Goal: Communication & Community: Answer question/provide support

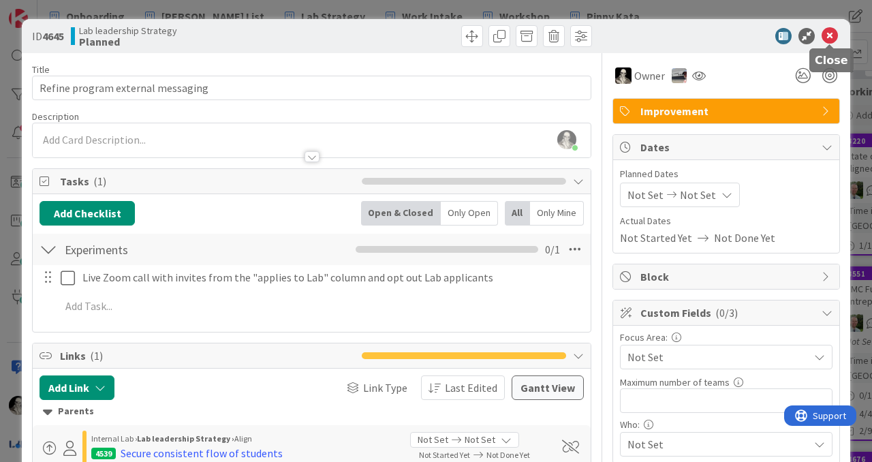
click at [828, 33] on icon at bounding box center [830, 36] width 16 height 16
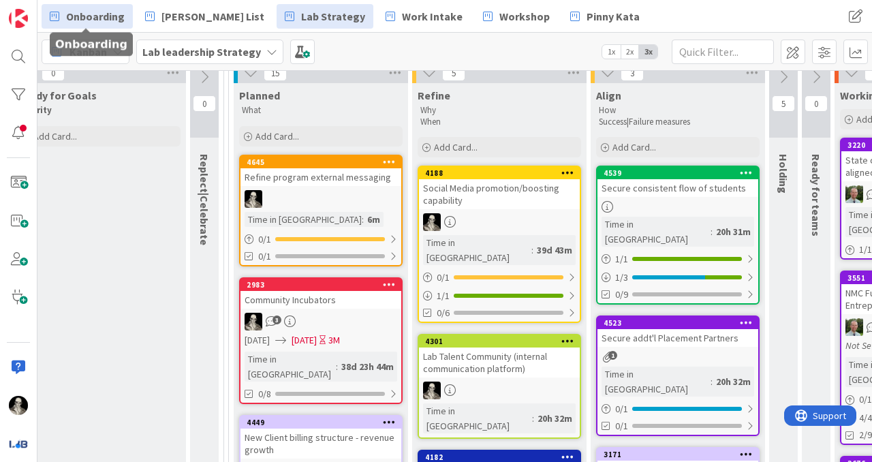
click at [93, 12] on span "Onboarding" at bounding box center [95, 16] width 59 height 16
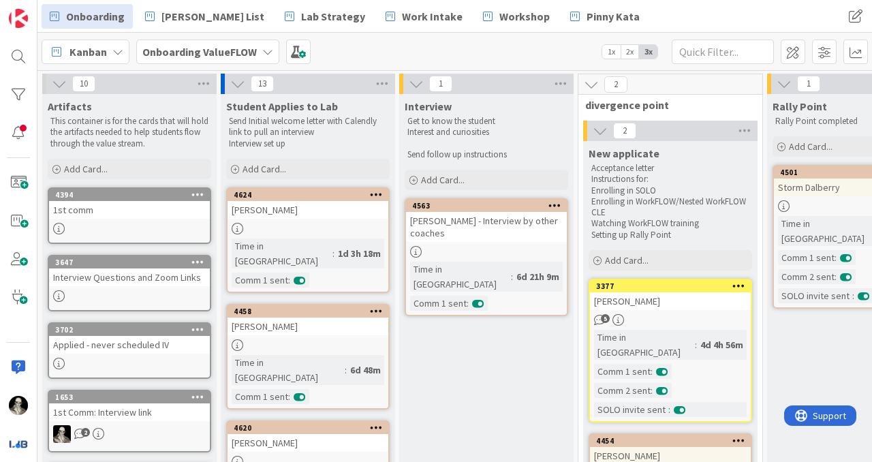
click at [338, 213] on div "[PERSON_NAME]" at bounding box center [308, 210] width 161 height 18
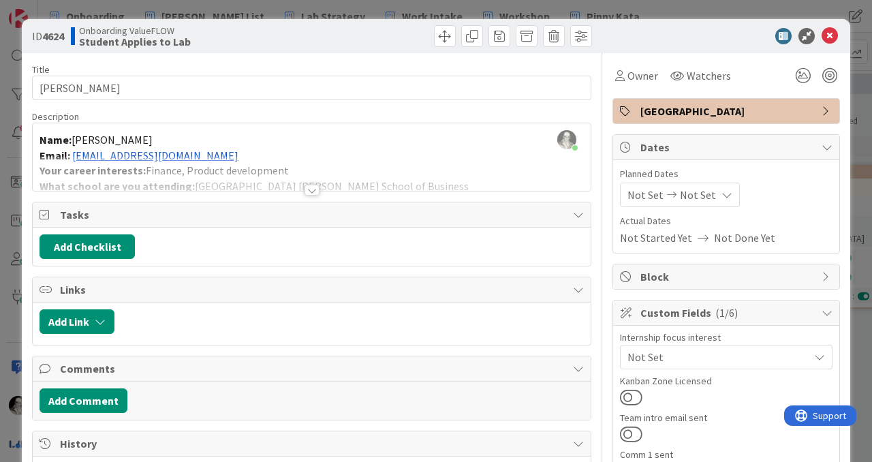
click at [312, 188] on div at bounding box center [312, 190] width 15 height 11
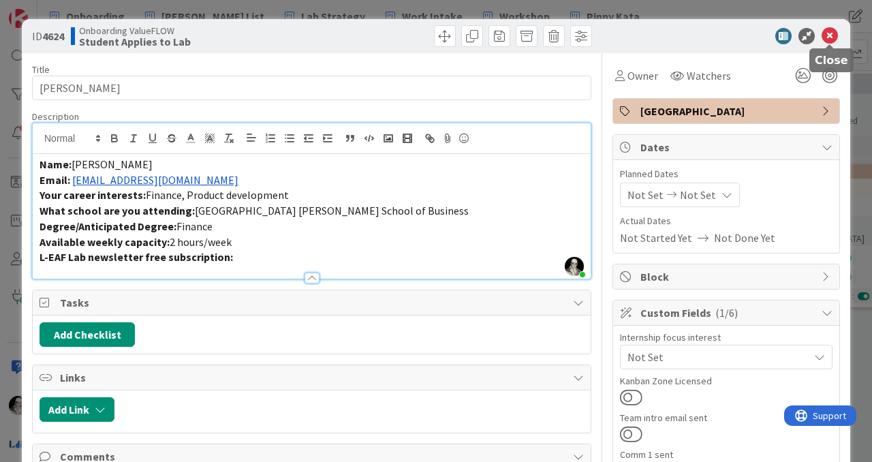
click at [831, 31] on icon at bounding box center [830, 36] width 16 height 16
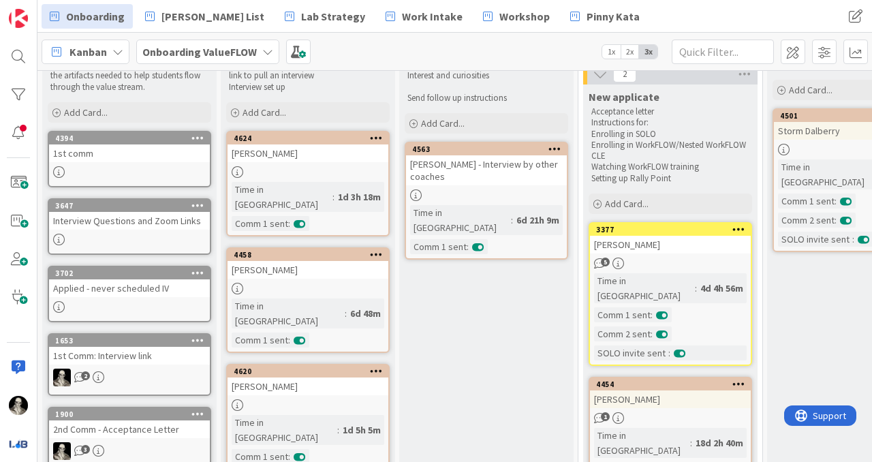
scroll to position [59, 0]
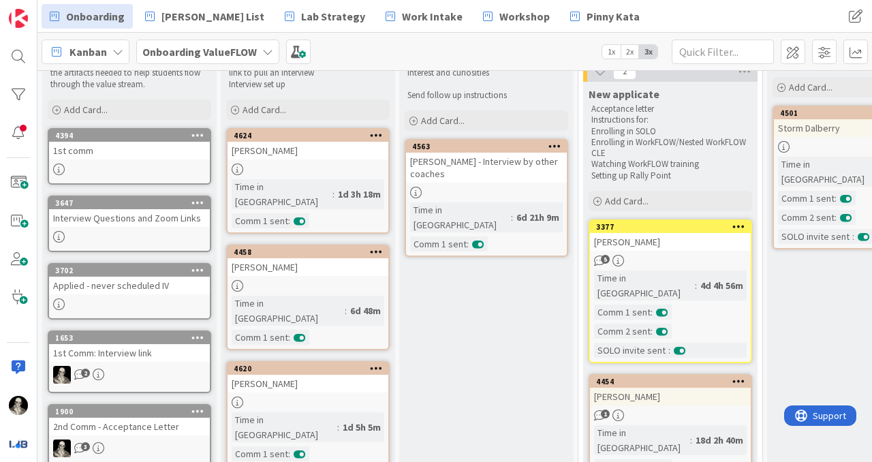
click at [346, 258] on div "[PERSON_NAME]" at bounding box center [308, 267] width 161 height 18
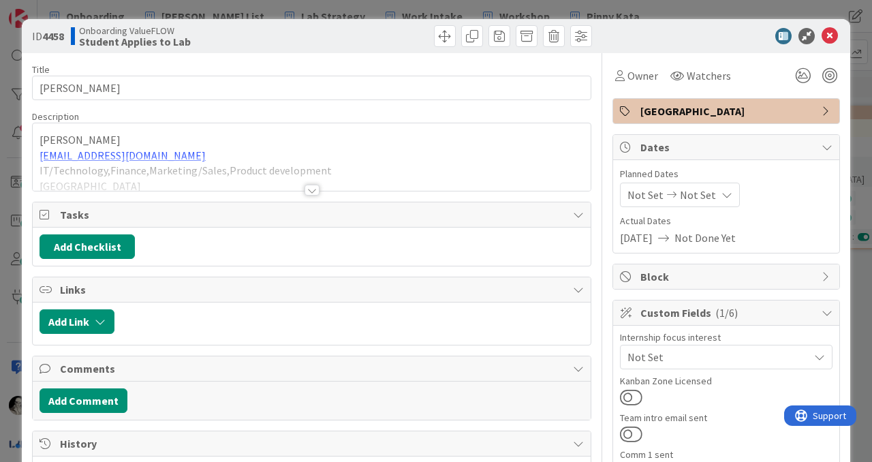
click at [190, 139] on div "[PERSON_NAME] [EMAIL_ADDRESS][DOMAIN_NAME] IT/Technology,Finance,Marketing/Sale…" at bounding box center [312, 156] width 558 height 67
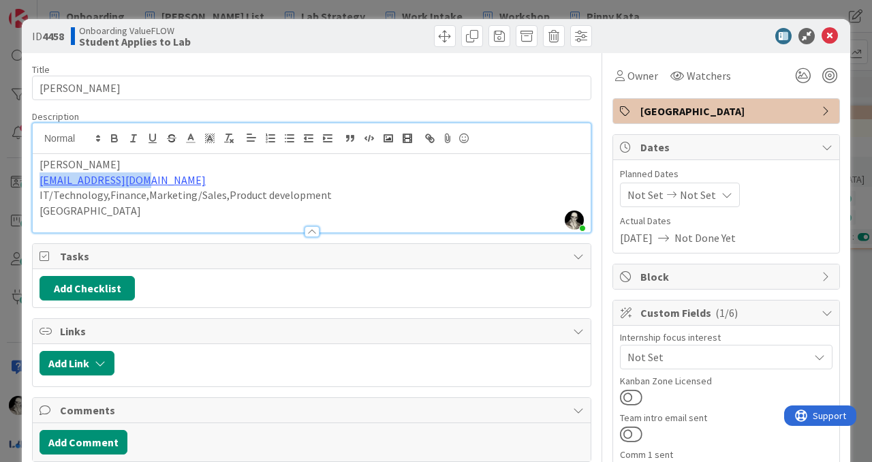
drag, startPoint x: 159, startPoint y: 183, endPoint x: 37, endPoint y: 183, distance: 122.0
click at [37, 183] on div "[PERSON_NAME] [EMAIL_ADDRESS][DOMAIN_NAME] IT/Technology,Finance,Marketing/Sale…" at bounding box center [312, 193] width 558 height 78
copy link "[EMAIL_ADDRESS][DOMAIN_NAME]"
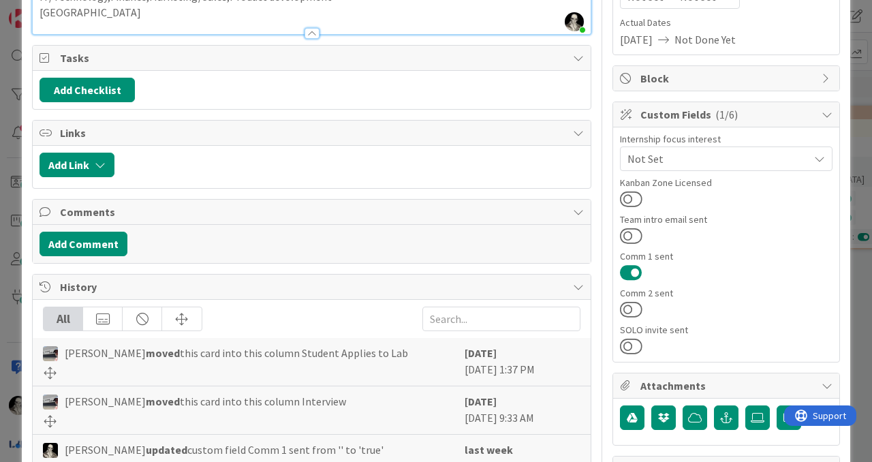
scroll to position [204, 0]
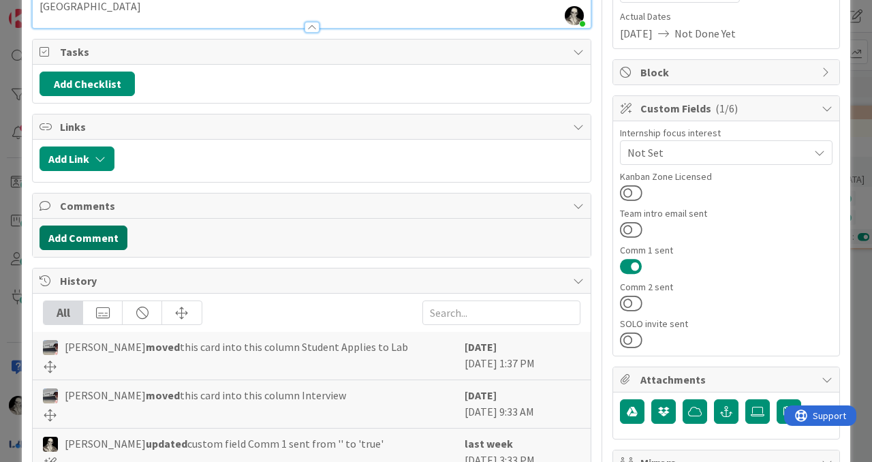
click at [105, 234] on button "Add Comment" at bounding box center [84, 238] width 88 height 25
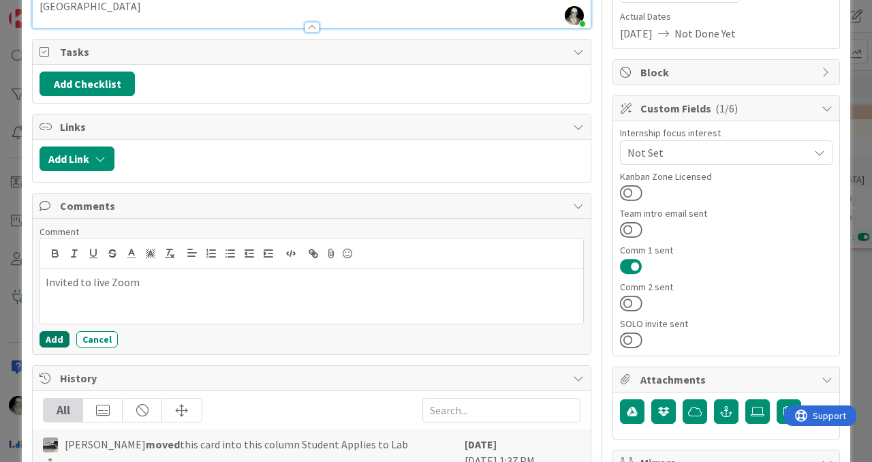
click at [55, 335] on button "Add" at bounding box center [55, 339] width 30 height 16
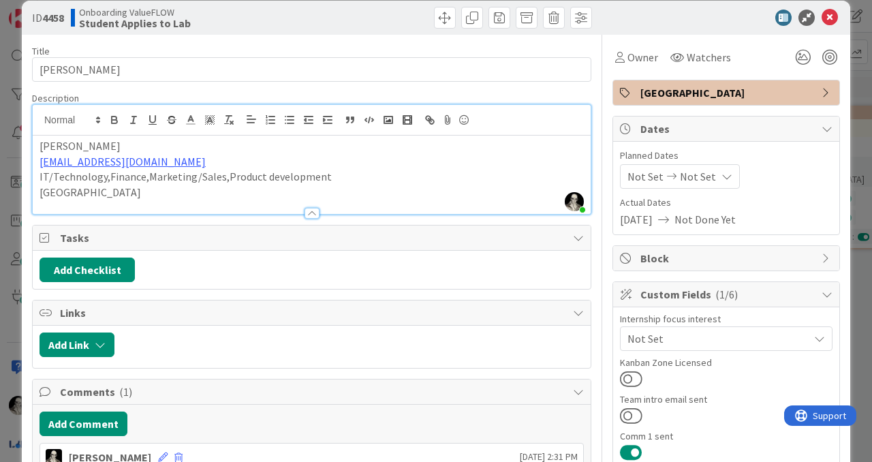
scroll to position [0, 0]
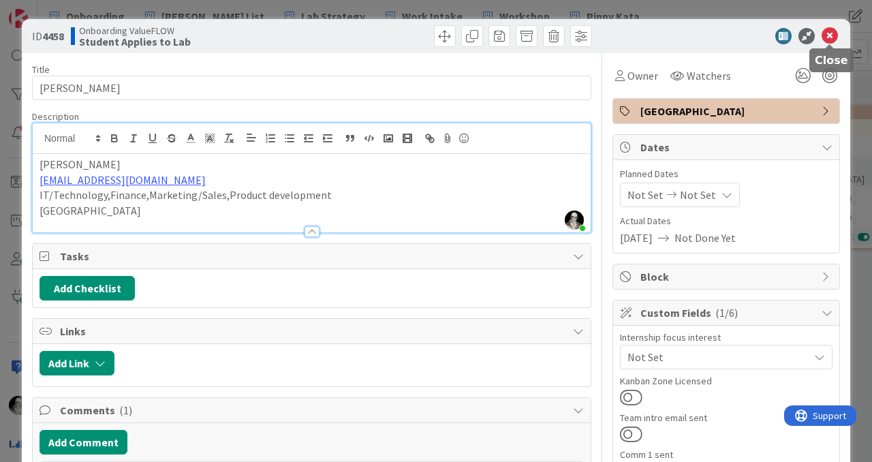
click at [830, 40] on icon at bounding box center [830, 36] width 16 height 16
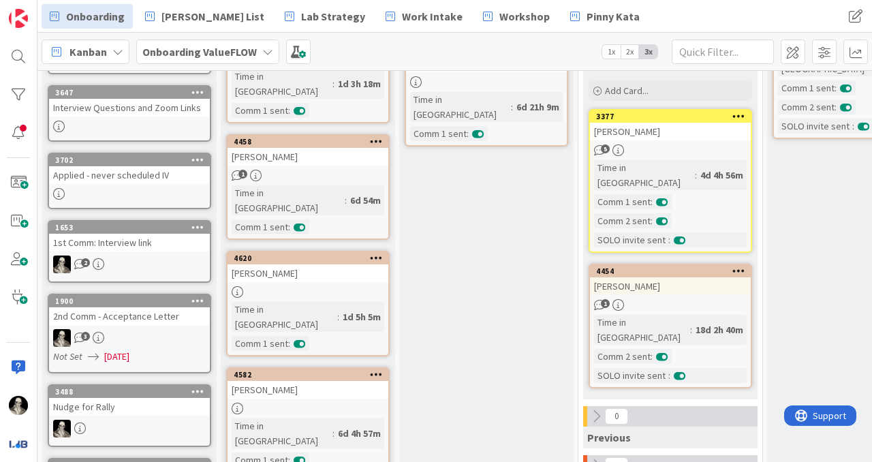
scroll to position [174, 0]
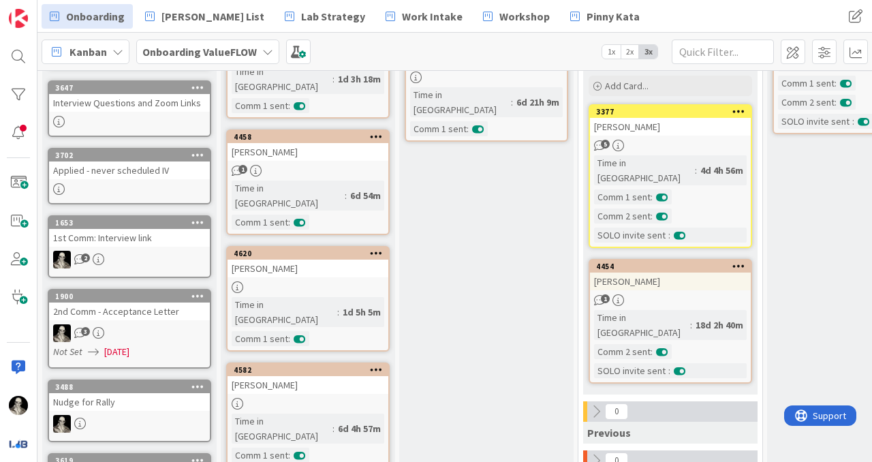
click at [348, 281] on div at bounding box center [308, 287] width 161 height 12
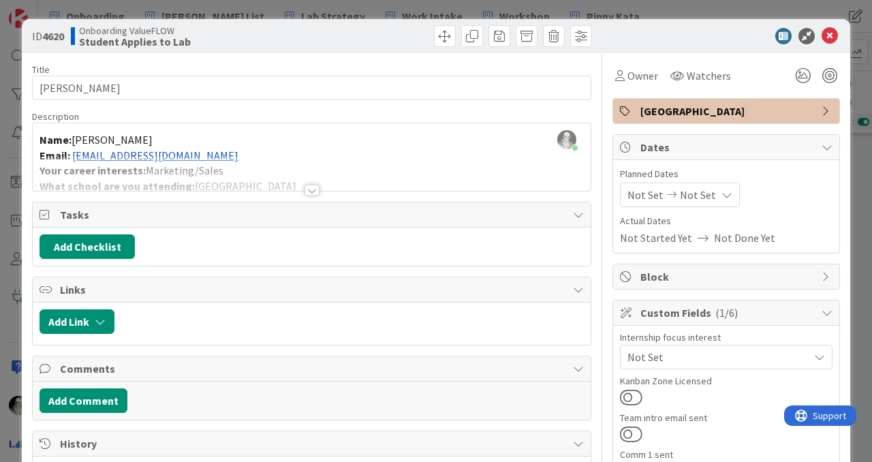
click at [207, 150] on div "[PERSON_NAME] just joined Name: [PERSON_NAME] Email: [EMAIL_ADDRESS][DOMAIN_NAM…" at bounding box center [312, 156] width 558 height 67
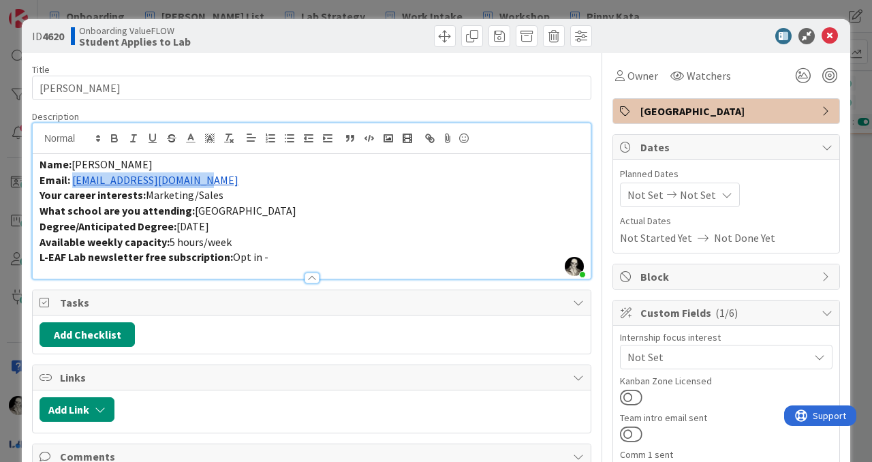
drag, startPoint x: 202, startPoint y: 183, endPoint x: 74, endPoint y: 183, distance: 128.8
click at [74, 183] on p "Email: [EMAIL_ADDRESS][DOMAIN_NAME]" at bounding box center [312, 180] width 545 height 16
copy link "[EMAIL_ADDRESS][DOMAIN_NAME]"
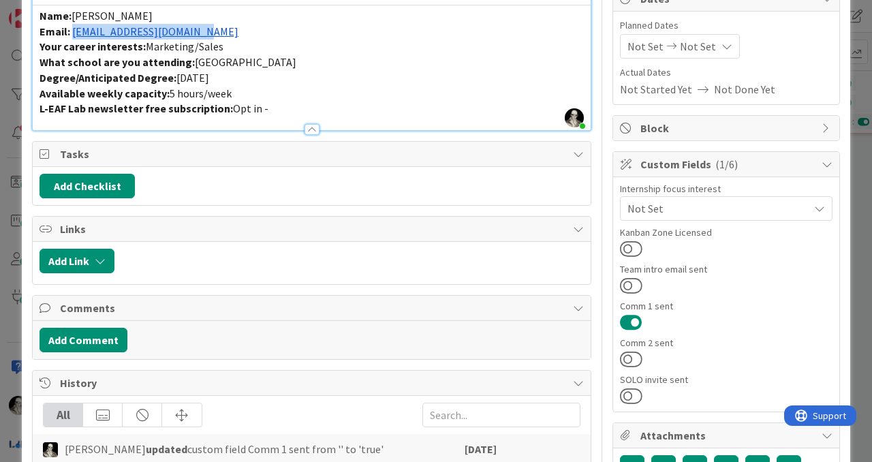
scroll to position [157, 0]
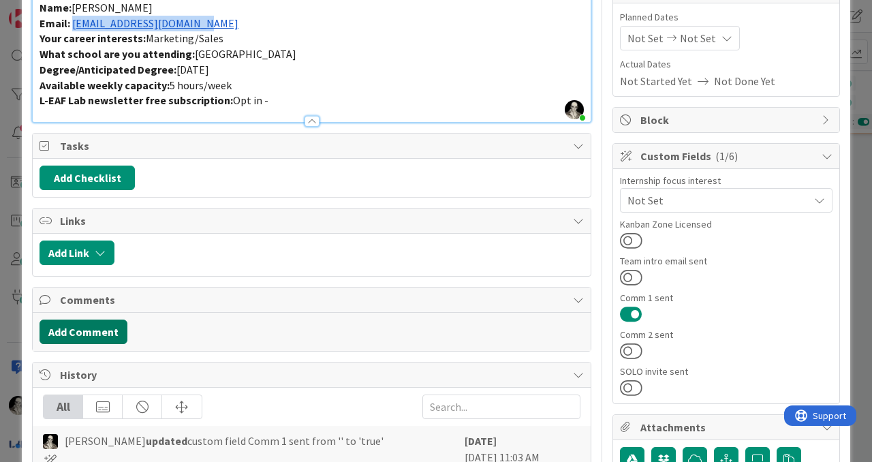
click at [104, 324] on button "Add Comment" at bounding box center [84, 332] width 88 height 25
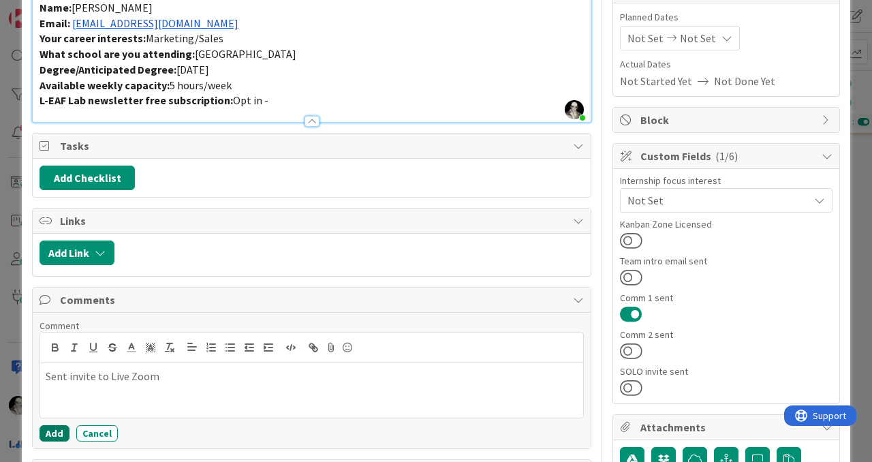
click at [46, 429] on button "Add" at bounding box center [55, 433] width 30 height 16
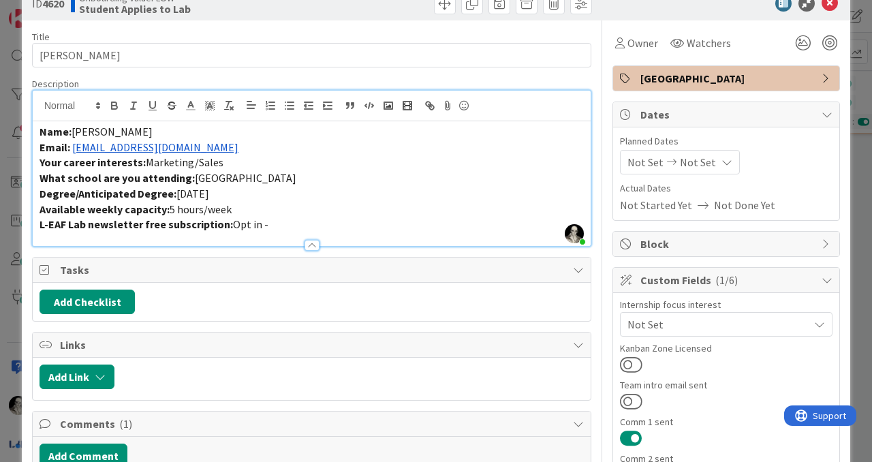
scroll to position [0, 0]
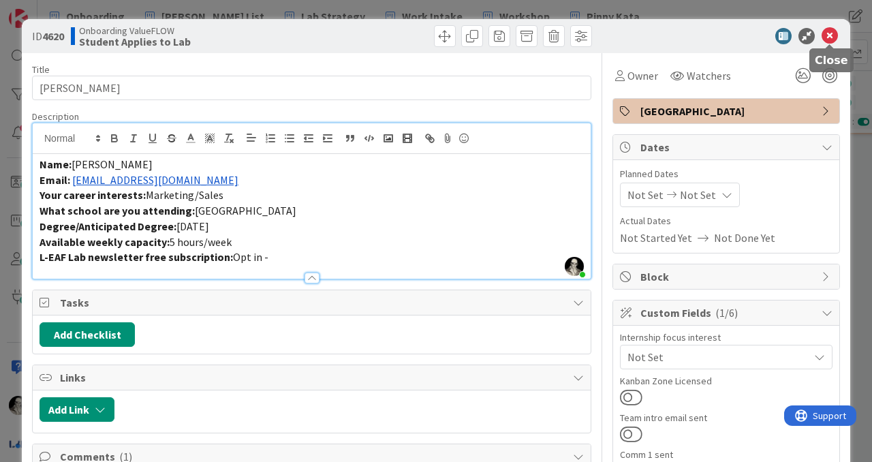
click at [824, 35] on icon at bounding box center [830, 36] width 16 height 16
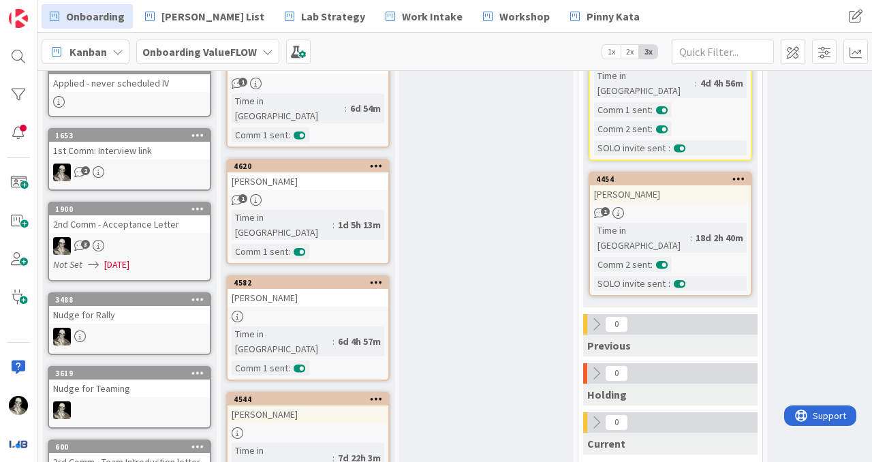
scroll to position [288, 0]
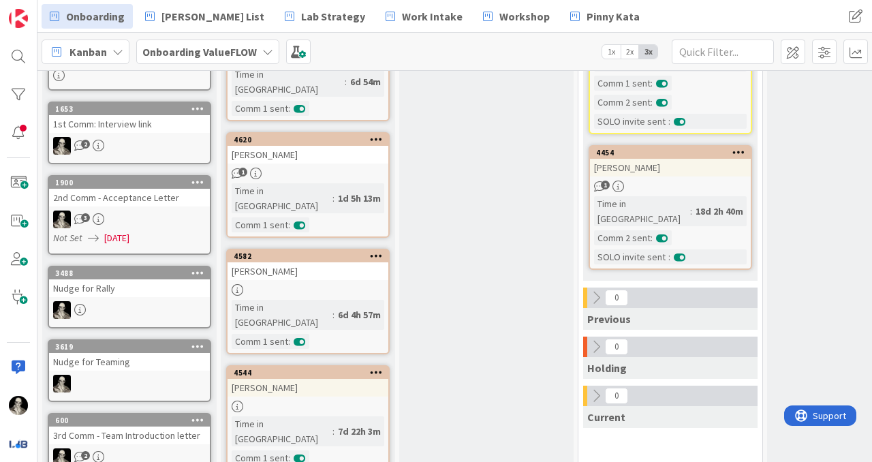
click at [339, 262] on div "[PERSON_NAME]" at bounding box center [308, 271] width 161 height 18
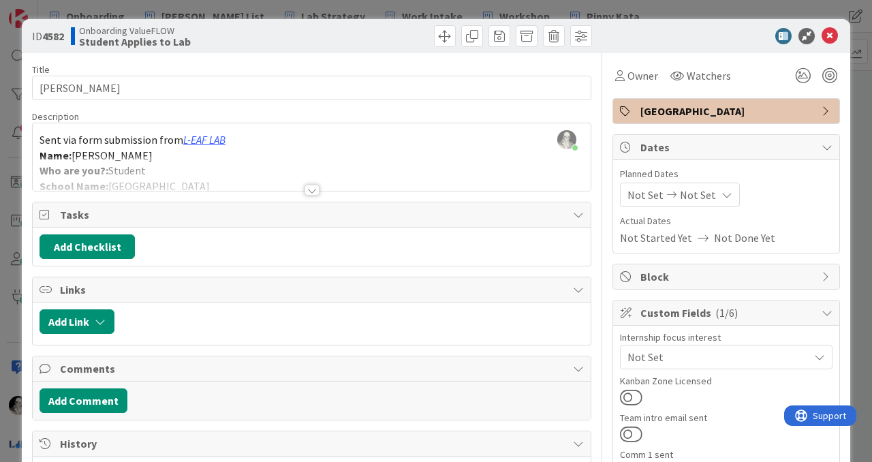
click at [312, 185] on div at bounding box center [312, 190] width 15 height 11
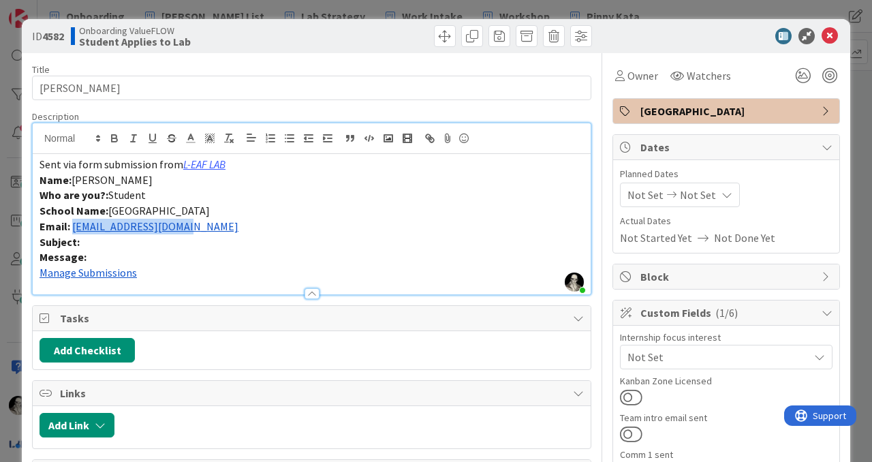
drag, startPoint x: 199, startPoint y: 233, endPoint x: 72, endPoint y: 223, distance: 127.2
click at [72, 223] on p "Email: [EMAIL_ADDRESS][DOMAIN_NAME]" at bounding box center [312, 227] width 545 height 16
copy link "[EMAIL_ADDRESS][DOMAIN_NAME]"
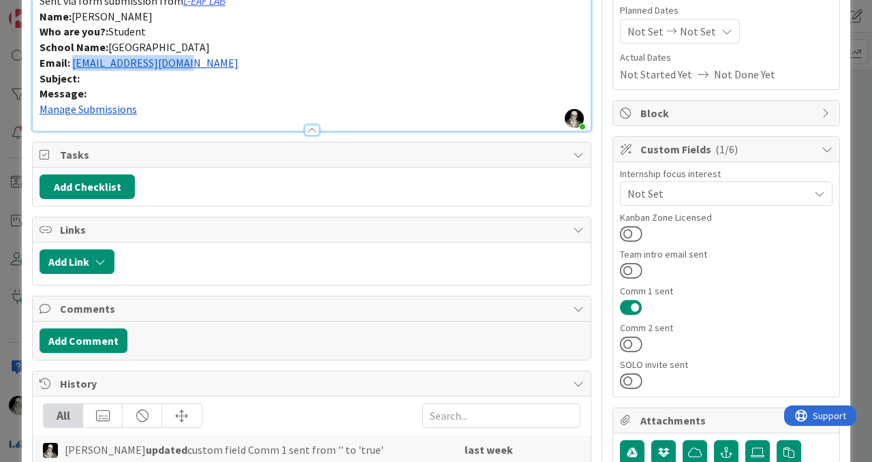
scroll to position [168, 0]
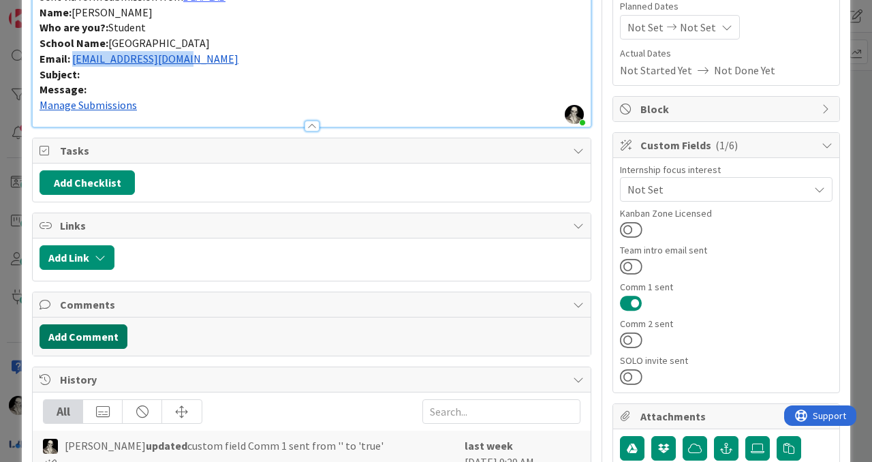
click at [102, 337] on button "Add Comment" at bounding box center [84, 336] width 88 height 25
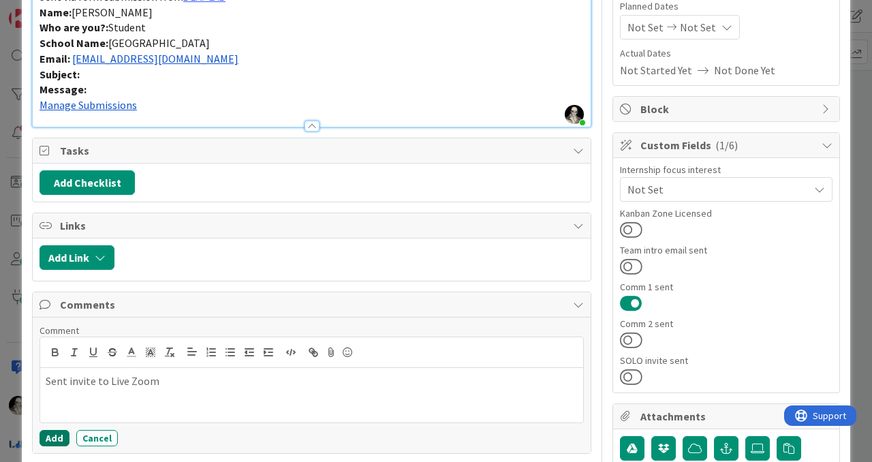
click at [50, 433] on button "Add" at bounding box center [55, 438] width 30 height 16
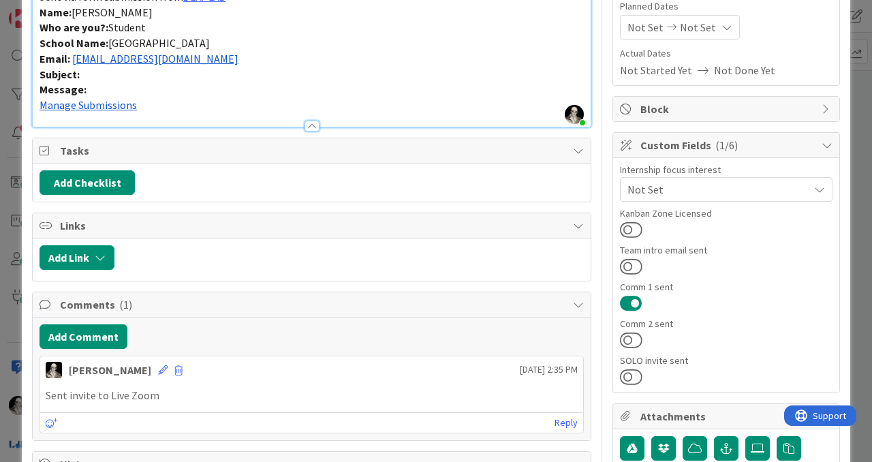
scroll to position [0, 0]
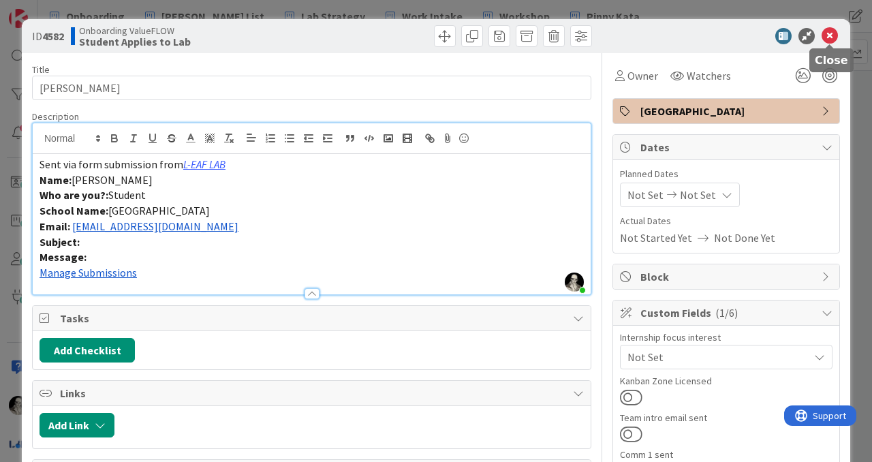
click at [833, 32] on icon at bounding box center [830, 36] width 16 height 16
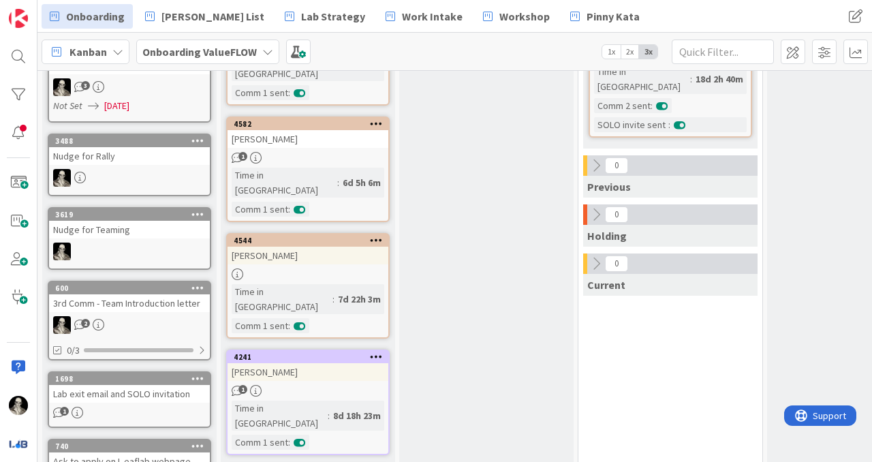
scroll to position [433, 0]
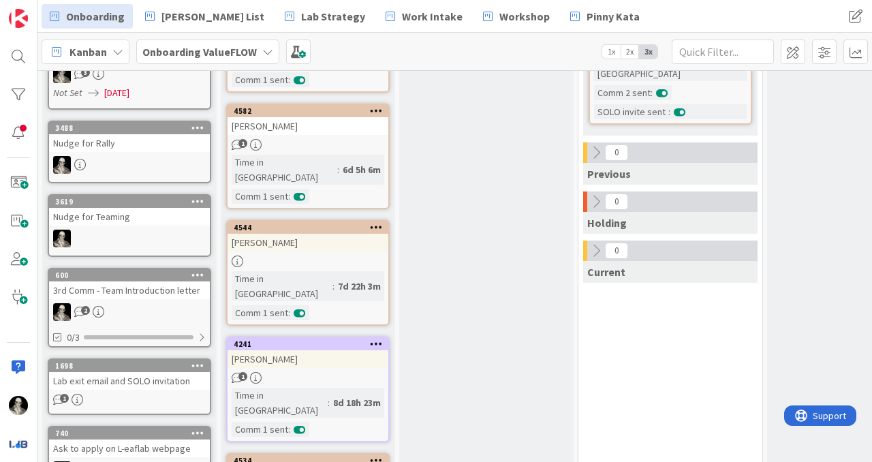
click at [343, 234] on div "[PERSON_NAME]" at bounding box center [308, 243] width 161 height 18
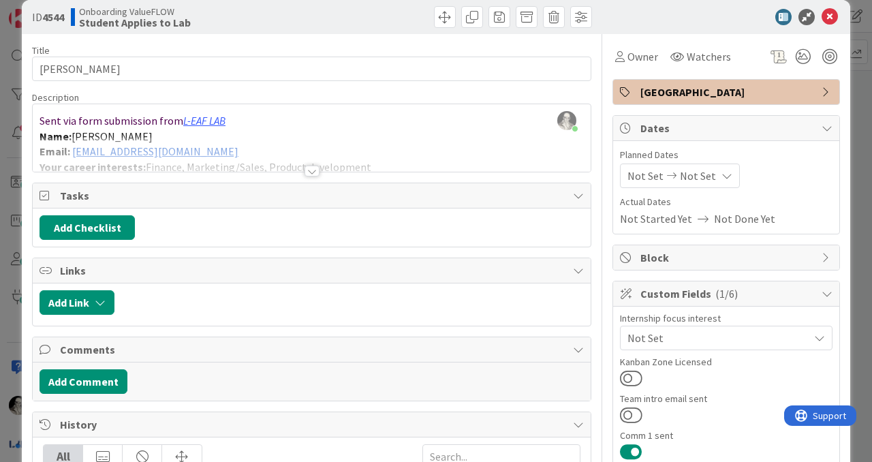
scroll to position [18, 0]
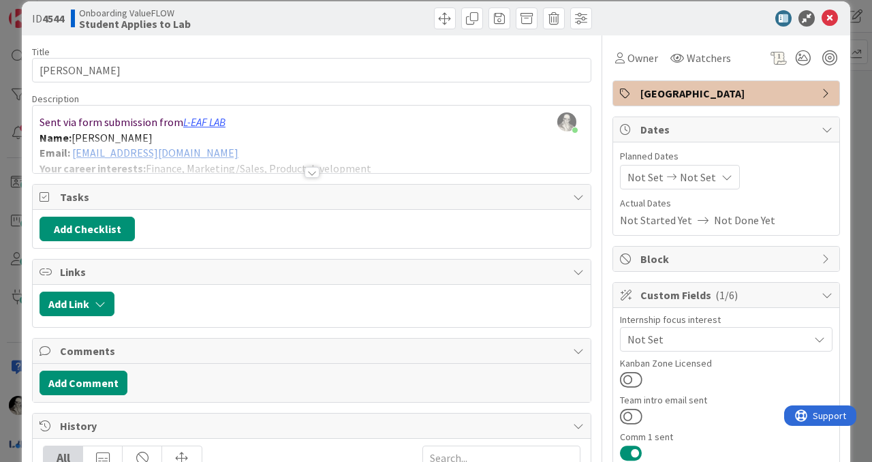
click at [318, 171] on div at bounding box center [312, 172] width 15 height 11
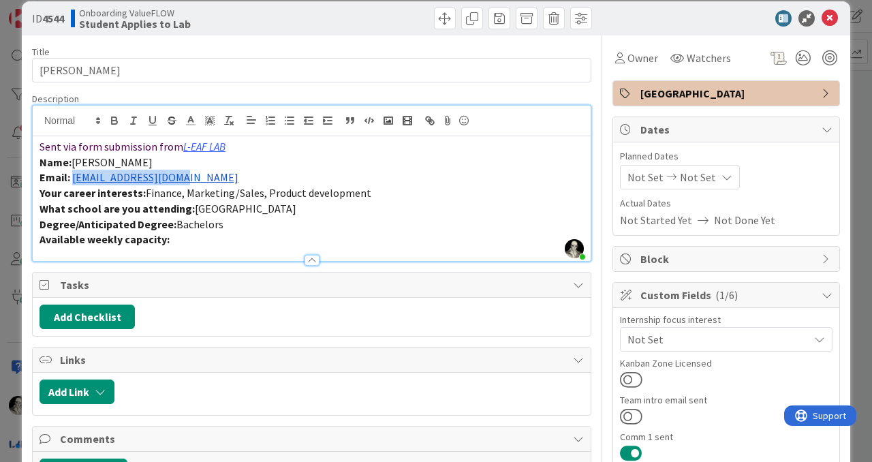
drag, startPoint x: 198, startPoint y: 176, endPoint x: 74, endPoint y: 179, distance: 124.7
click at [74, 179] on p "Email: [EMAIL_ADDRESS][DOMAIN_NAME]" at bounding box center [312, 178] width 545 height 16
copy link "[EMAIL_ADDRESS][DOMAIN_NAME]"
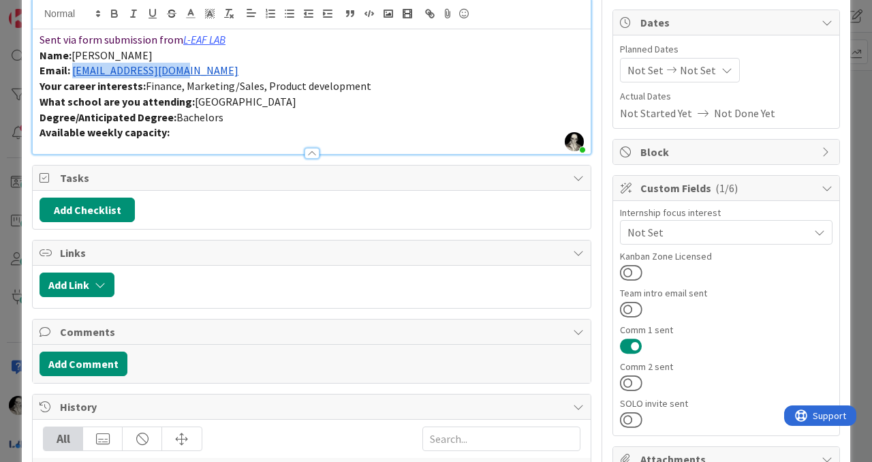
scroll to position [128, 0]
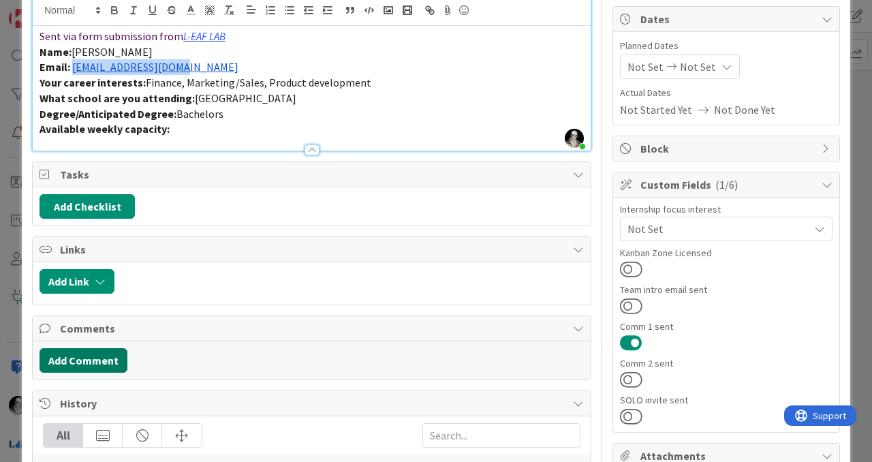
click at [113, 356] on button "Add Comment" at bounding box center [84, 360] width 88 height 25
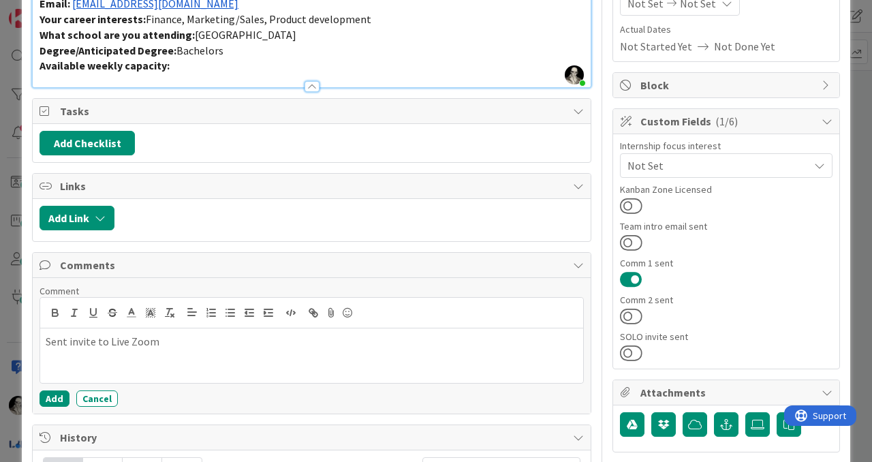
scroll to position [192, 0]
click at [54, 394] on button "Add" at bounding box center [55, 398] width 30 height 16
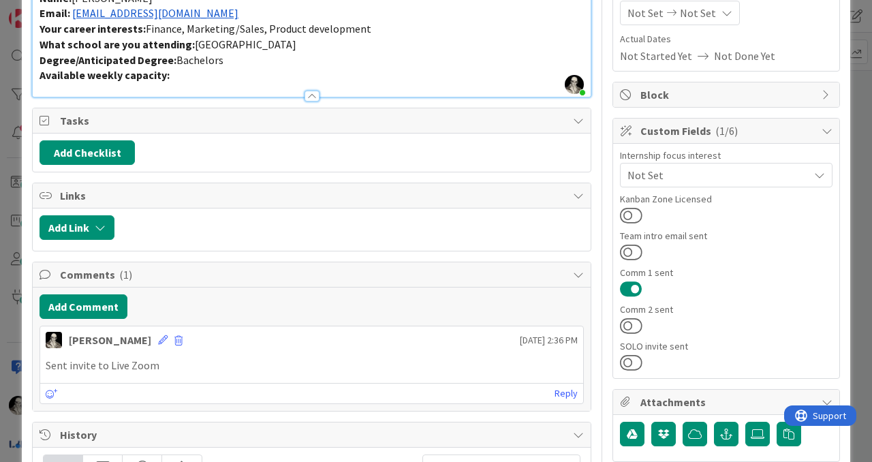
scroll to position [0, 0]
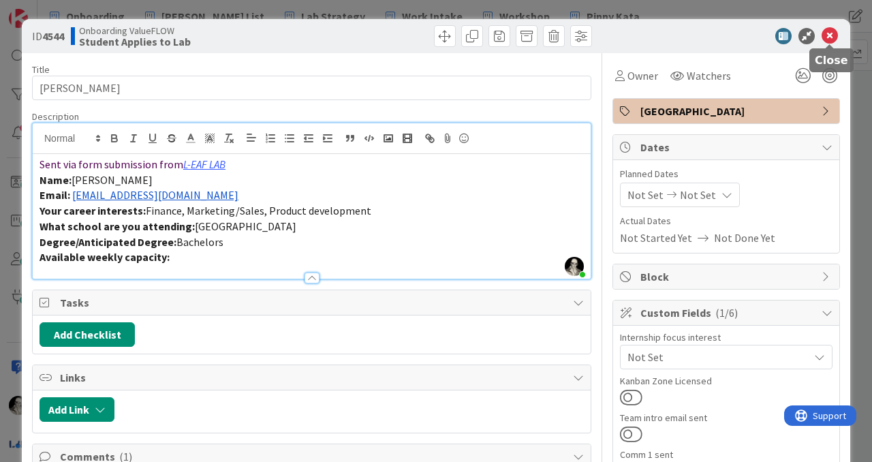
click at [826, 31] on icon at bounding box center [830, 36] width 16 height 16
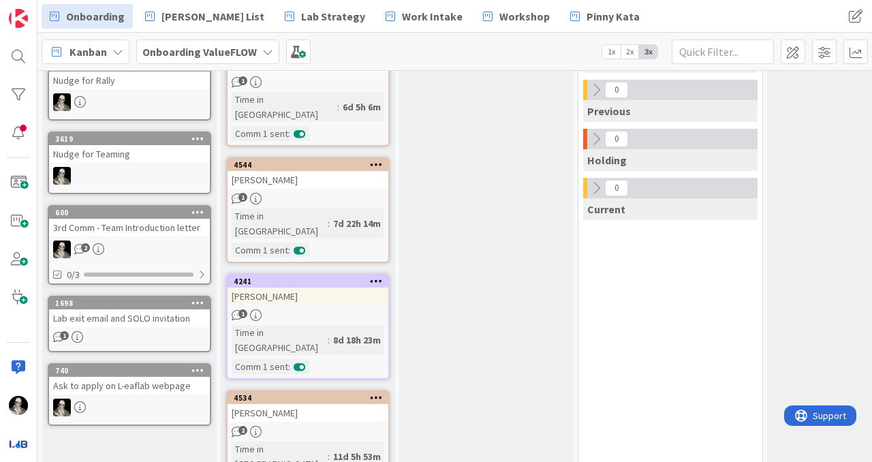
click at [331, 288] on div "[PERSON_NAME]" at bounding box center [308, 297] width 161 height 18
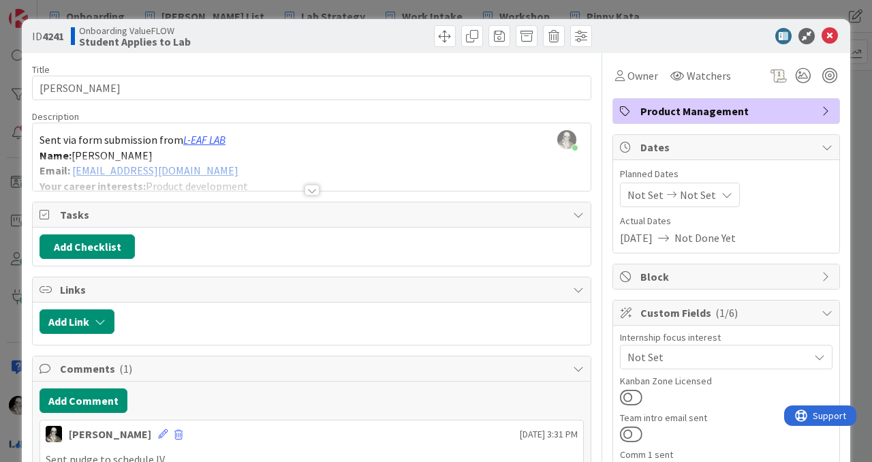
click at [313, 188] on div at bounding box center [312, 190] width 15 height 11
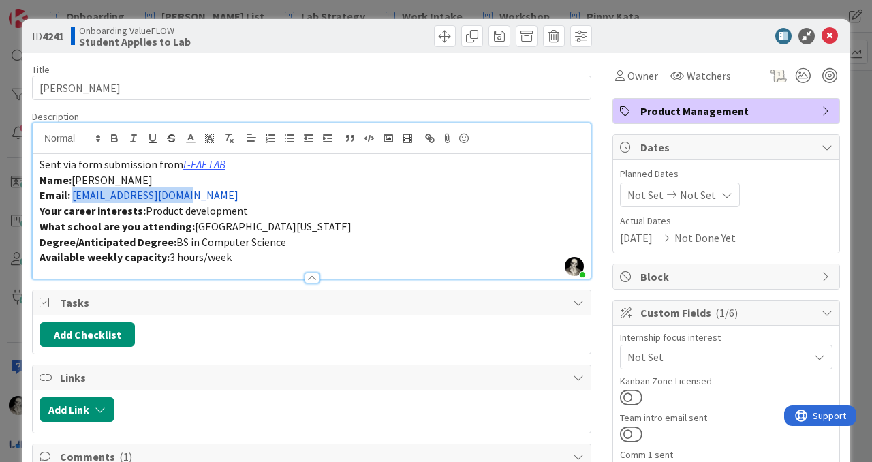
drag, startPoint x: 198, startPoint y: 197, endPoint x: 73, endPoint y: 198, distance: 124.7
click at [74, 198] on p "Email: [EMAIL_ADDRESS][DOMAIN_NAME]" at bounding box center [312, 195] width 545 height 16
copy link "[EMAIL_ADDRESS][DOMAIN_NAME]"
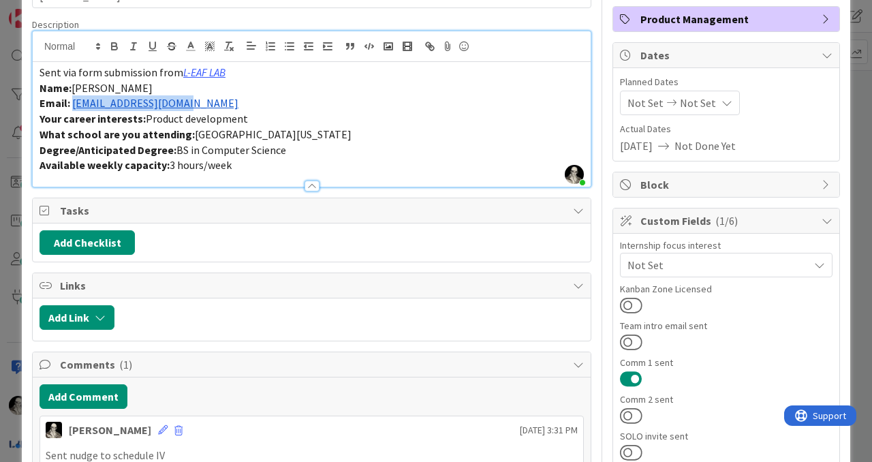
scroll to position [123, 0]
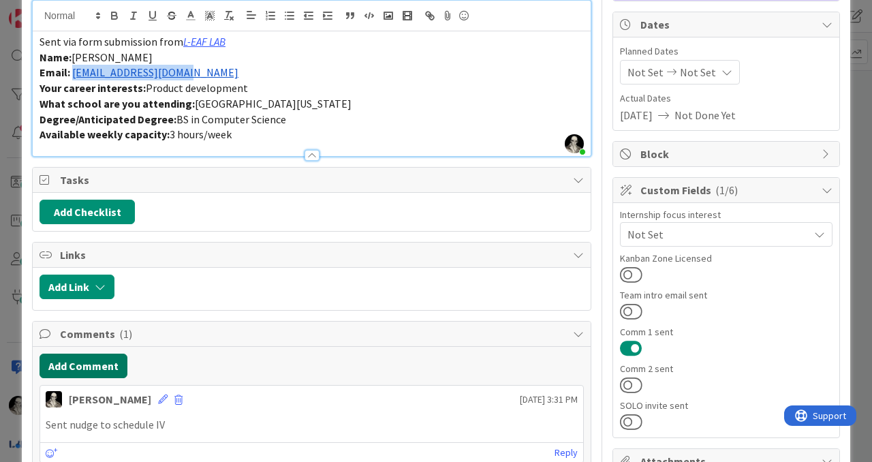
click at [107, 361] on button "Add Comment" at bounding box center [84, 366] width 88 height 25
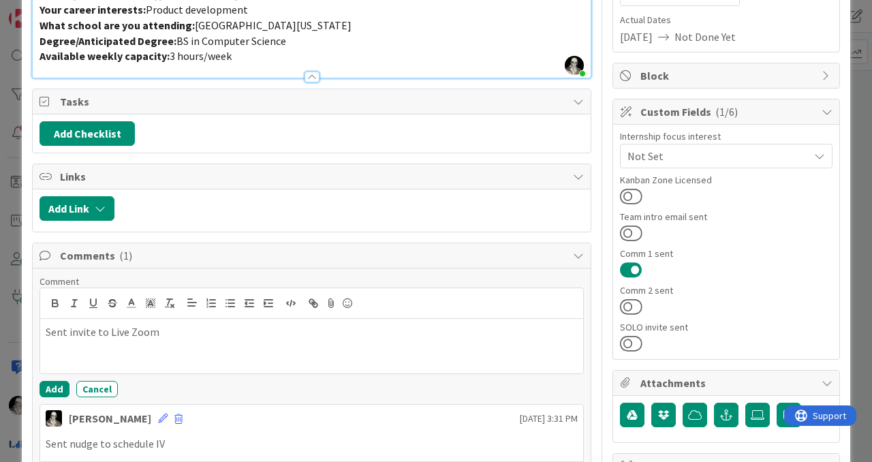
scroll to position [213, 0]
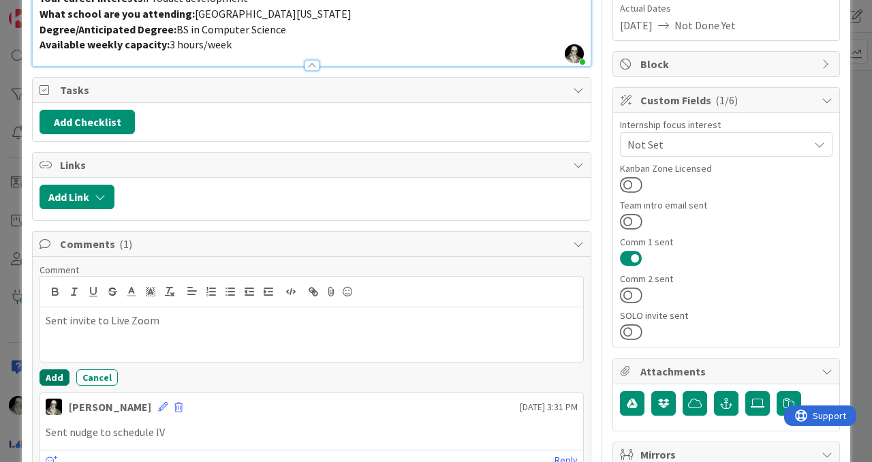
click at [48, 375] on button "Add" at bounding box center [55, 377] width 30 height 16
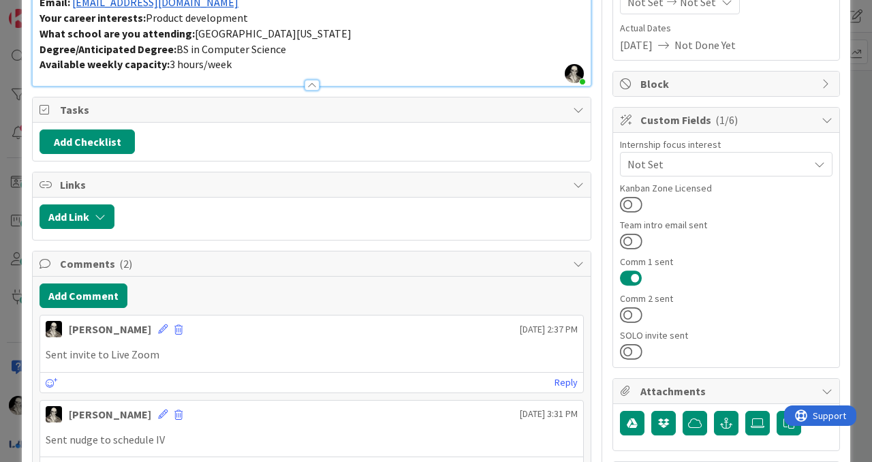
scroll to position [0, 0]
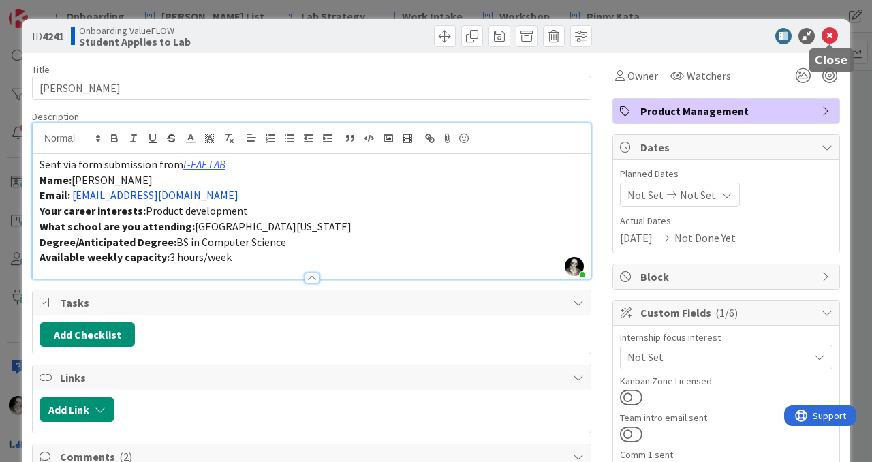
click at [832, 33] on icon at bounding box center [830, 36] width 16 height 16
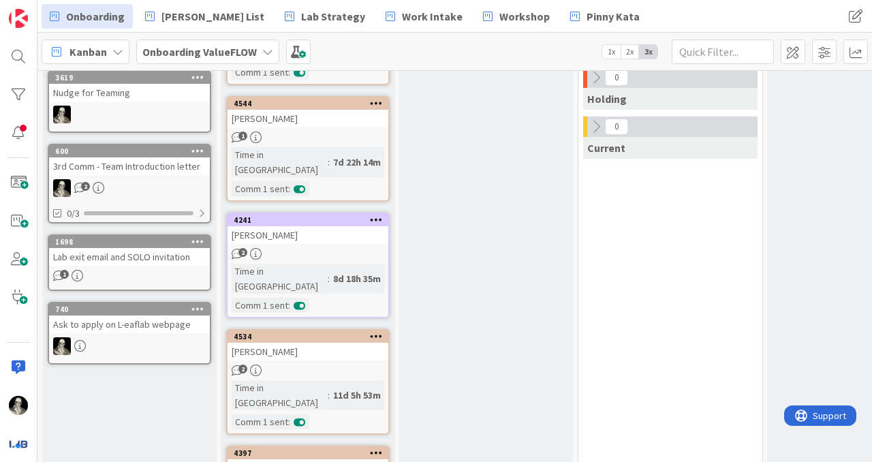
scroll to position [553, 0]
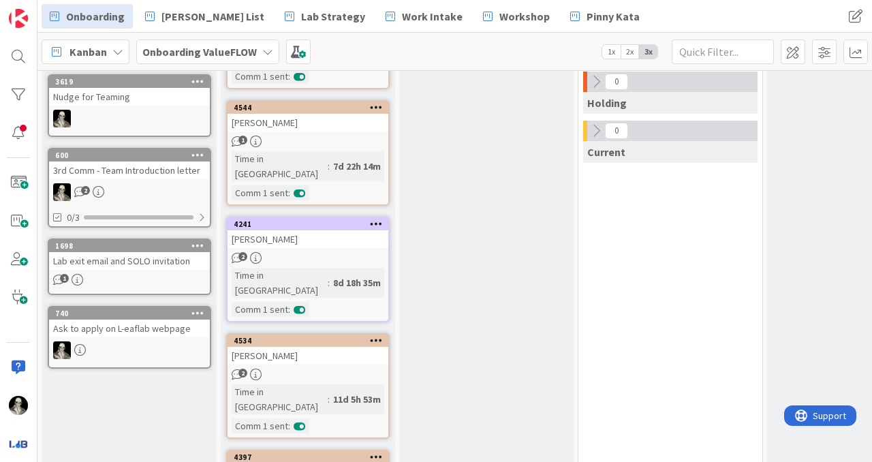
click at [344, 347] on div "[PERSON_NAME]" at bounding box center [308, 356] width 161 height 18
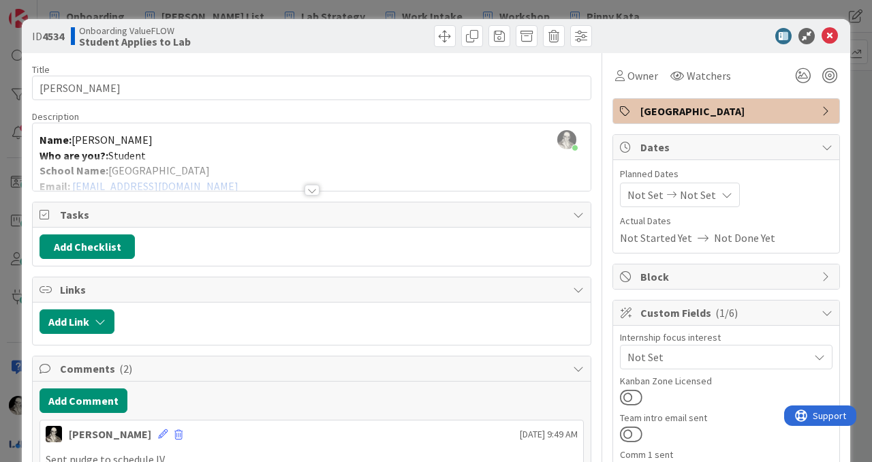
click at [313, 185] on div at bounding box center [312, 190] width 15 height 11
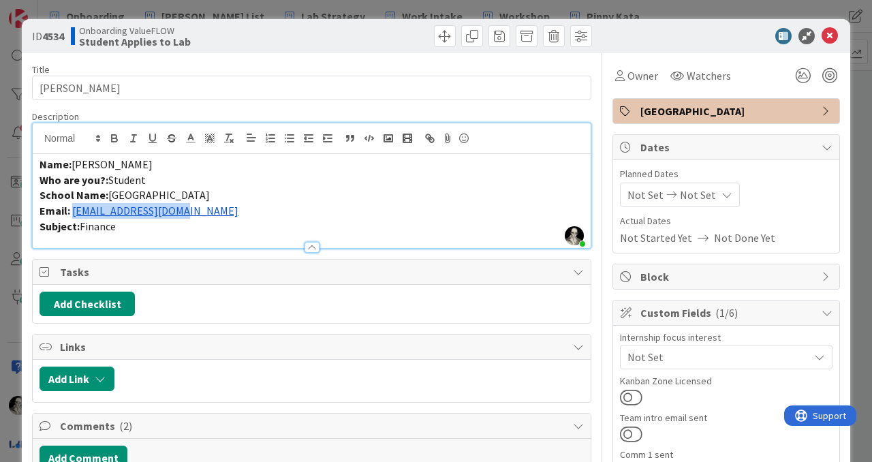
drag, startPoint x: 192, startPoint y: 215, endPoint x: 75, endPoint y: 209, distance: 117.4
click at [75, 209] on p "Email: [EMAIL_ADDRESS][DOMAIN_NAME]" at bounding box center [312, 211] width 545 height 16
copy link "[EMAIL_ADDRESS][DOMAIN_NAME]"
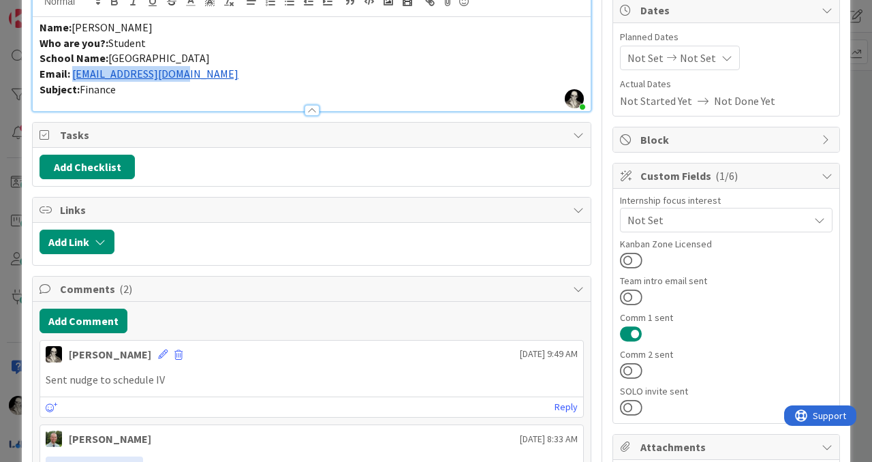
scroll to position [145, 0]
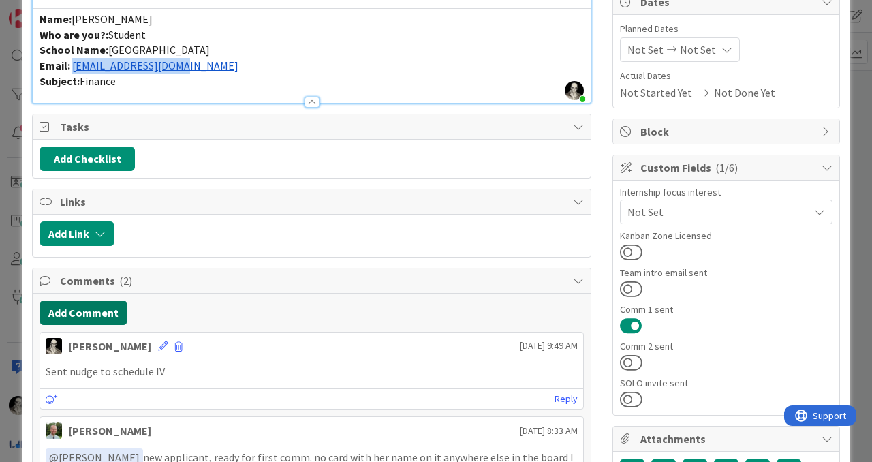
click at [108, 306] on button "Add Comment" at bounding box center [84, 313] width 88 height 25
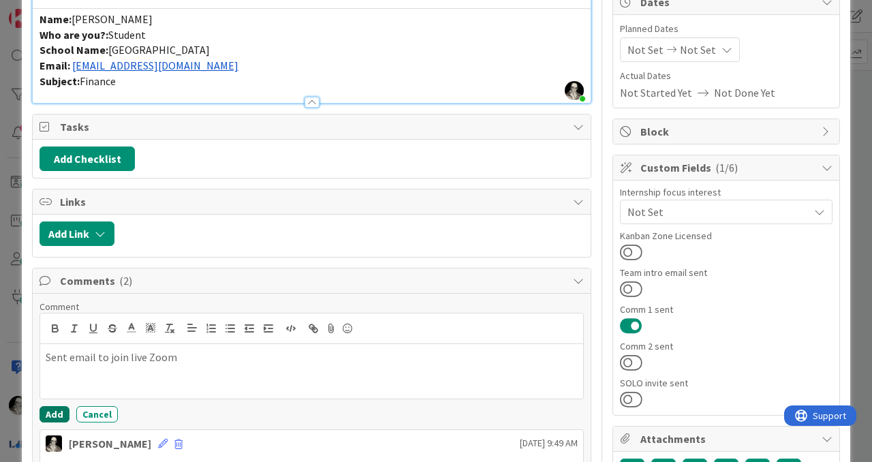
click at [55, 411] on button "Add" at bounding box center [55, 414] width 30 height 16
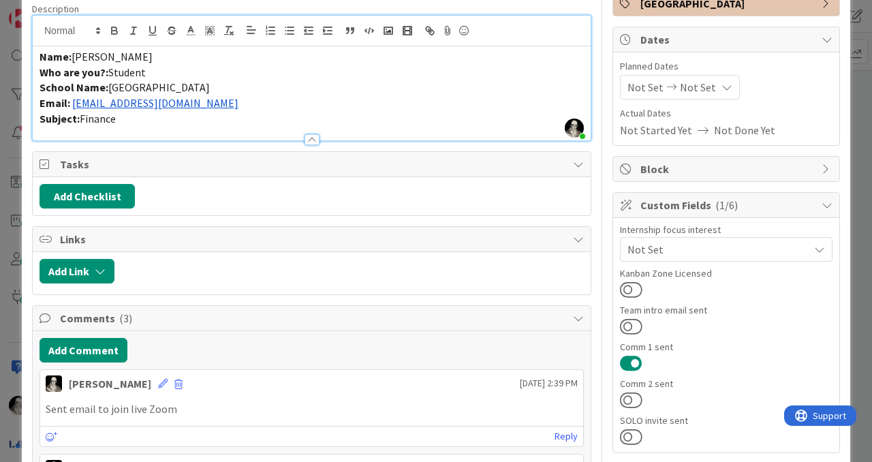
scroll to position [0, 0]
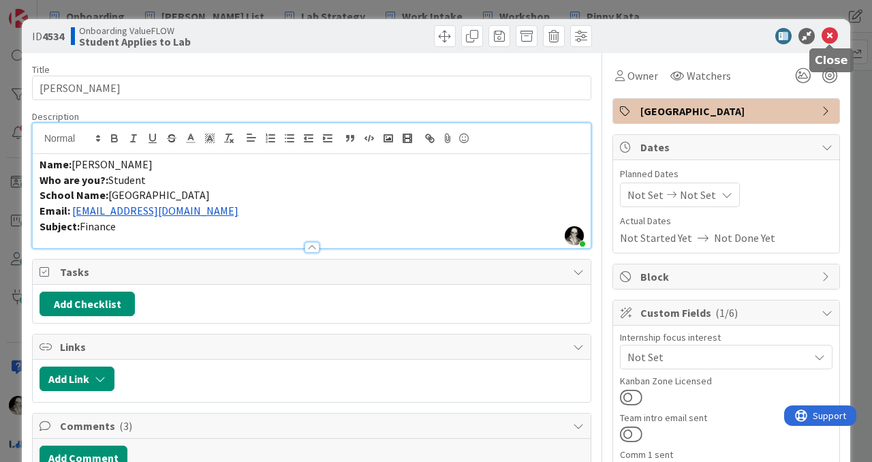
click at [831, 37] on icon at bounding box center [830, 36] width 16 height 16
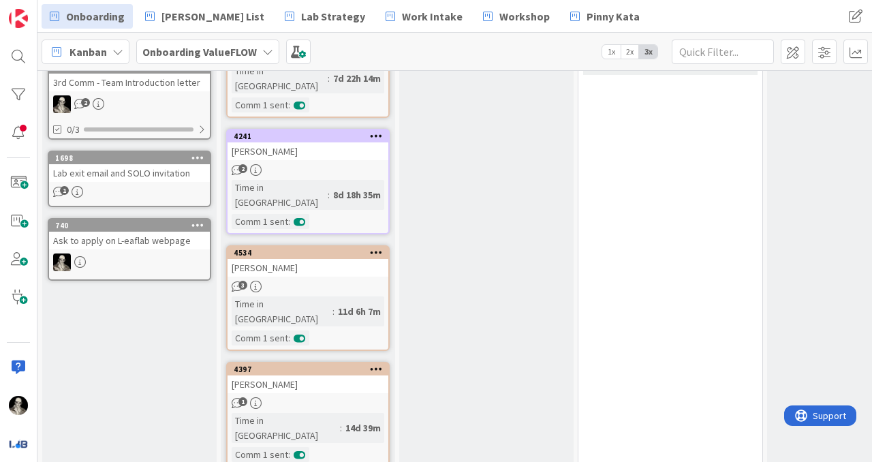
scroll to position [652, 0]
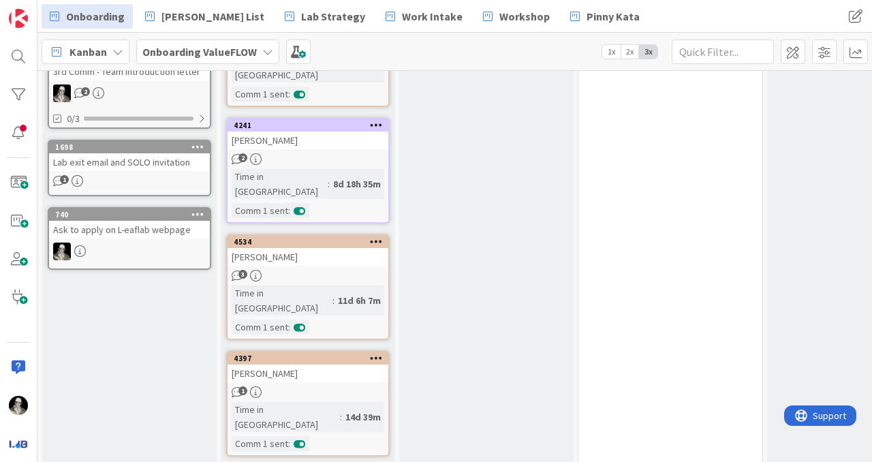
click at [337, 365] on div "[PERSON_NAME]" at bounding box center [308, 374] width 161 height 18
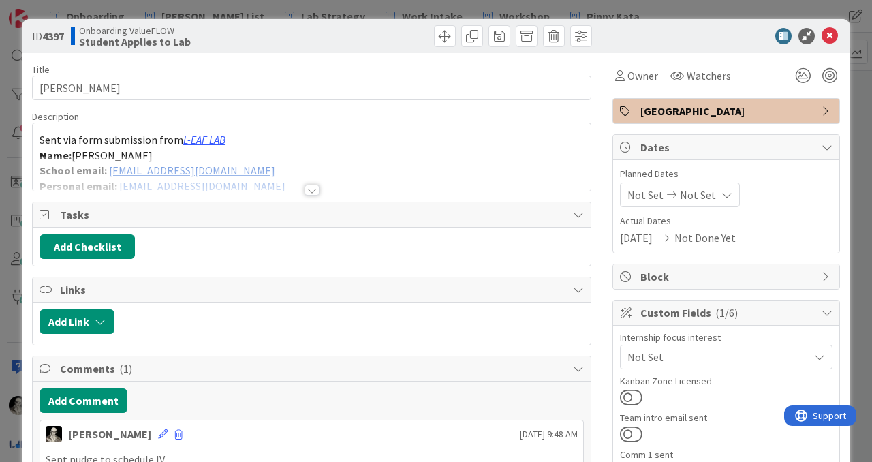
click at [318, 187] on div at bounding box center [312, 190] width 15 height 11
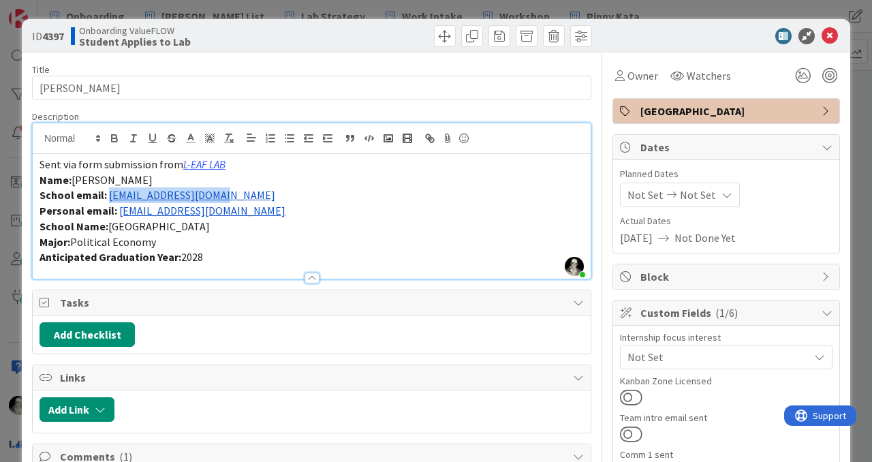
drag, startPoint x: 228, startPoint y: 198, endPoint x: 108, endPoint y: 200, distance: 120.0
click at [108, 199] on p "School email: [EMAIL_ADDRESS][DOMAIN_NAME]" at bounding box center [312, 195] width 545 height 16
copy link "[EMAIL_ADDRESS][DOMAIN_NAME]"
drag, startPoint x: 249, startPoint y: 215, endPoint x: 117, endPoint y: 213, distance: 132.9
click at [117, 213] on p "Personal email: [EMAIL_ADDRESS][DOMAIN_NAME]" at bounding box center [312, 211] width 545 height 16
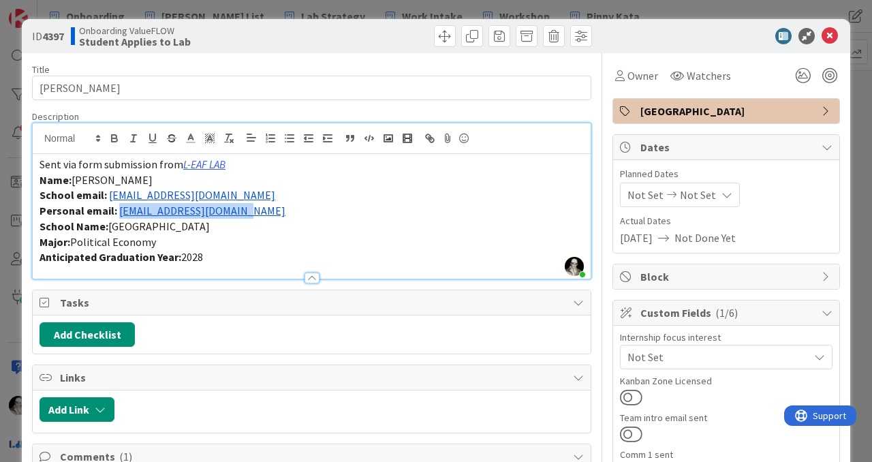
copy link "[EMAIL_ADDRESS][DOMAIN_NAME]"
click at [228, 192] on p "School email: [EMAIL_ADDRESS][DOMAIN_NAME]" at bounding box center [312, 195] width 545 height 16
drag, startPoint x: 228, startPoint y: 195, endPoint x: 108, endPoint y: 194, distance: 119.9
click at [108, 194] on p "School email: [EMAIL_ADDRESS][DOMAIN_NAME]" at bounding box center [312, 195] width 545 height 16
copy link "[EMAIL_ADDRESS][DOMAIN_NAME]"
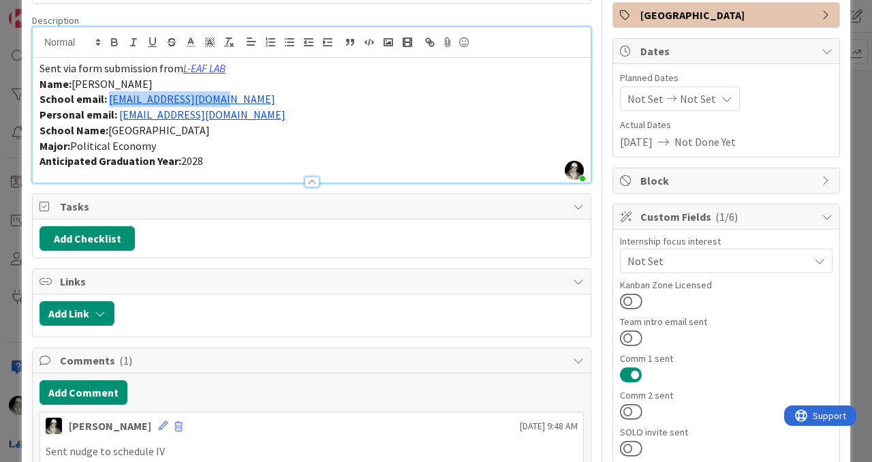
scroll to position [100, 0]
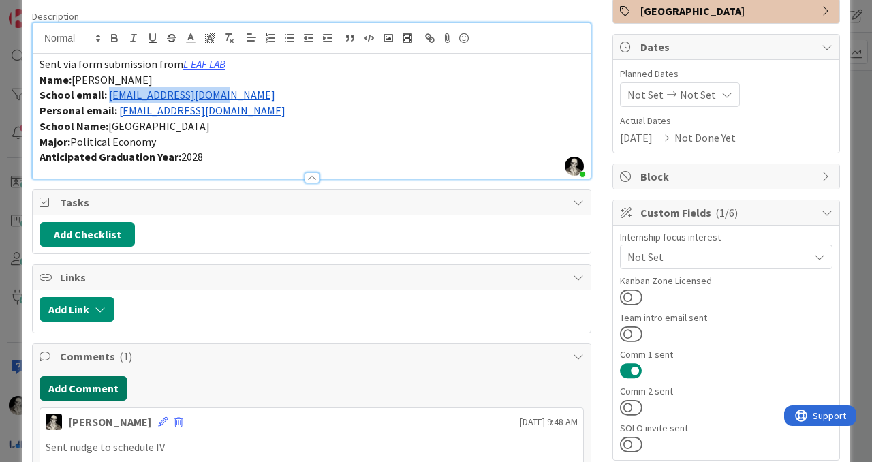
click at [96, 382] on button "Add Comment" at bounding box center [84, 388] width 88 height 25
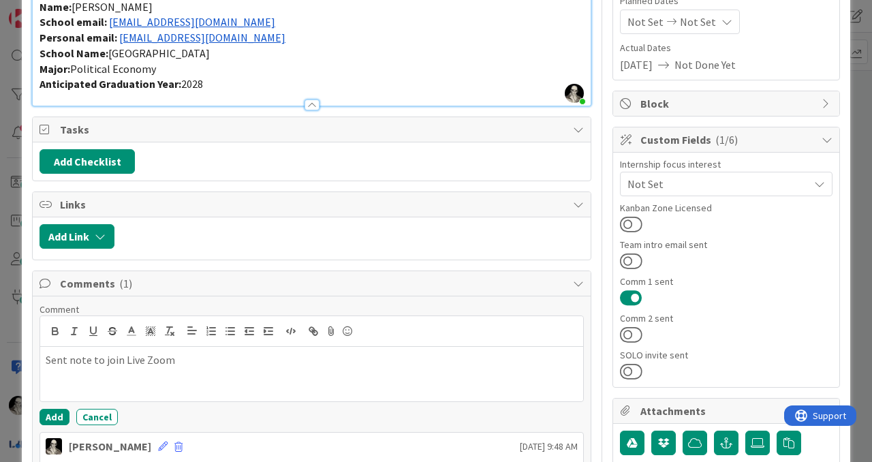
scroll to position [183, 0]
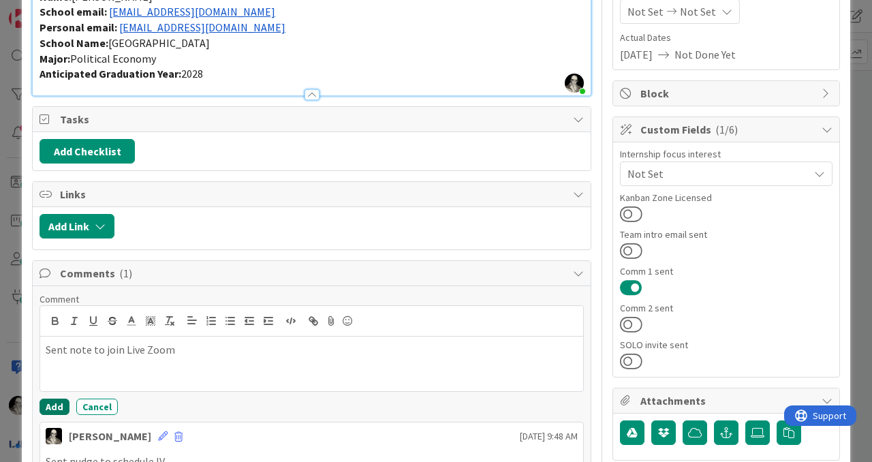
click at [48, 402] on button "Add" at bounding box center [55, 407] width 30 height 16
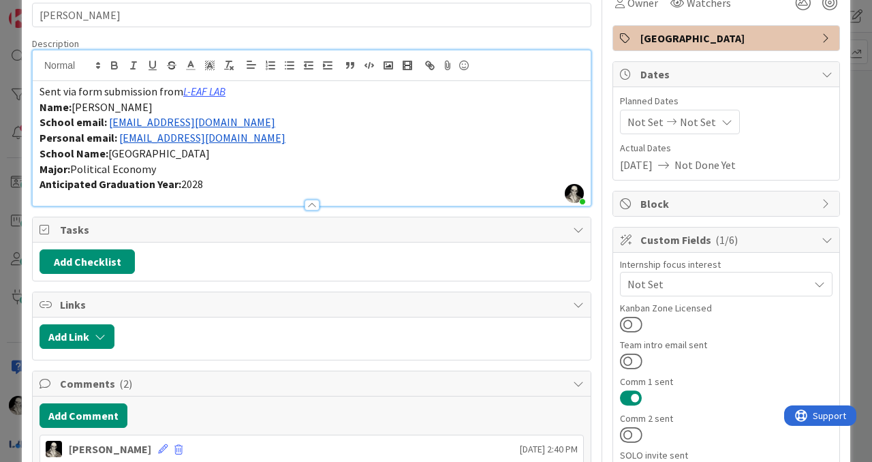
scroll to position [0, 0]
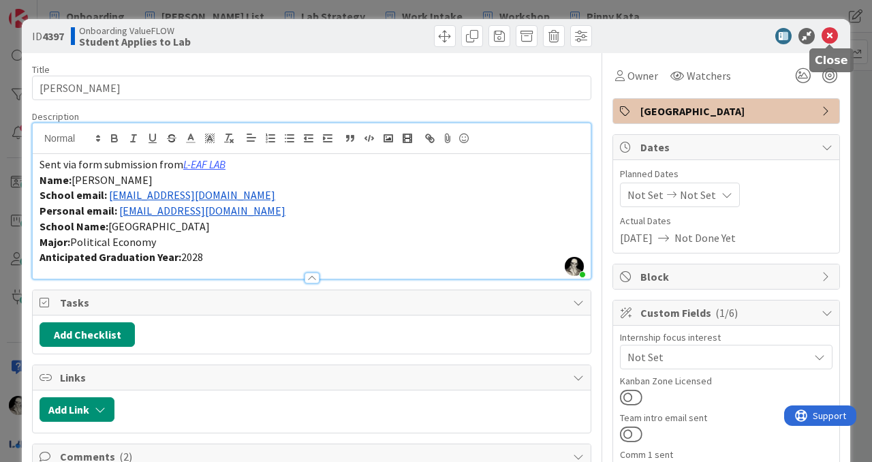
click at [827, 35] on icon at bounding box center [830, 36] width 16 height 16
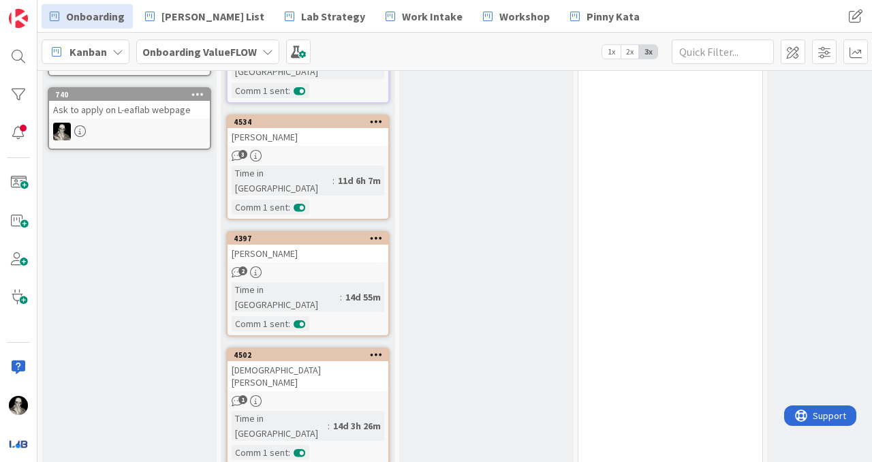
scroll to position [780, 0]
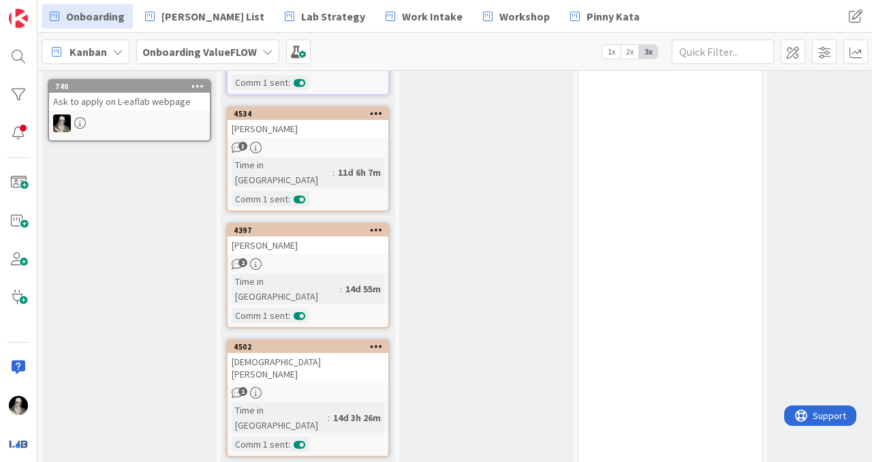
click at [354, 353] on div "[DEMOGRAPHIC_DATA][PERSON_NAME]" at bounding box center [308, 368] width 161 height 30
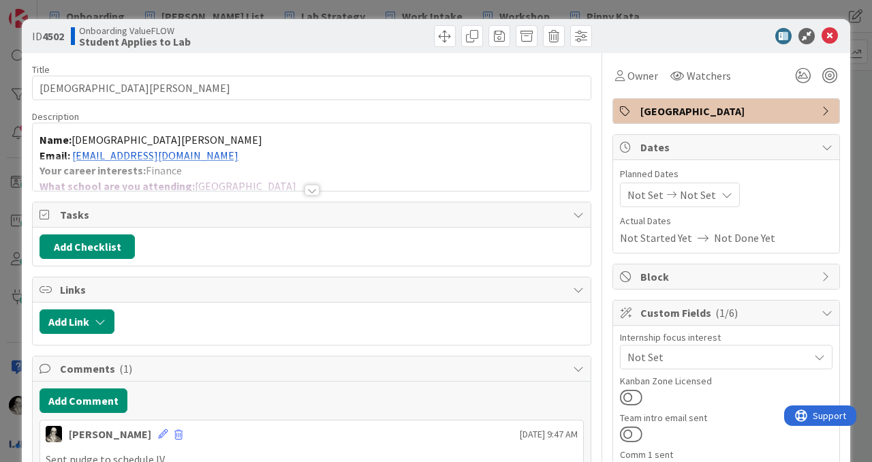
click at [311, 181] on div at bounding box center [312, 173] width 558 height 35
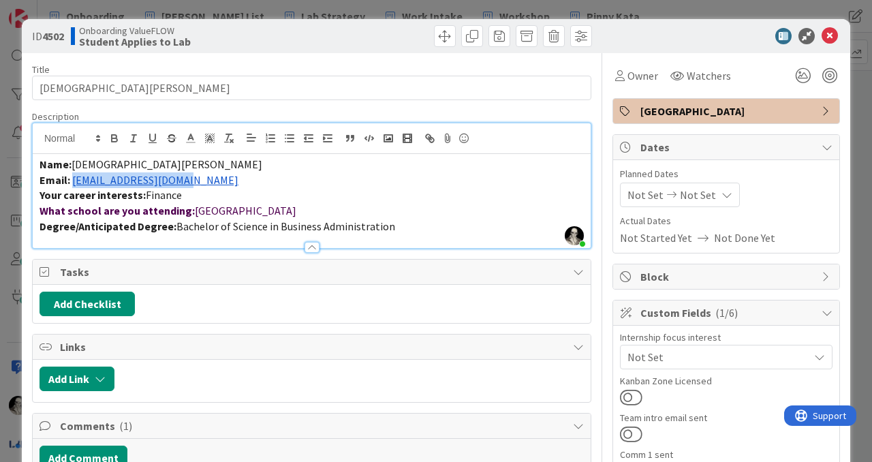
drag, startPoint x: 194, startPoint y: 179, endPoint x: 73, endPoint y: 177, distance: 121.3
click at [72, 177] on p "Email: [EMAIL_ADDRESS][DOMAIN_NAME]" at bounding box center [312, 180] width 545 height 16
copy link "[EMAIL_ADDRESS][DOMAIN_NAME]"
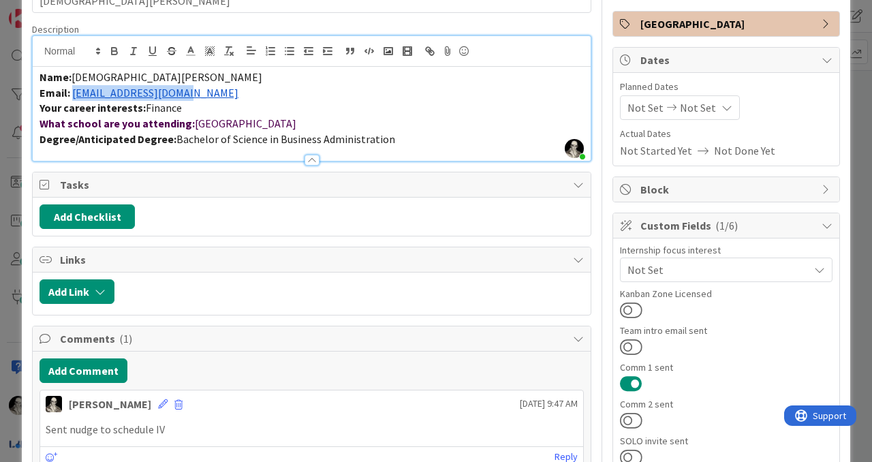
scroll to position [99, 0]
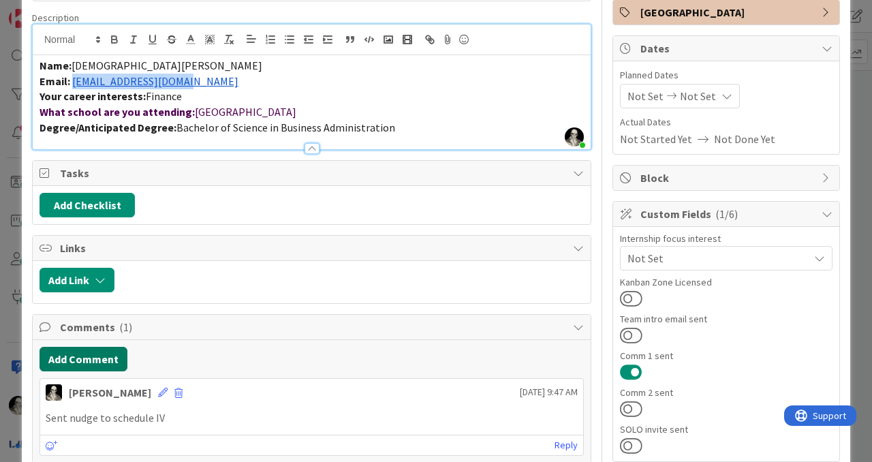
click at [108, 353] on button "Add Comment" at bounding box center [84, 359] width 88 height 25
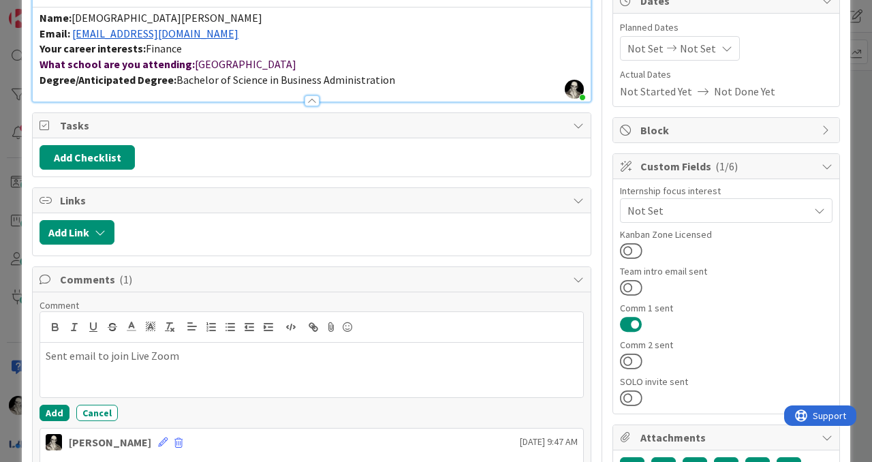
scroll to position [155, 0]
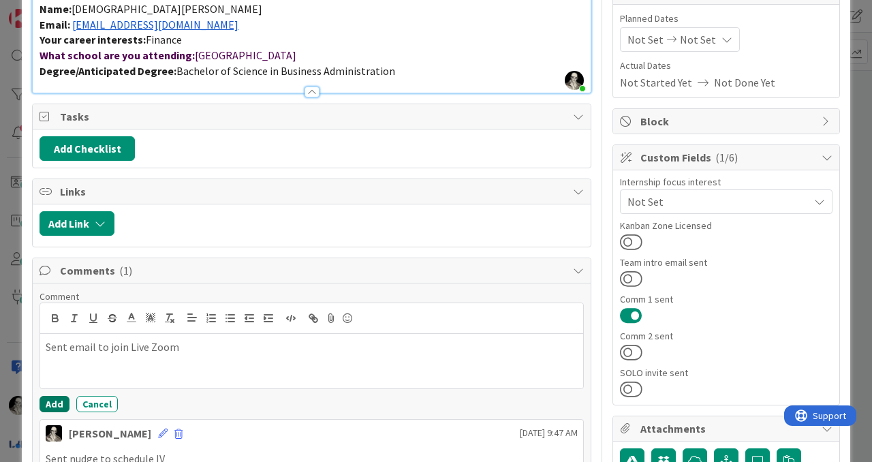
click at [52, 401] on button "Add" at bounding box center [55, 404] width 30 height 16
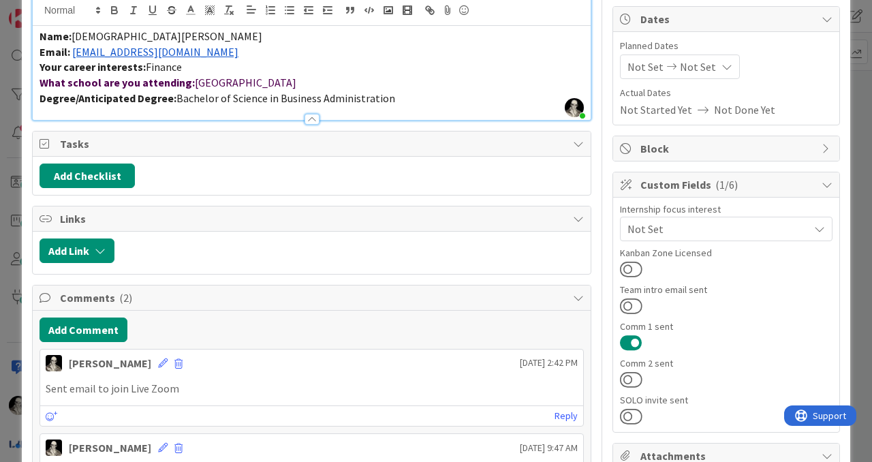
scroll to position [0, 0]
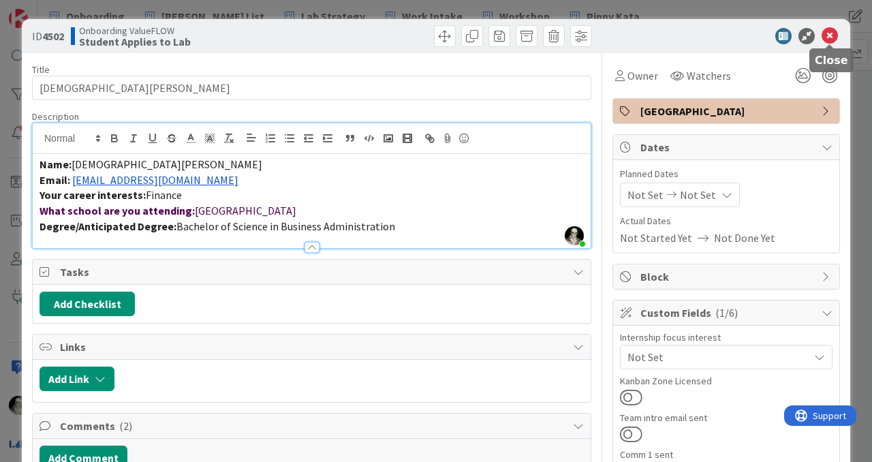
click at [831, 38] on icon at bounding box center [830, 36] width 16 height 16
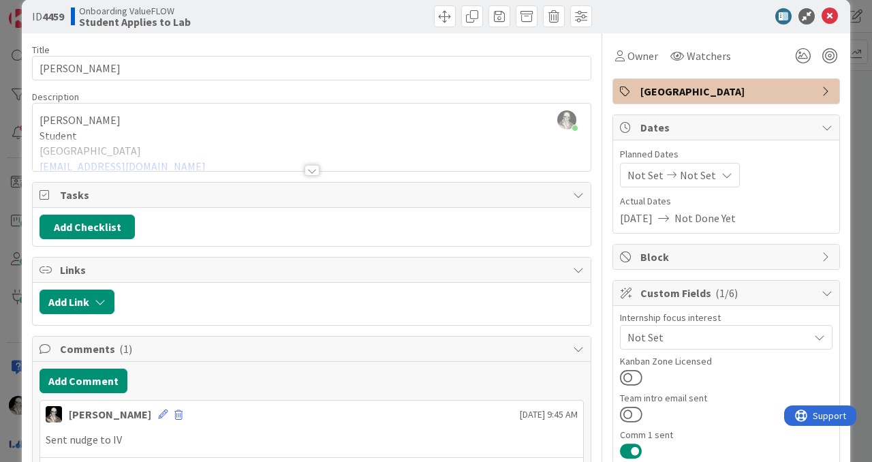
scroll to position [17, 0]
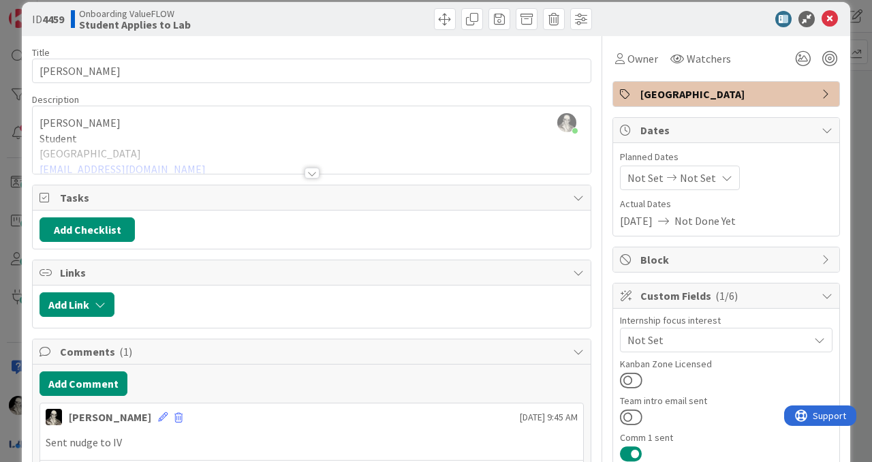
click at [313, 169] on div at bounding box center [312, 173] width 15 height 11
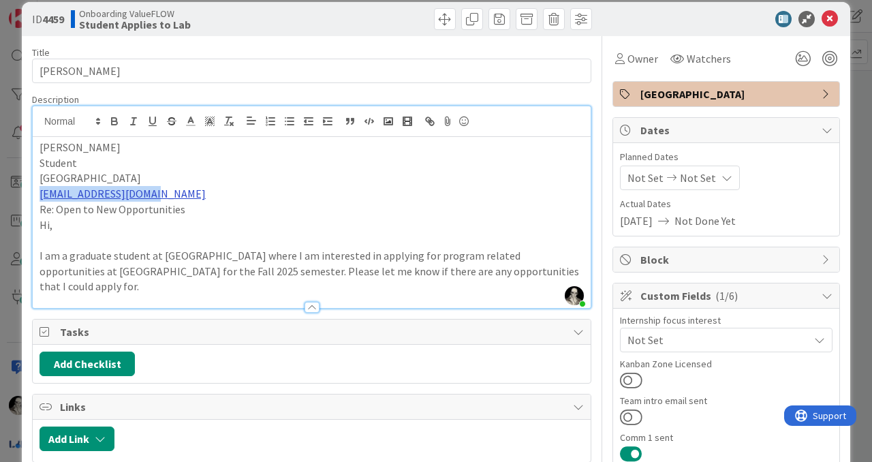
drag, startPoint x: 166, startPoint y: 197, endPoint x: 40, endPoint y: 196, distance: 126.8
click at [40, 196] on p "[EMAIL_ADDRESS][DOMAIN_NAME]" at bounding box center [312, 194] width 545 height 16
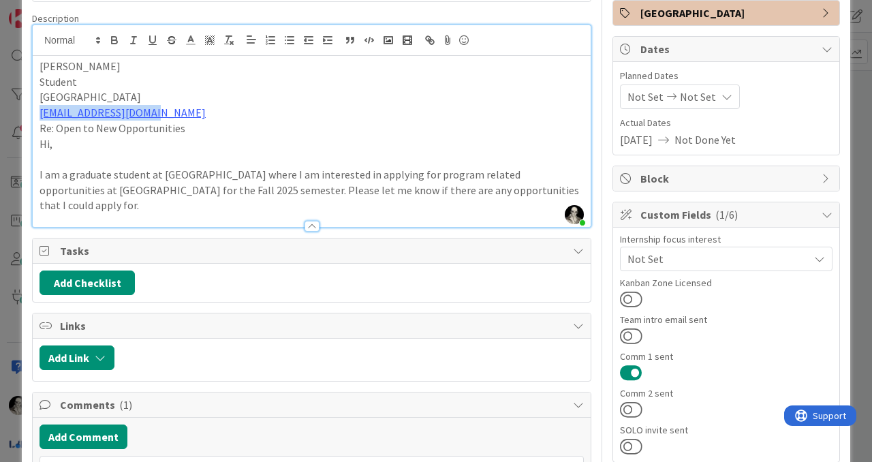
scroll to position [109, 0]
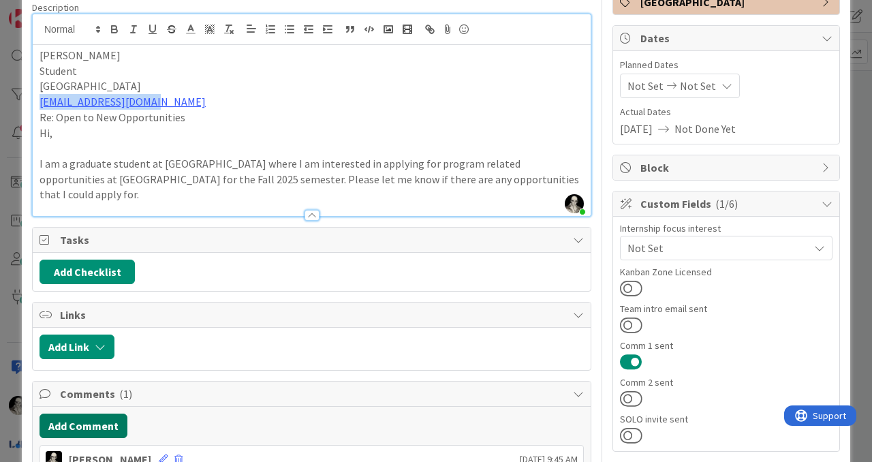
click at [110, 414] on button "Add Comment" at bounding box center [84, 426] width 88 height 25
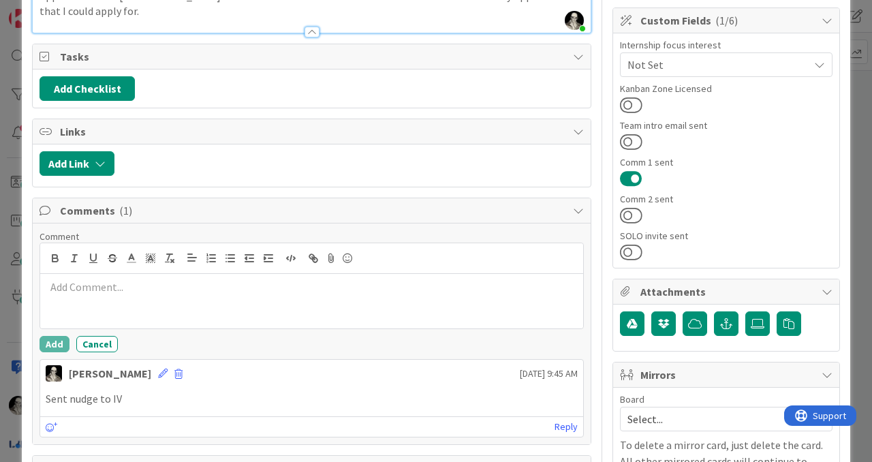
scroll to position [322, 0]
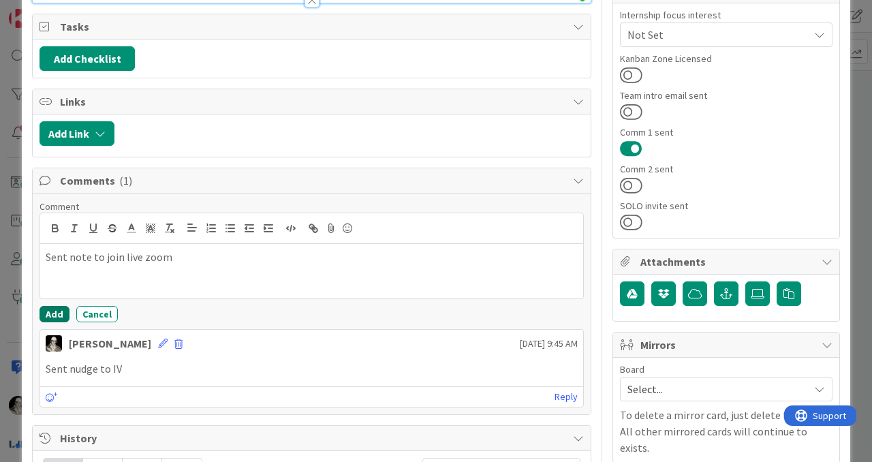
click at [58, 306] on button "Add" at bounding box center [55, 314] width 30 height 16
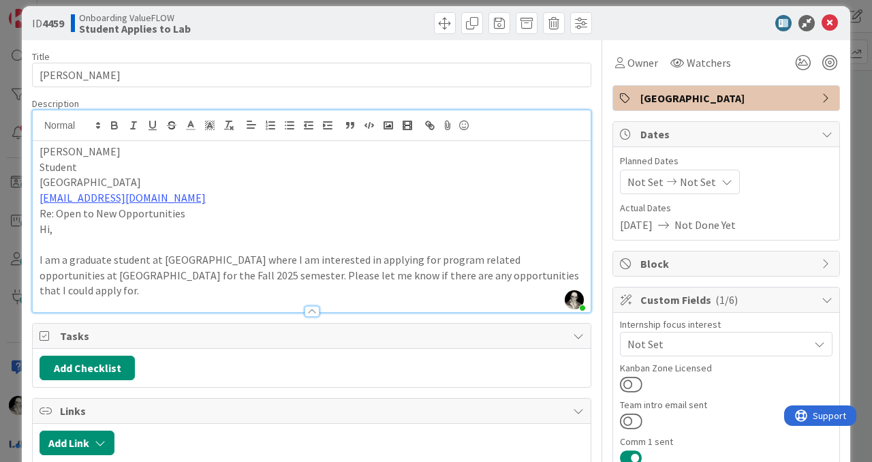
scroll to position [0, 0]
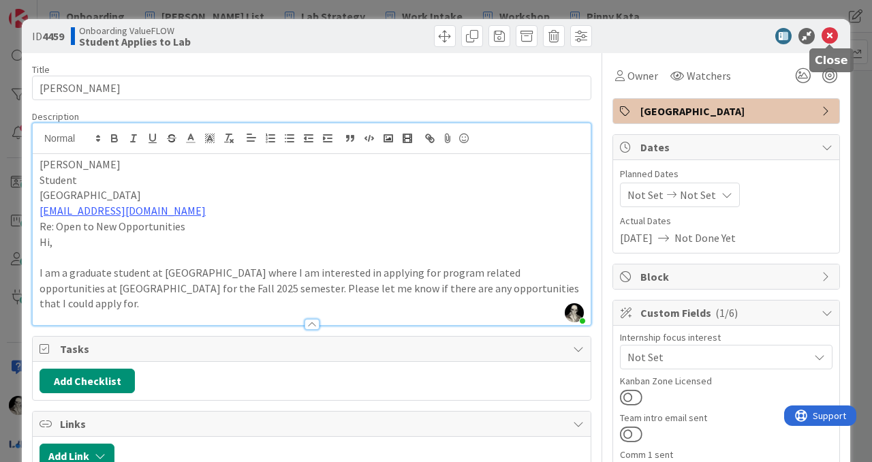
click at [831, 32] on icon at bounding box center [830, 36] width 16 height 16
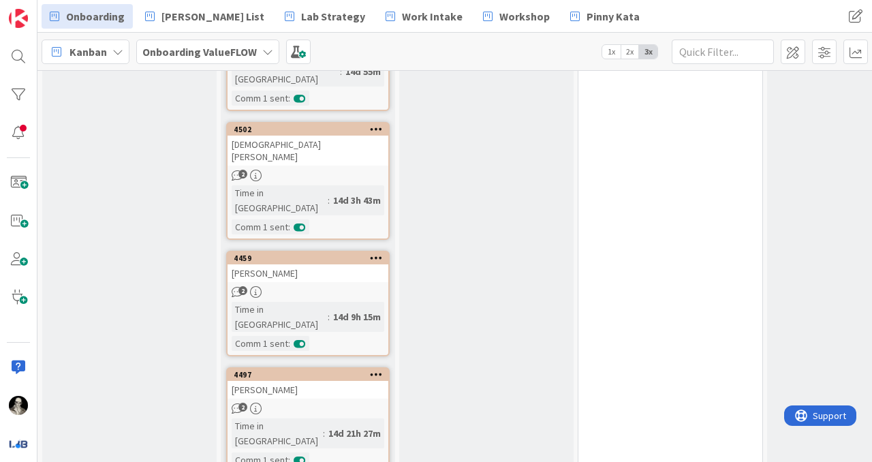
scroll to position [1011, 0]
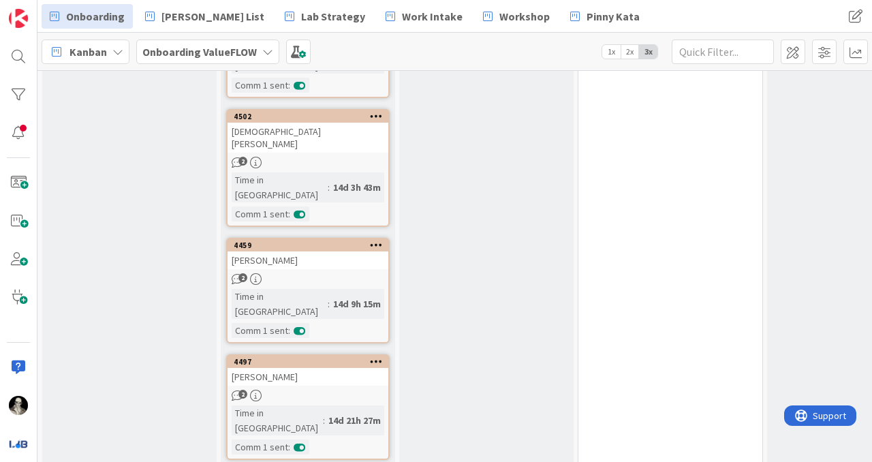
click at [320, 368] on div "[PERSON_NAME]" at bounding box center [308, 377] width 161 height 18
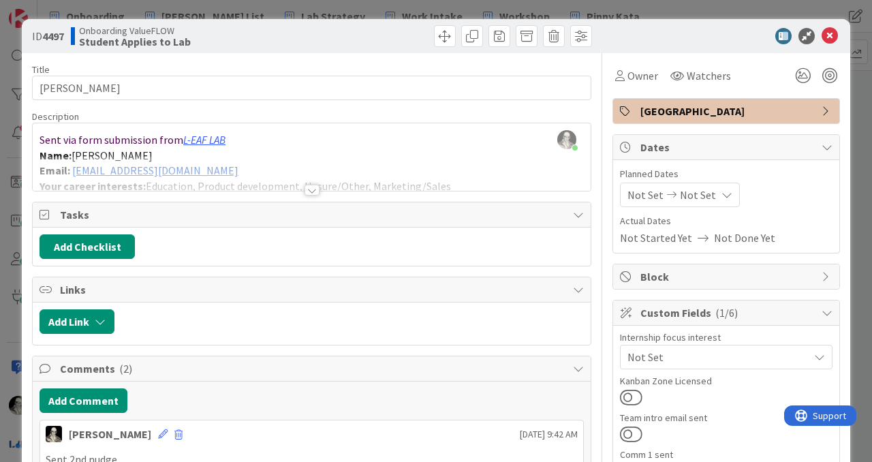
click at [313, 189] on div at bounding box center [312, 190] width 15 height 11
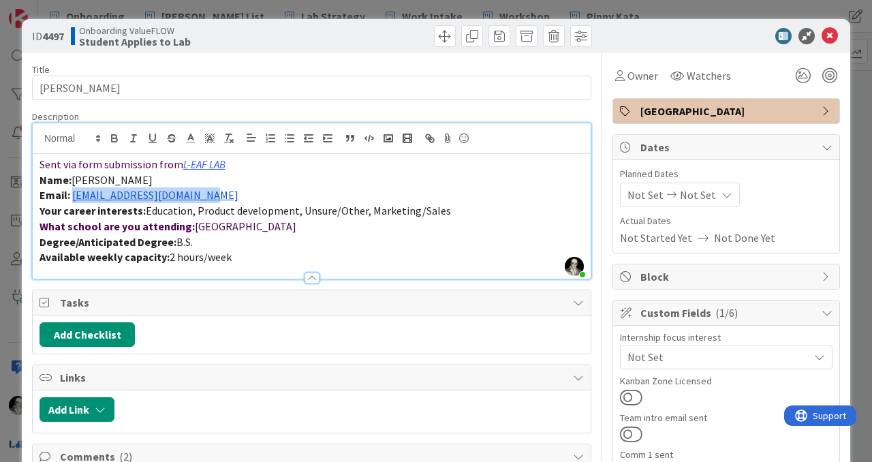
drag, startPoint x: 220, startPoint y: 198, endPoint x: 74, endPoint y: 195, distance: 145.9
click at [74, 194] on p "Email: [EMAIL_ADDRESS][DOMAIN_NAME]" at bounding box center [312, 195] width 545 height 16
click at [258, 181] on p "Name: [PERSON_NAME]" at bounding box center [312, 180] width 545 height 16
drag, startPoint x: 221, startPoint y: 200, endPoint x: 73, endPoint y: 201, distance: 147.9
click at [73, 201] on p "Email: [EMAIL_ADDRESS][DOMAIN_NAME]" at bounding box center [312, 195] width 545 height 16
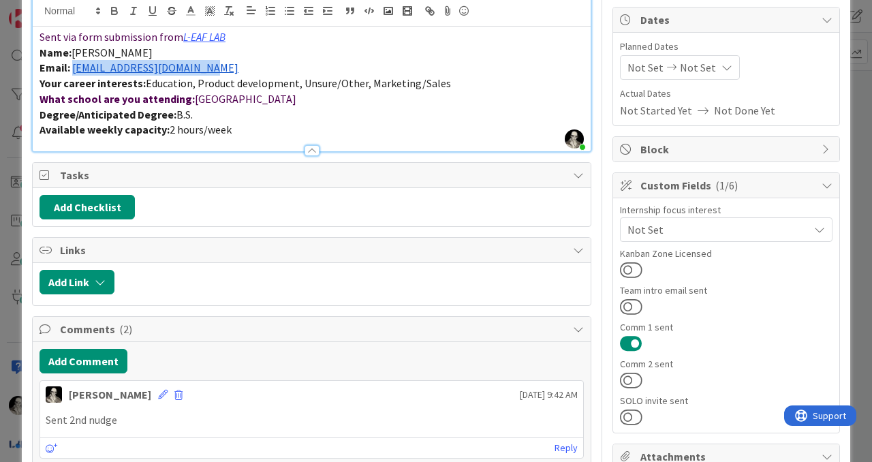
scroll to position [141, 0]
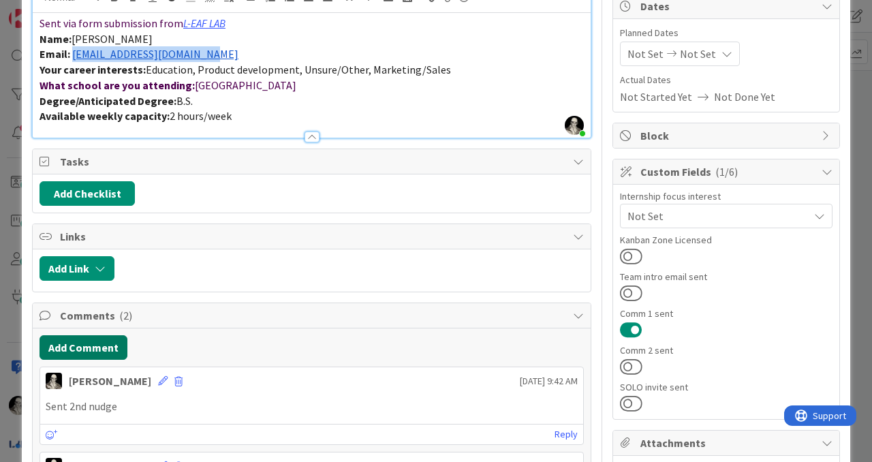
click at [108, 339] on button "Add Comment" at bounding box center [84, 347] width 88 height 25
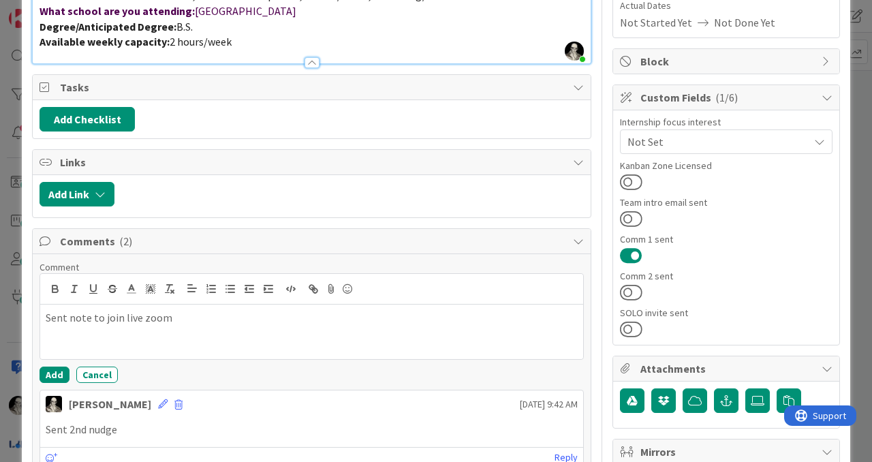
scroll to position [230, 0]
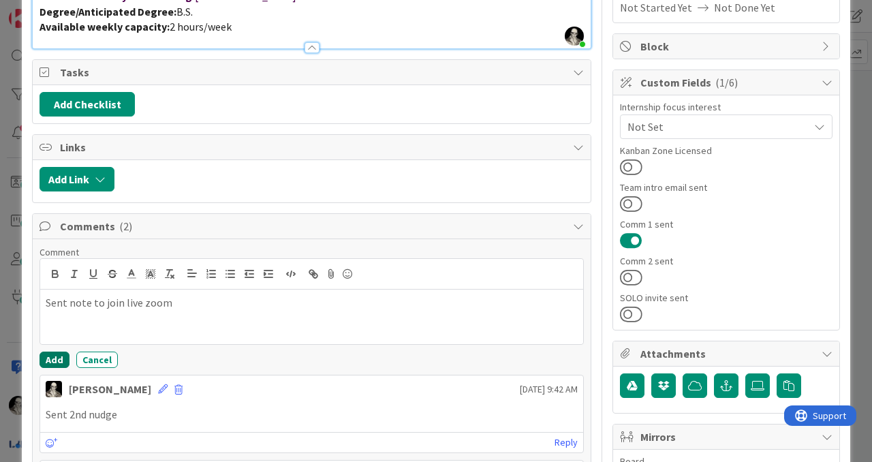
click at [52, 357] on button "Add" at bounding box center [55, 360] width 30 height 16
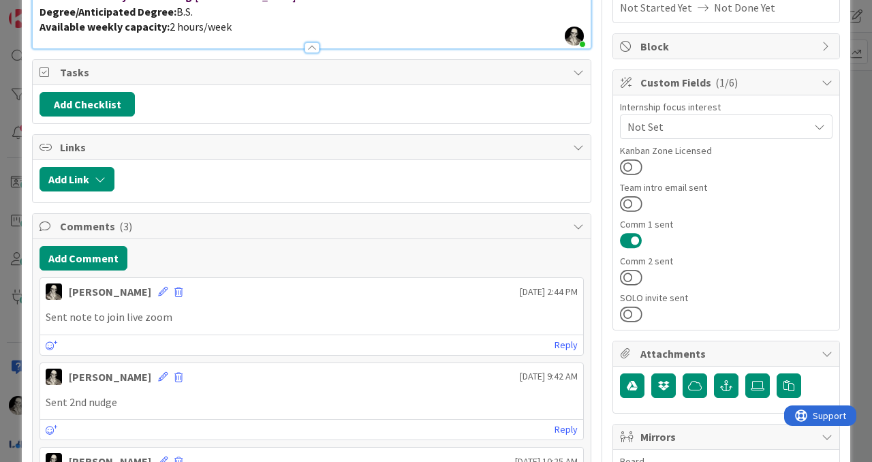
scroll to position [0, 0]
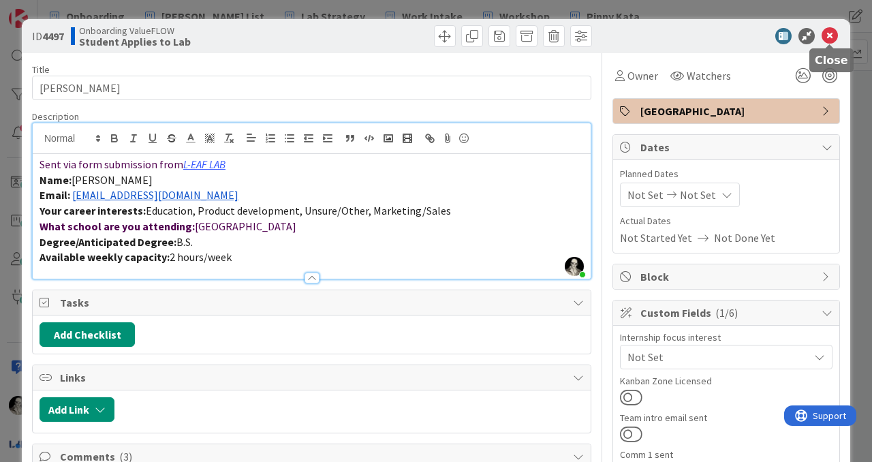
click at [832, 35] on icon at bounding box center [830, 36] width 16 height 16
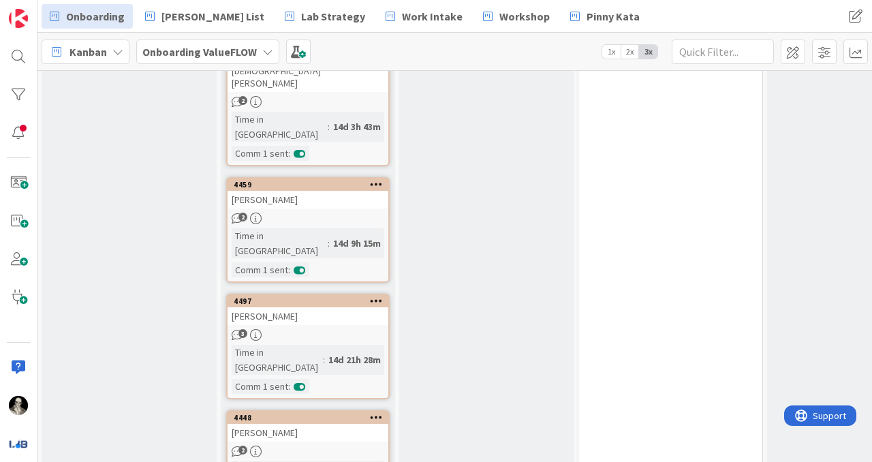
scroll to position [1085, 0]
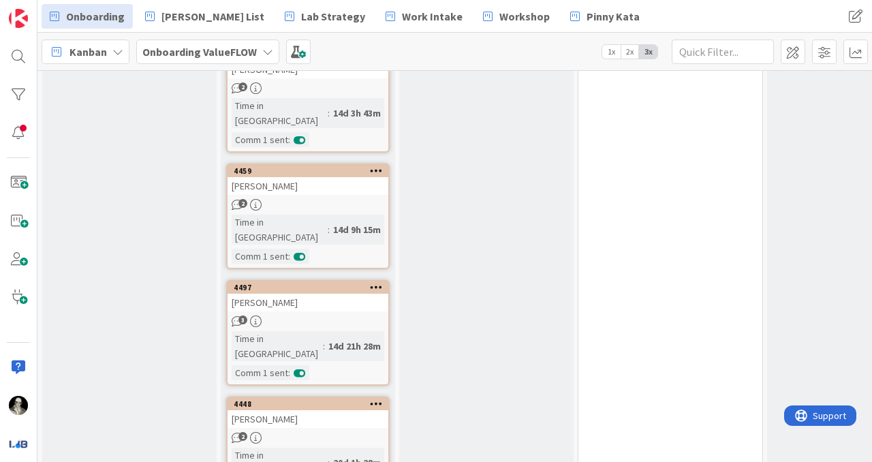
click at [345, 410] on div "[PERSON_NAME]" at bounding box center [308, 419] width 161 height 18
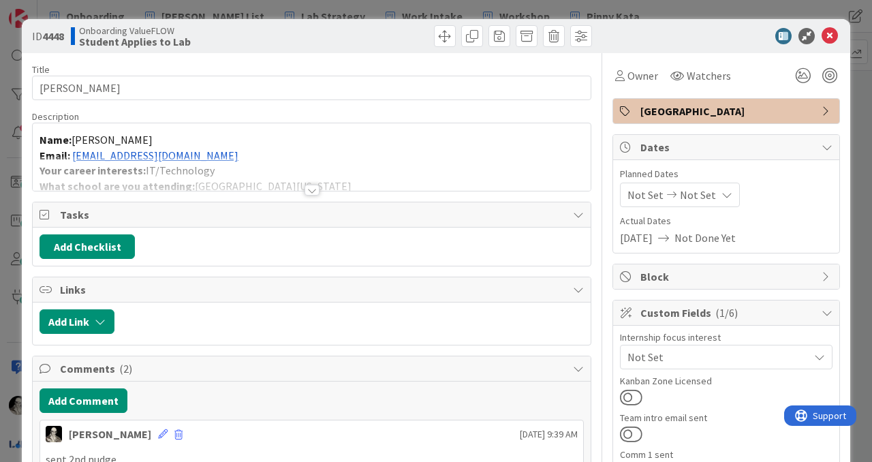
click at [320, 189] on div at bounding box center [312, 173] width 558 height 35
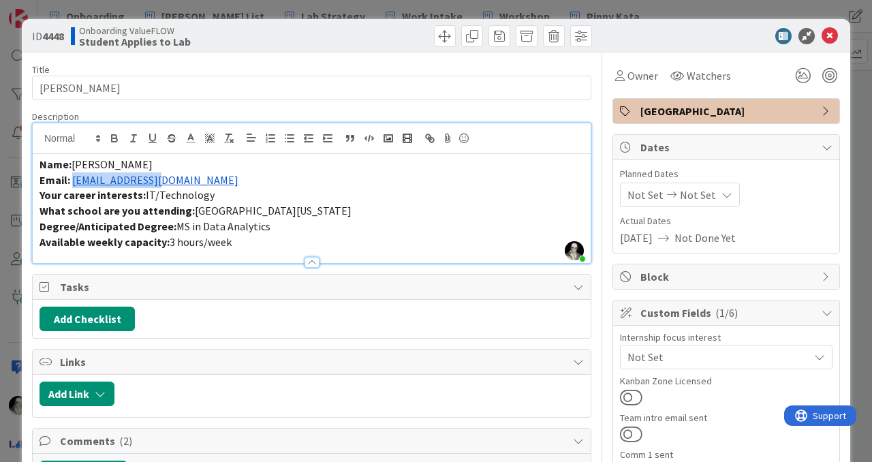
drag, startPoint x: 176, startPoint y: 182, endPoint x: 73, endPoint y: 180, distance: 102.9
click at [73, 180] on p "Email: [EMAIL_ADDRESS][DOMAIN_NAME]" at bounding box center [312, 180] width 545 height 16
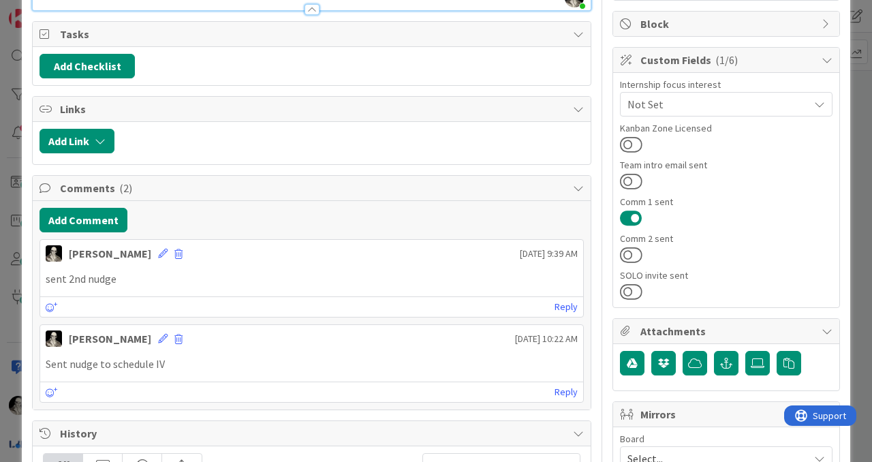
scroll to position [271, 0]
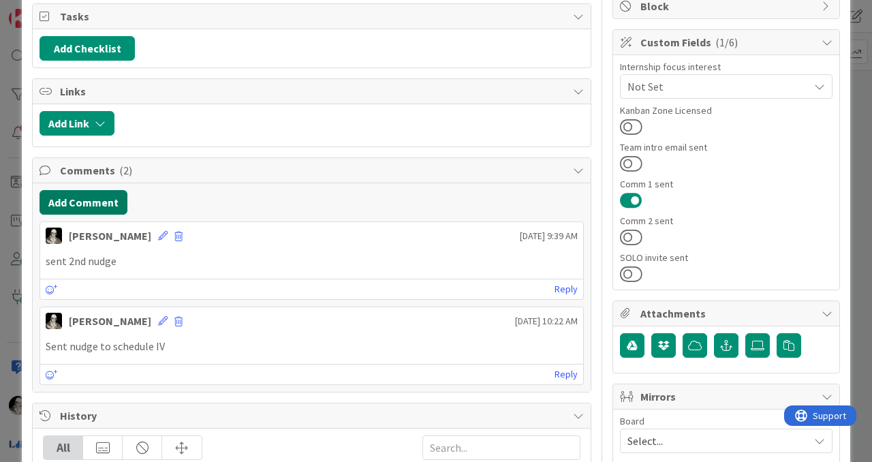
click at [101, 204] on button "Add Comment" at bounding box center [84, 202] width 88 height 25
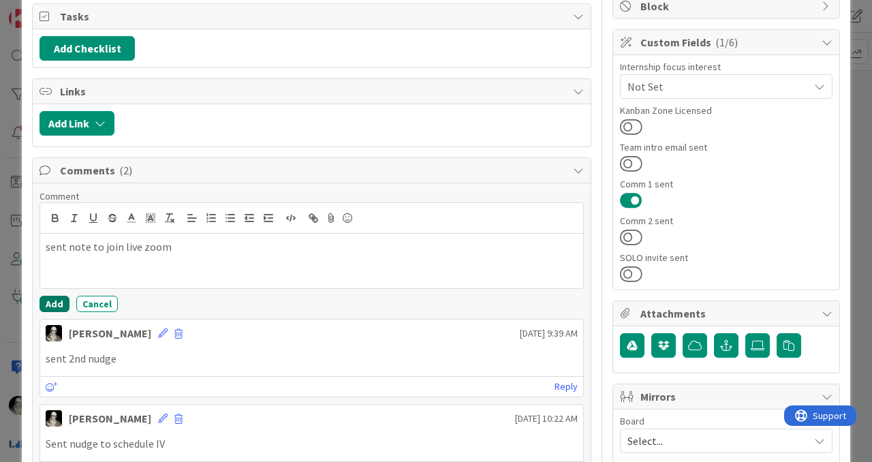
click at [54, 301] on button "Add" at bounding box center [55, 304] width 30 height 16
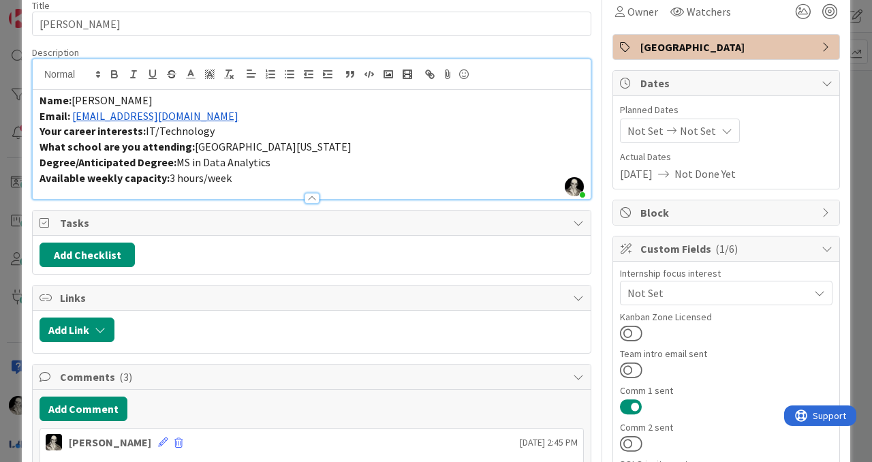
scroll to position [0, 0]
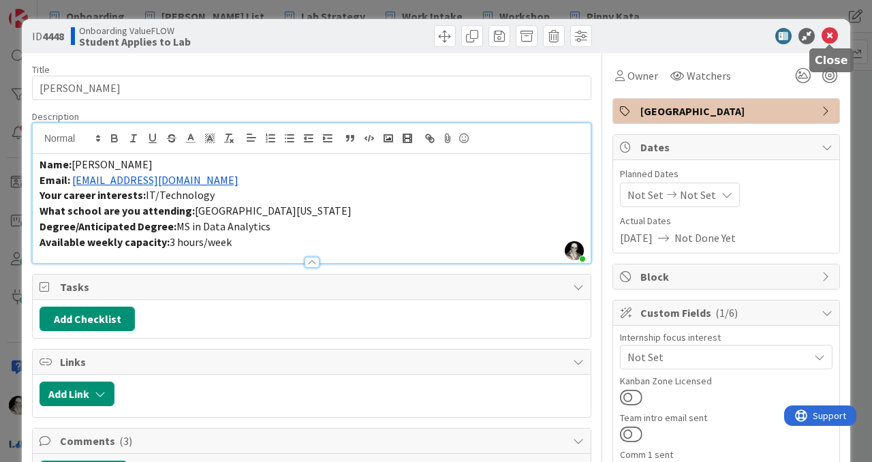
click at [827, 38] on icon at bounding box center [830, 36] width 16 height 16
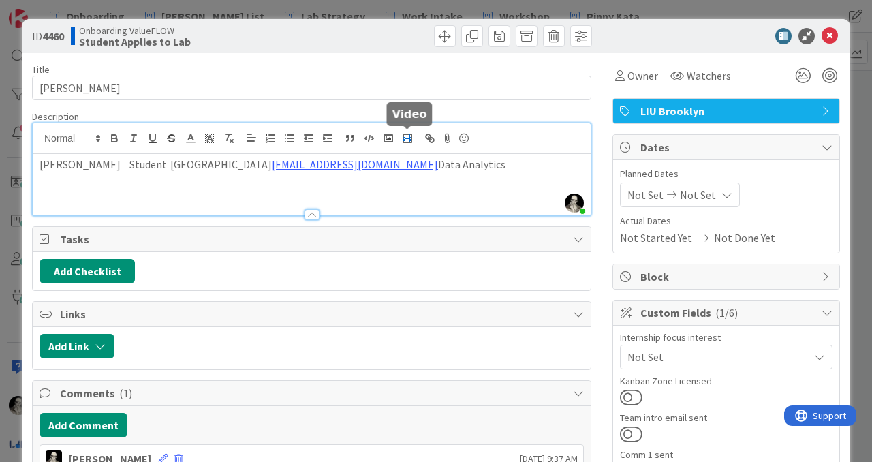
click at [408, 140] on div "[PERSON_NAME] just joined [PERSON_NAME] Student [GEOGRAPHIC_DATA] [EMAIL_ADDRES…" at bounding box center [312, 169] width 558 height 92
click at [393, 185] on div "[PERSON_NAME] Student [GEOGRAPHIC_DATA] [EMAIL_ADDRESS][DOMAIN_NAME] Data Analy…" at bounding box center [312, 184] width 558 height 61
drag, startPoint x: 411, startPoint y: 165, endPoint x: 259, endPoint y: 164, distance: 152.0
click at [259, 164] on p "[PERSON_NAME] Student [GEOGRAPHIC_DATA] [EMAIL_ADDRESS][DOMAIN_NAME] Data Analy…" at bounding box center [312, 165] width 545 height 16
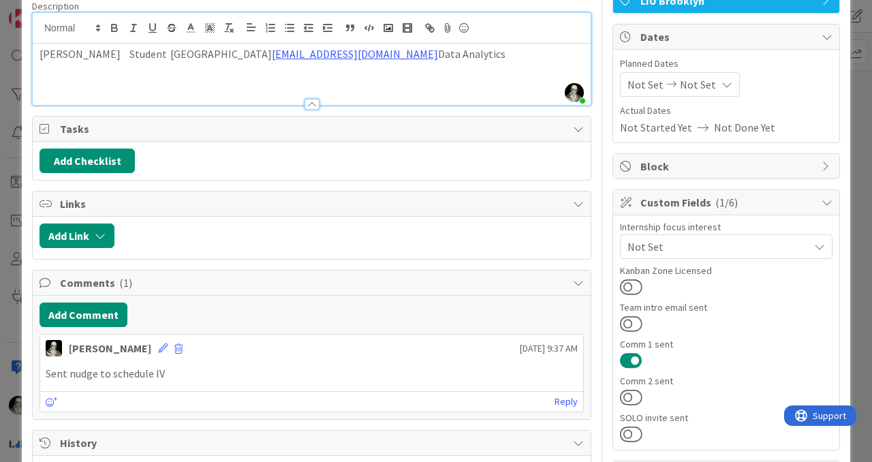
scroll to position [118, 0]
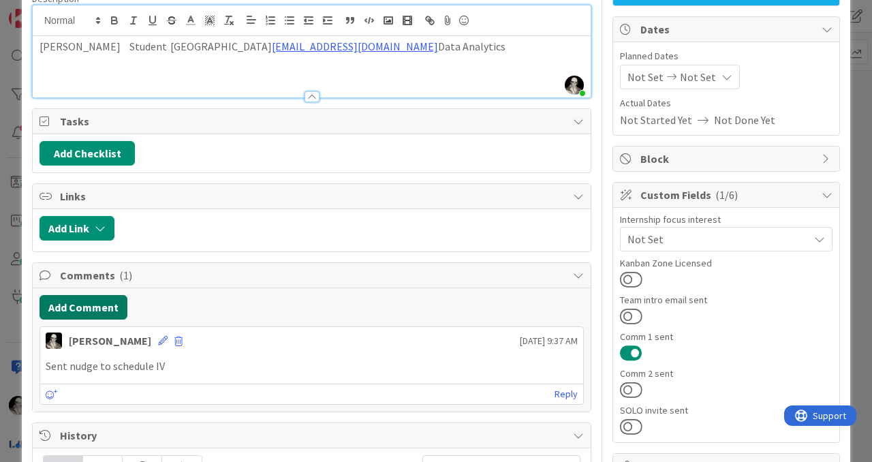
click at [113, 300] on button "Add Comment" at bounding box center [84, 307] width 88 height 25
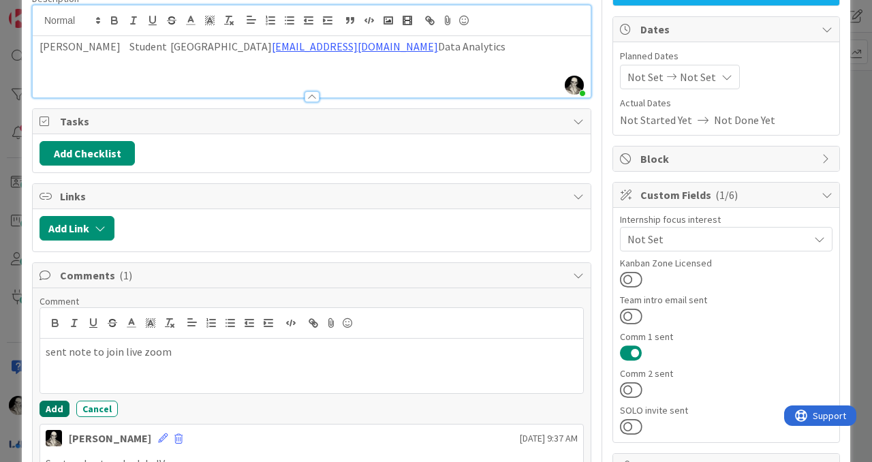
click at [57, 403] on button "Add" at bounding box center [55, 409] width 30 height 16
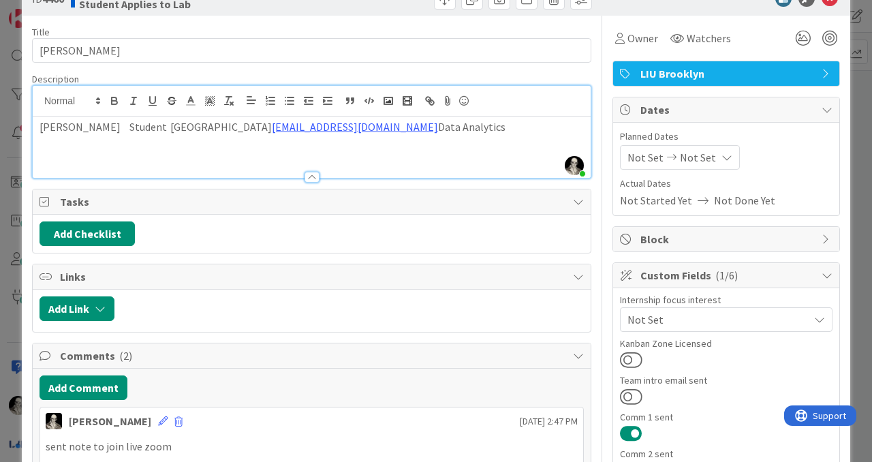
scroll to position [0, 0]
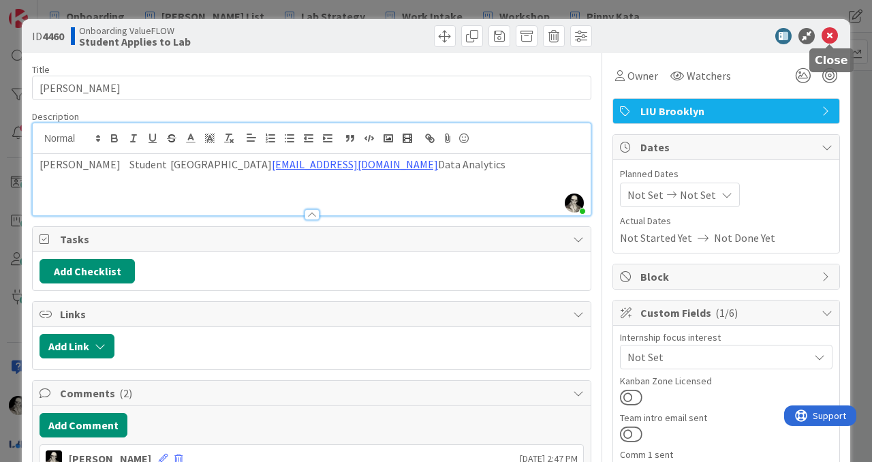
click at [832, 37] on icon at bounding box center [830, 36] width 16 height 16
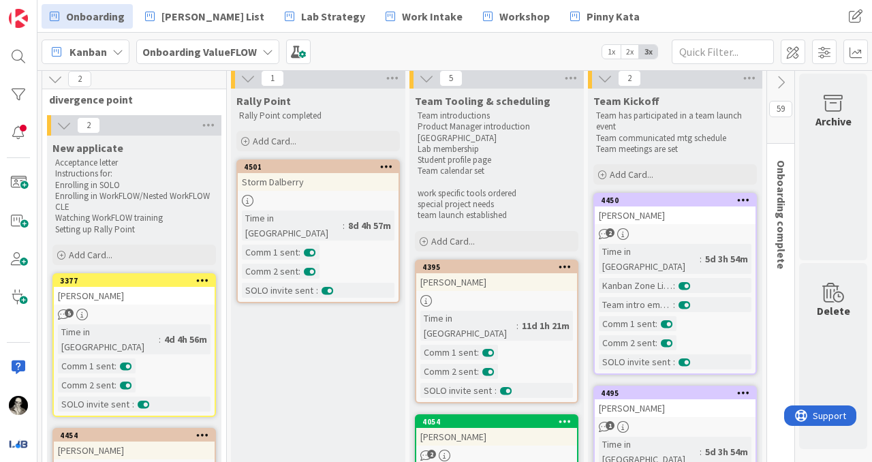
scroll to position [0, 536]
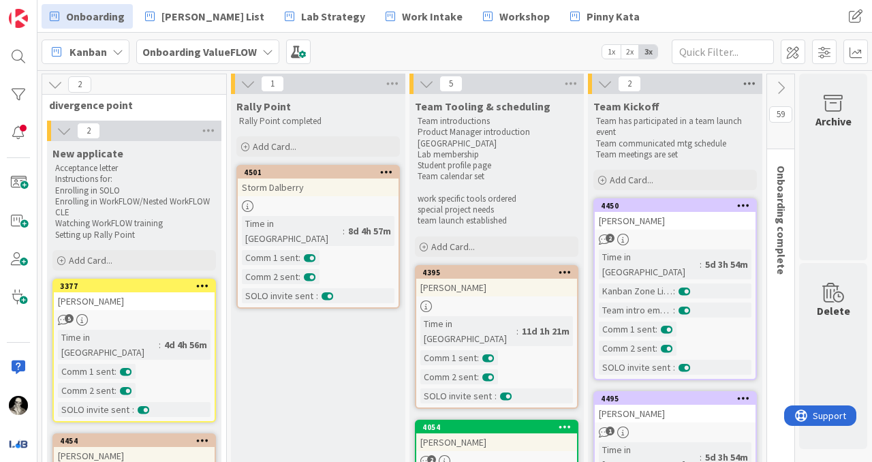
click at [754, 78] on icon at bounding box center [750, 84] width 18 height 20
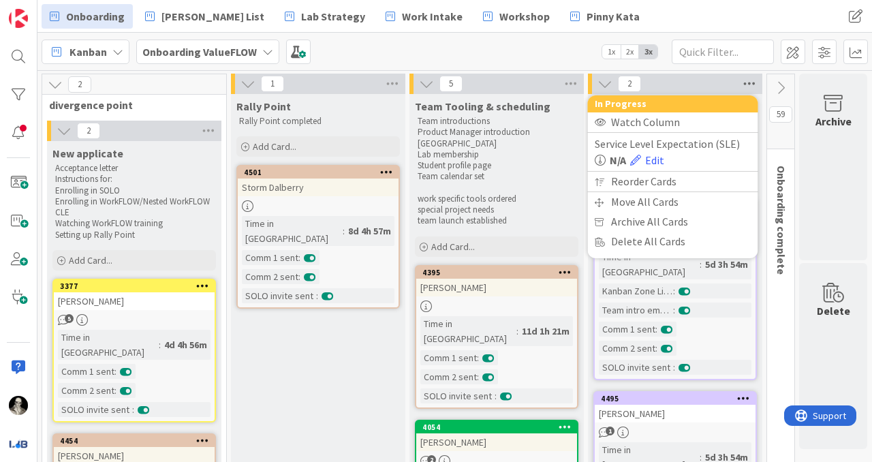
click at [750, 80] on icon at bounding box center [750, 84] width 18 height 20
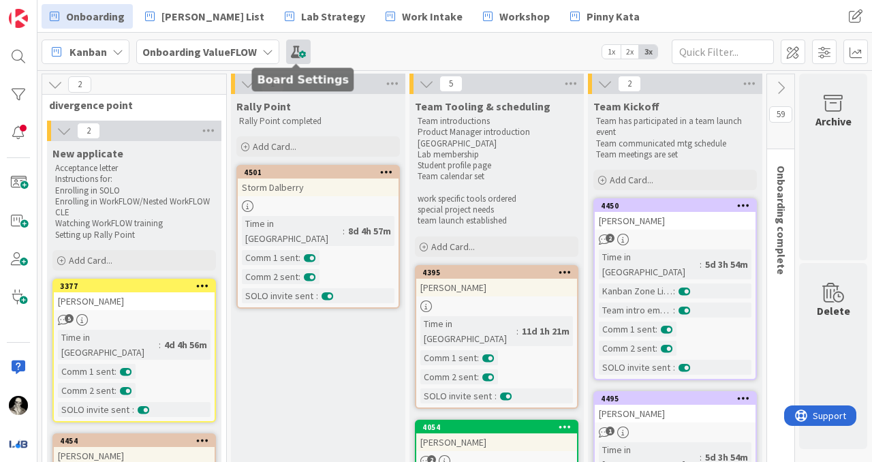
click at [298, 45] on span at bounding box center [298, 52] width 25 height 25
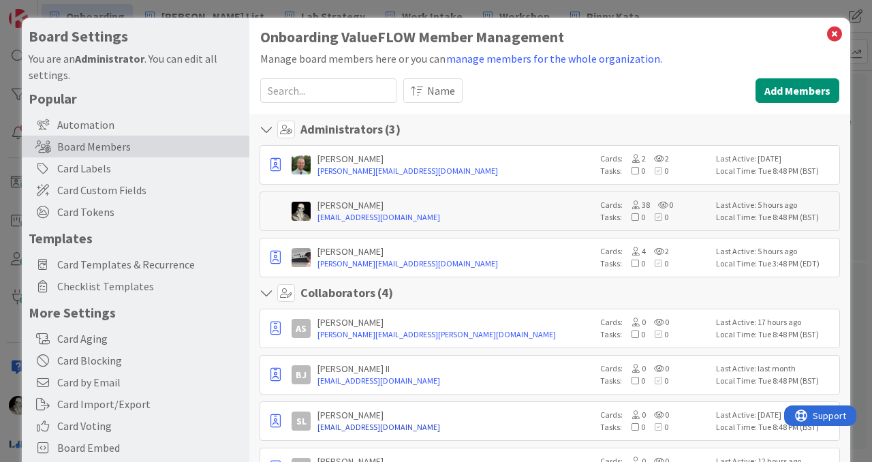
scroll to position [0, 0]
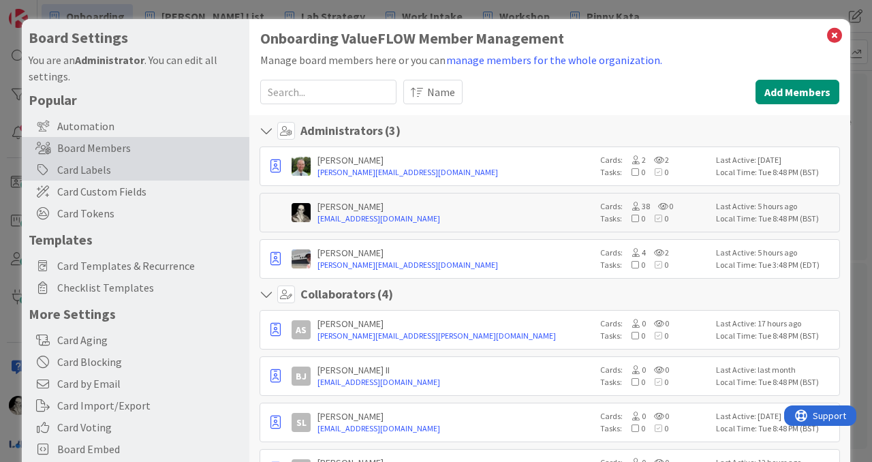
click at [106, 163] on div "Card Labels" at bounding box center [136, 170] width 228 height 22
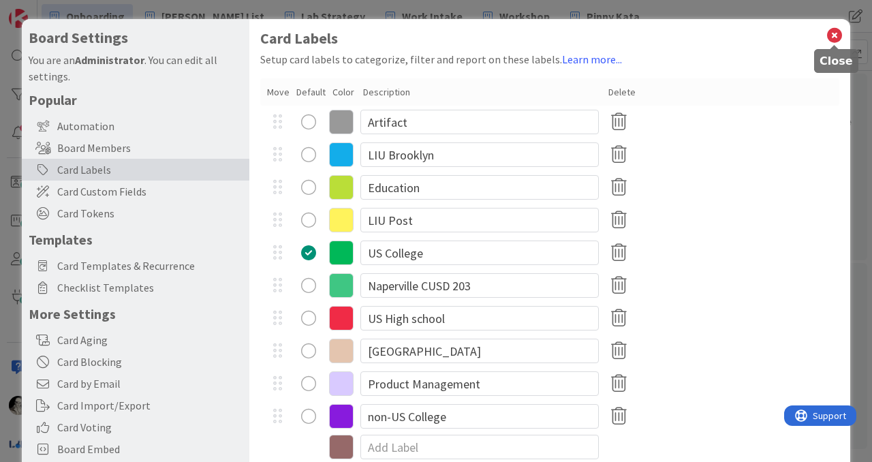
click at [834, 33] on icon at bounding box center [835, 35] width 18 height 19
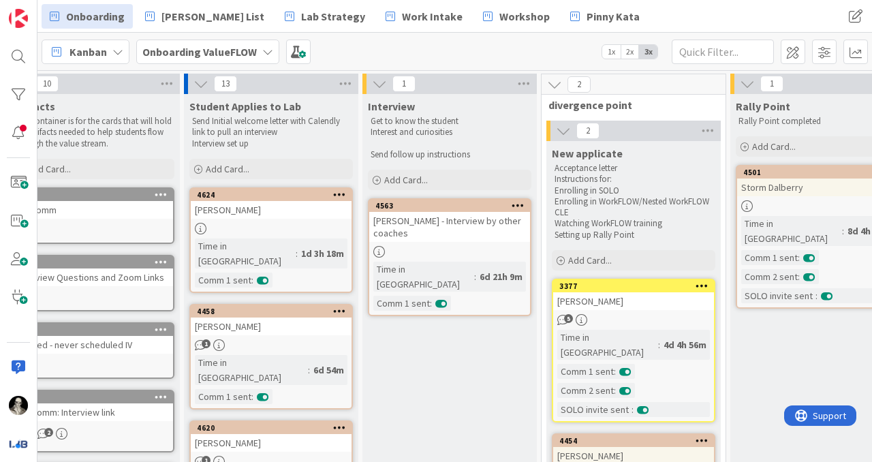
scroll to position [0, 25]
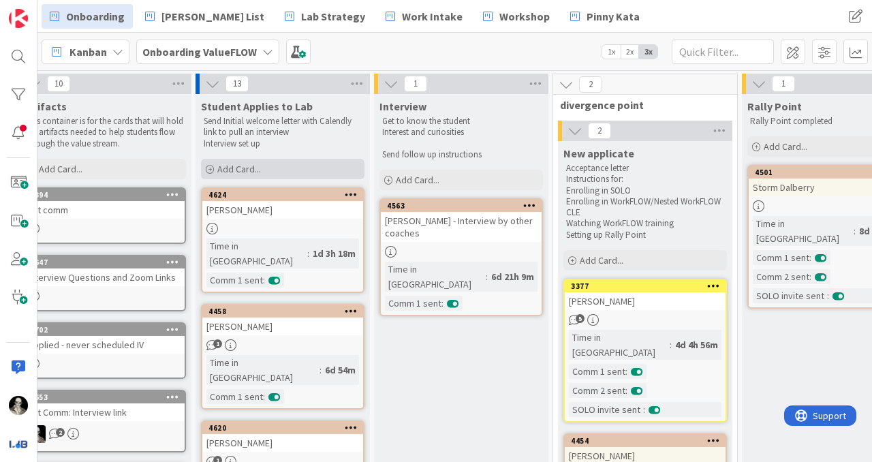
click at [251, 162] on div "Add Card..." at bounding box center [283, 169] width 164 height 20
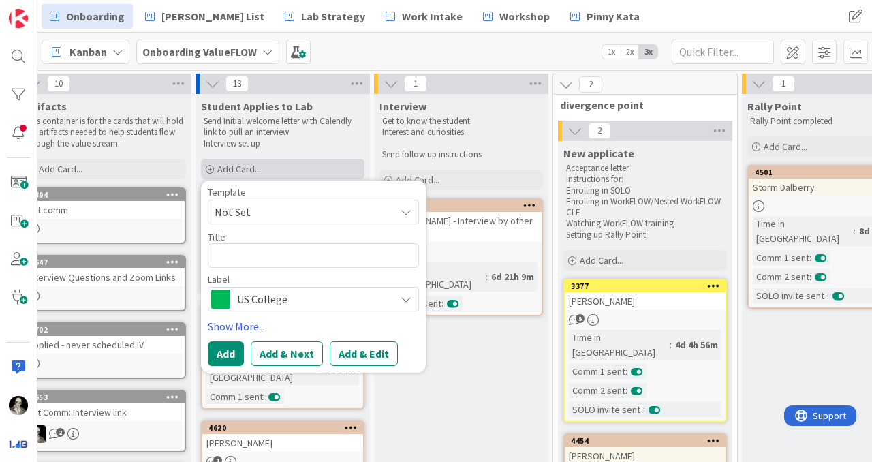
type textarea "x"
type textarea "E"
type textarea "x"
type textarea "El"
type textarea "x"
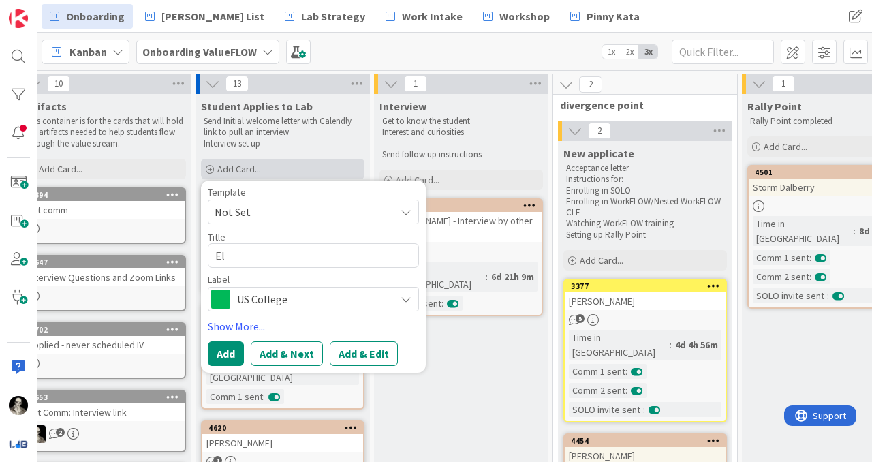
type textarea "Eli"
type textarea "x"
type textarea "Elis"
type textarea "x"
type textarea "[PERSON_NAME]"
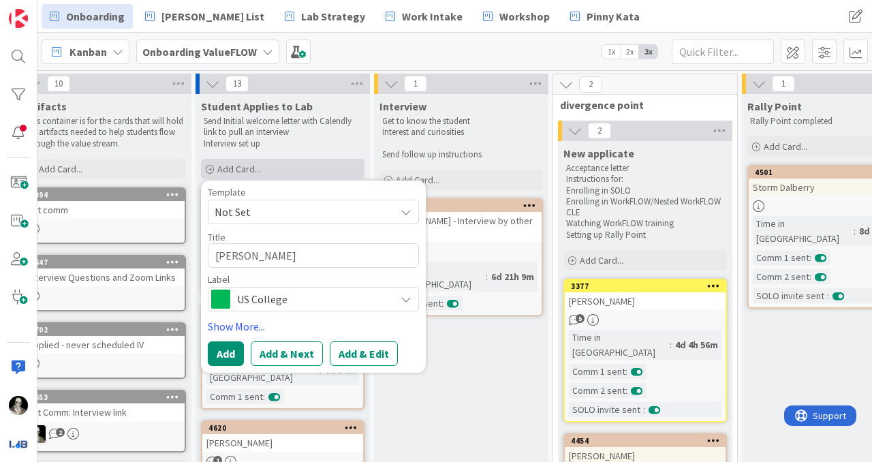
type textarea "x"
type textarea "[PERSON_NAME]"
type textarea "x"
type textarea "[PERSON_NAME]"
type textarea "x"
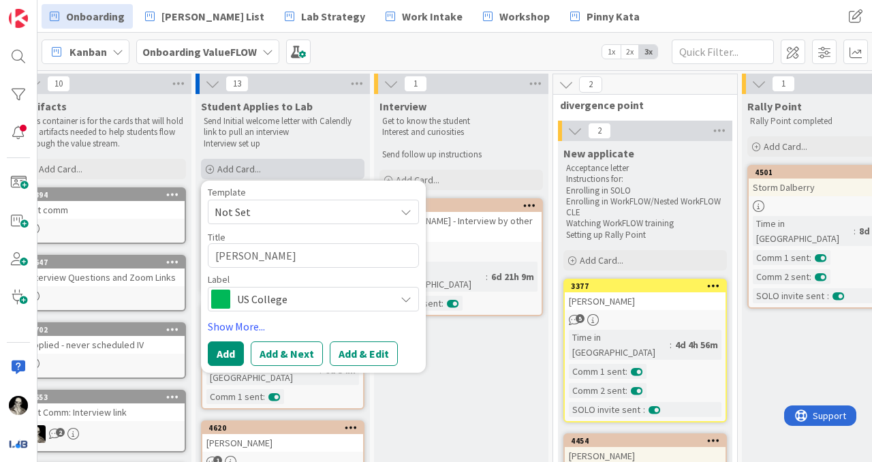
type textarea "[PERSON_NAME]"
type textarea "x"
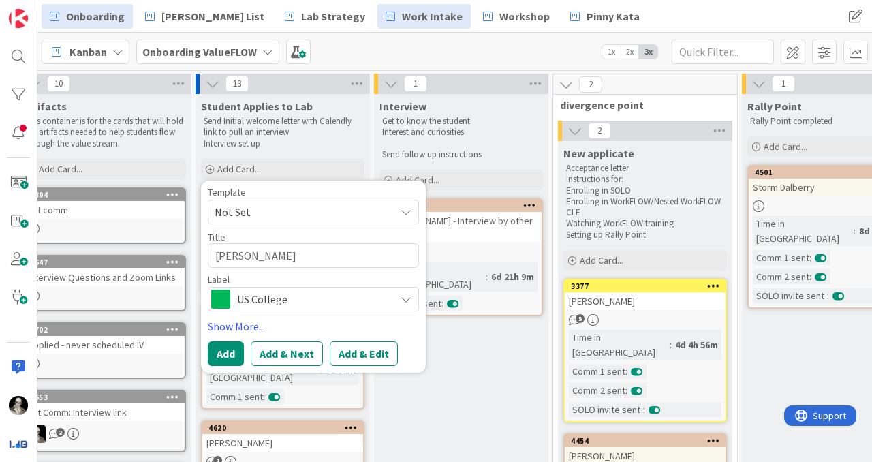
type textarea "[PERSON_NAME]"
click at [310, 303] on span "US College" at bounding box center [312, 299] width 151 height 19
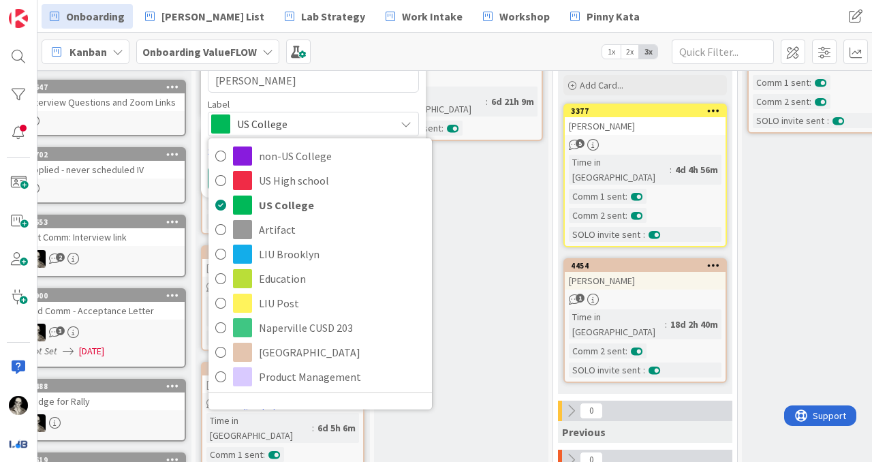
scroll to position [187, 25]
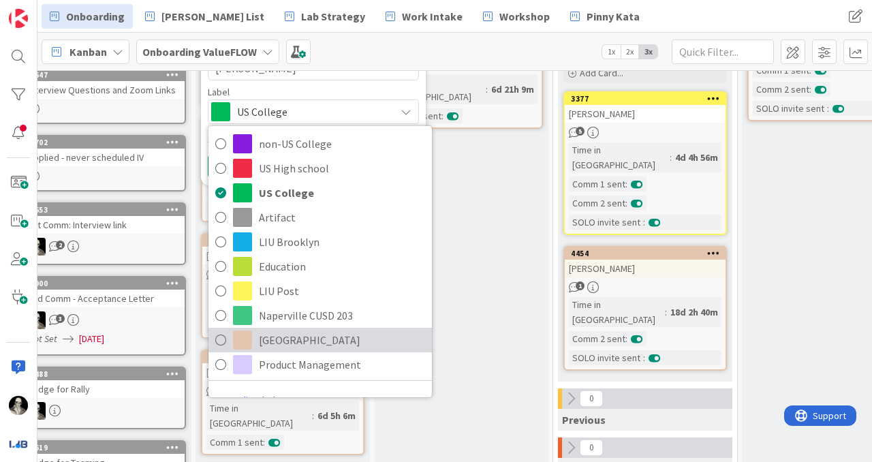
click at [298, 337] on span "[GEOGRAPHIC_DATA]" at bounding box center [342, 340] width 166 height 20
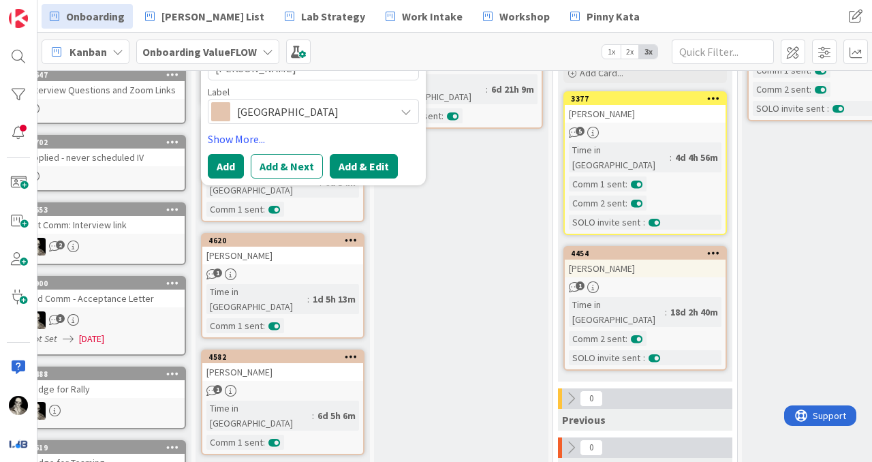
click at [350, 163] on button "Add & Edit" at bounding box center [364, 166] width 68 height 25
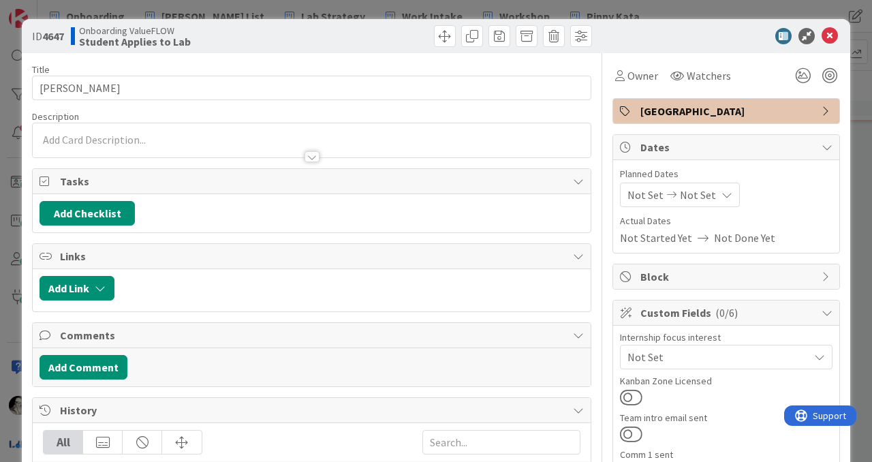
click at [147, 138] on div at bounding box center [312, 140] width 558 height 34
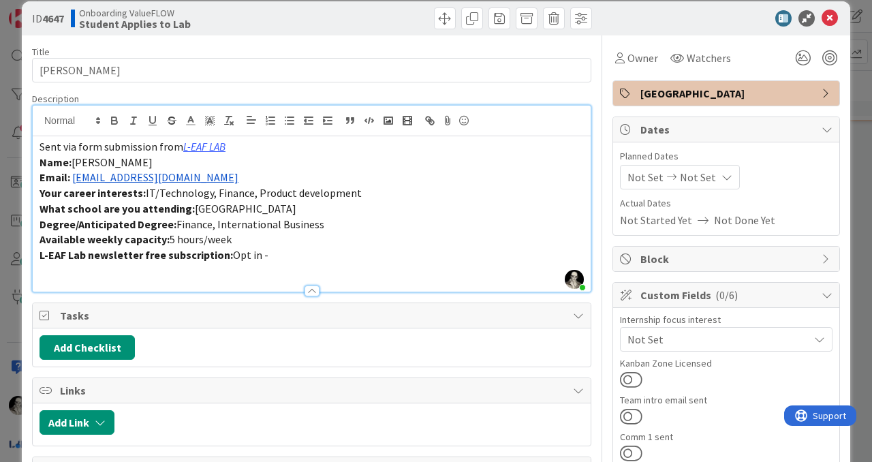
scroll to position [22, 0]
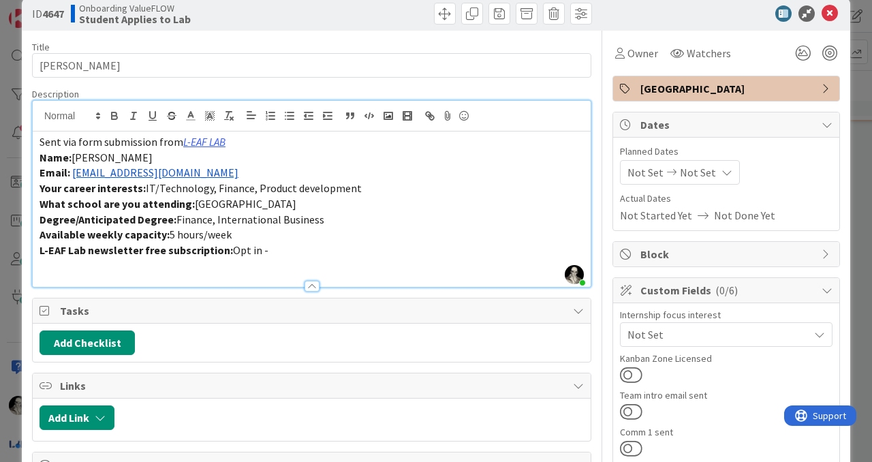
click at [199, 178] on p "Email: [EMAIL_ADDRESS][DOMAIN_NAME]" at bounding box center [312, 173] width 545 height 16
drag, startPoint x: 192, startPoint y: 179, endPoint x: 74, endPoint y: 172, distance: 117.4
click at [74, 172] on p "Email: [EMAIL_ADDRESS][DOMAIN_NAME]" at bounding box center [312, 173] width 545 height 16
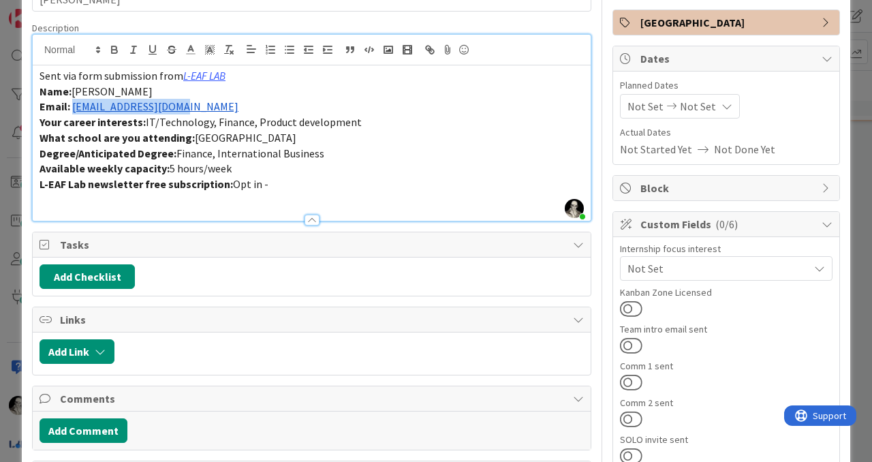
scroll to position [93, 0]
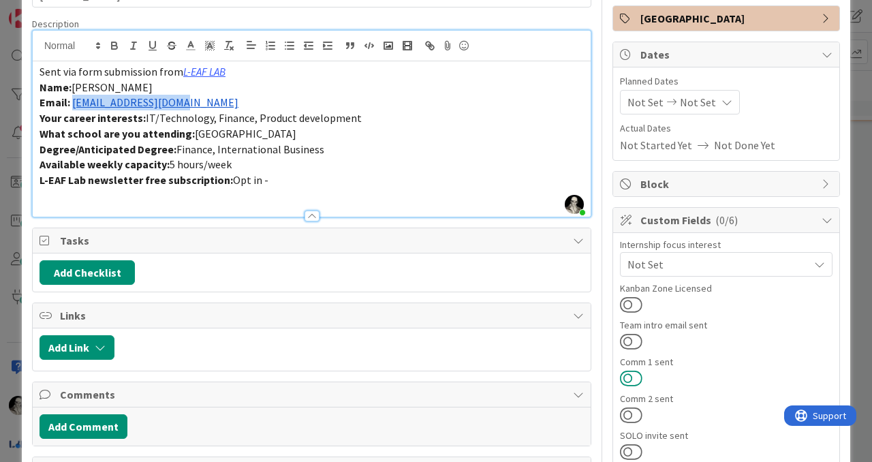
click at [633, 378] on button at bounding box center [631, 378] width 22 height 18
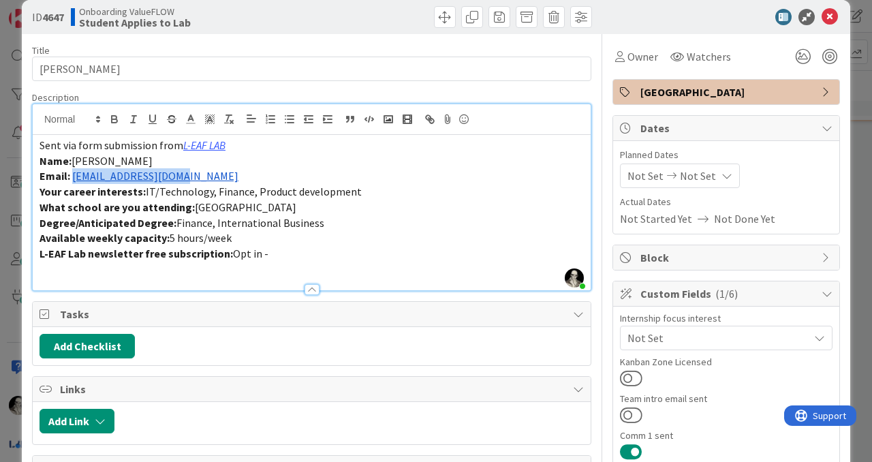
scroll to position [0, 0]
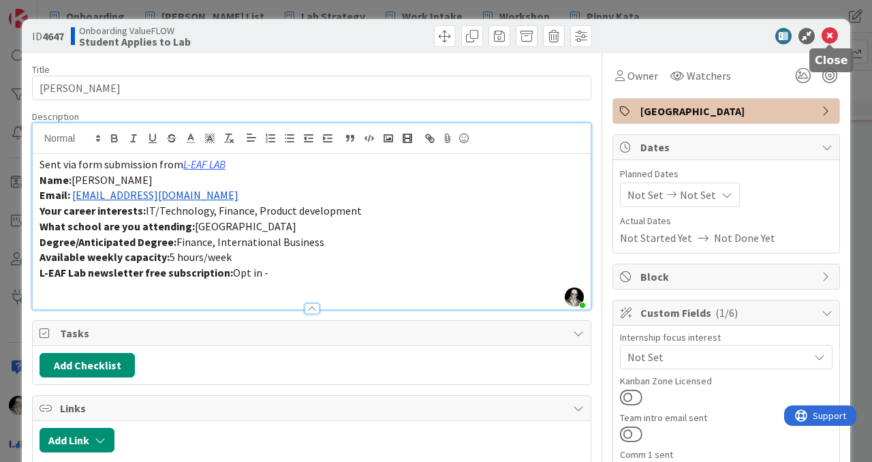
click at [830, 34] on icon at bounding box center [830, 36] width 16 height 16
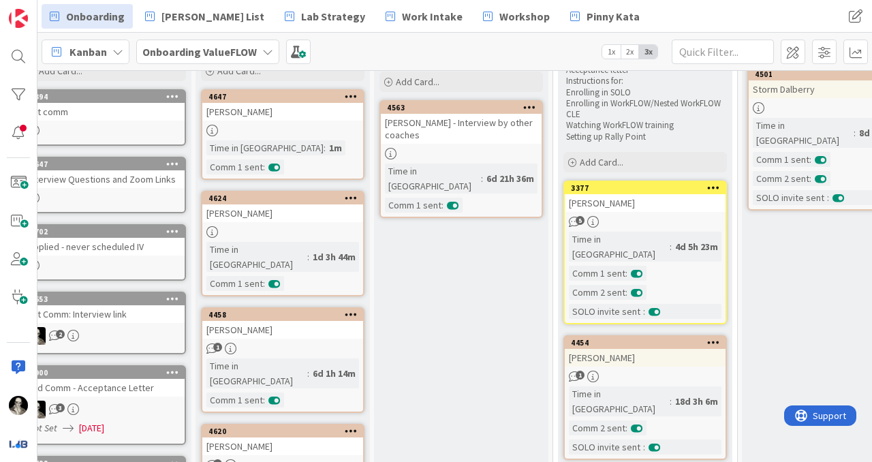
scroll to position [110, 25]
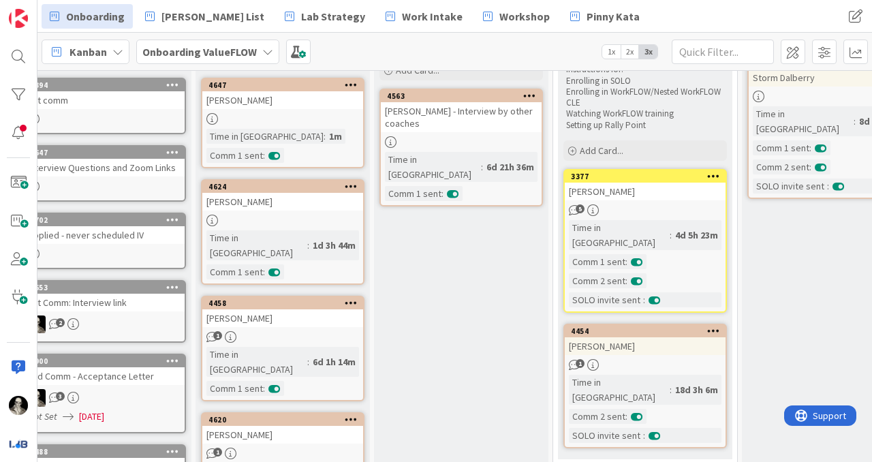
click at [309, 205] on div "[PERSON_NAME]" at bounding box center [282, 202] width 161 height 18
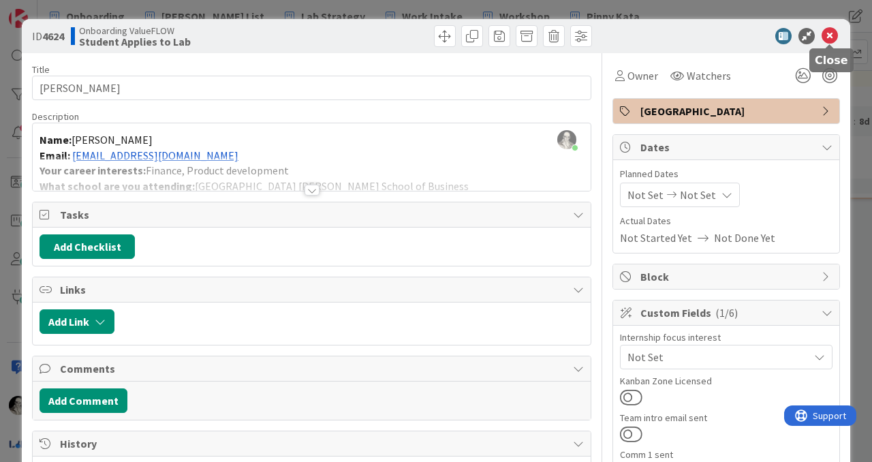
click at [832, 31] on icon at bounding box center [830, 36] width 16 height 16
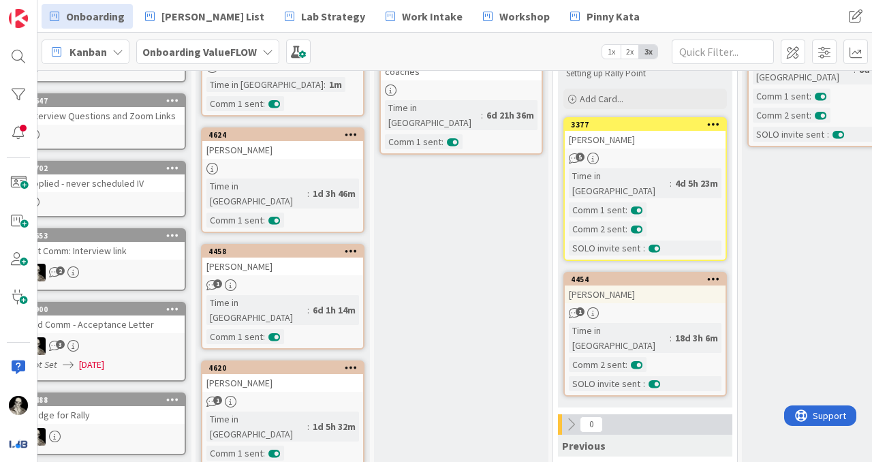
scroll to position [199, 25]
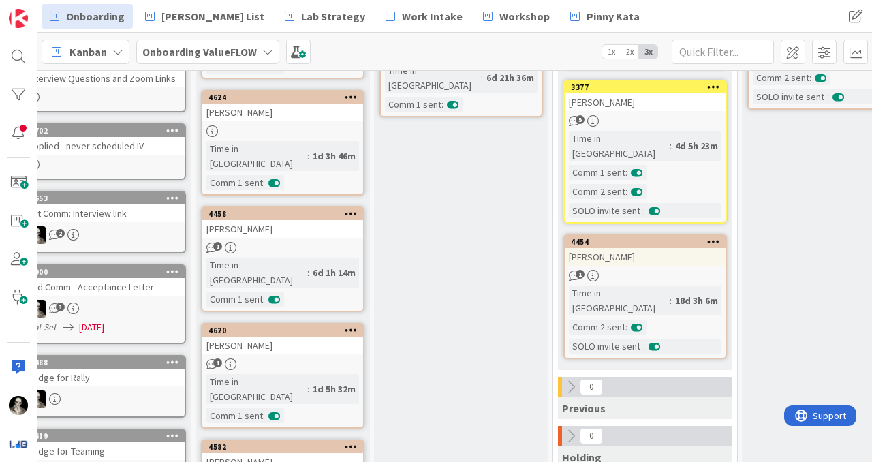
click at [323, 337] on div "[PERSON_NAME]" at bounding box center [282, 346] width 161 height 18
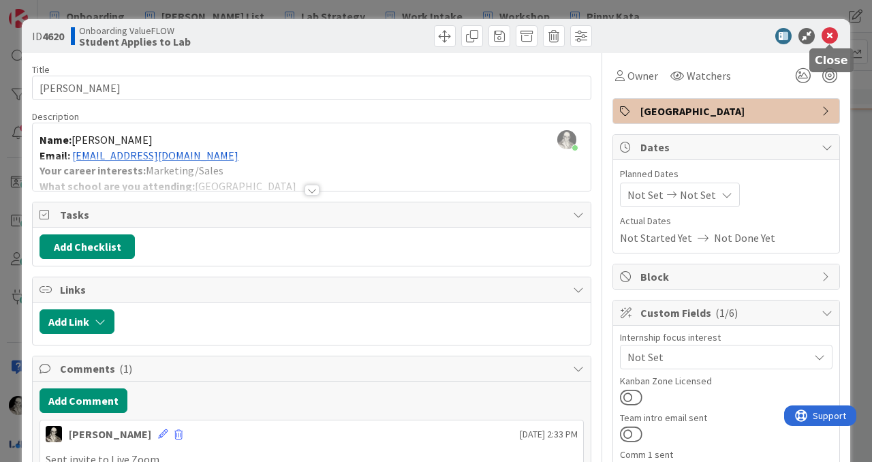
click at [831, 33] on icon at bounding box center [830, 36] width 16 height 16
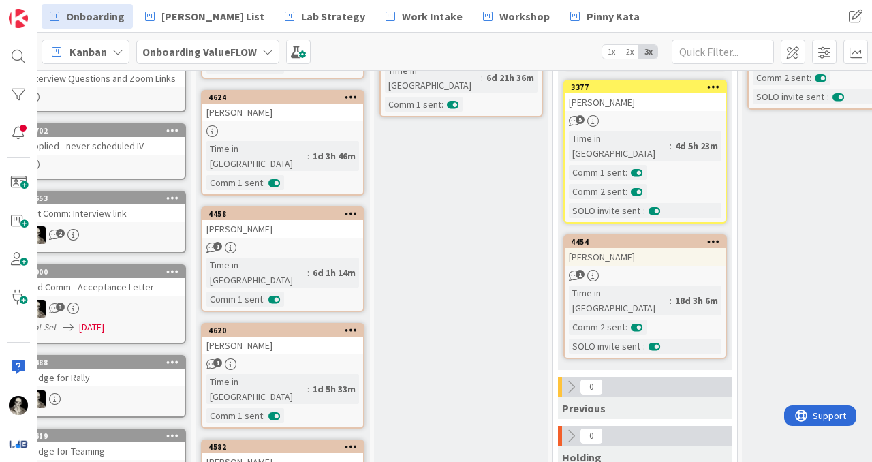
click at [328, 222] on link "4458 [PERSON_NAME] 1 Time in [GEOGRAPHIC_DATA] : 6d 1h 14m Comm 1 sent :" at bounding box center [283, 259] width 164 height 106
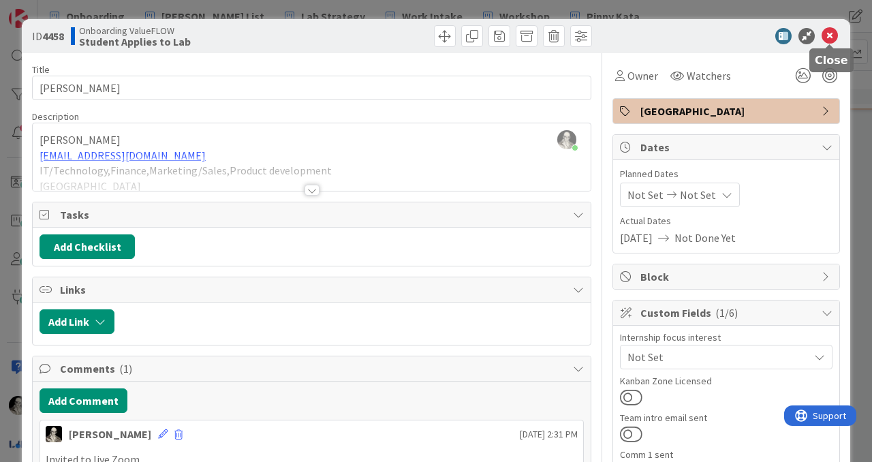
click at [830, 34] on icon at bounding box center [830, 36] width 16 height 16
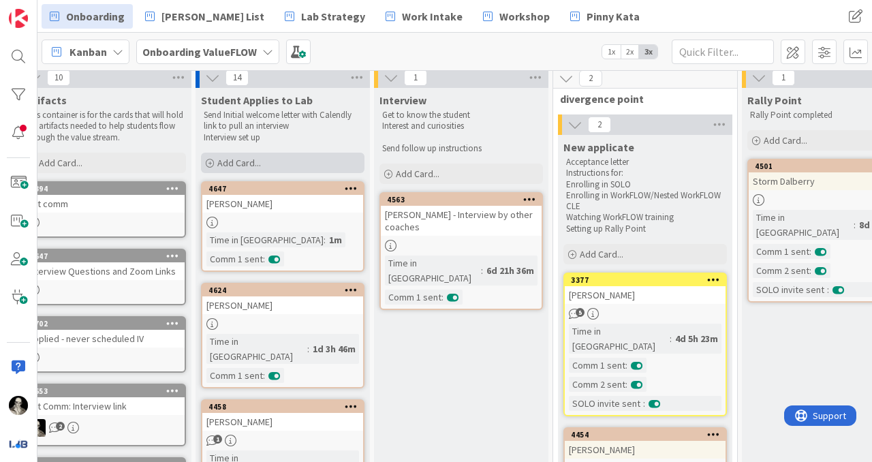
click at [241, 162] on span "Add Card..." at bounding box center [239, 163] width 44 height 12
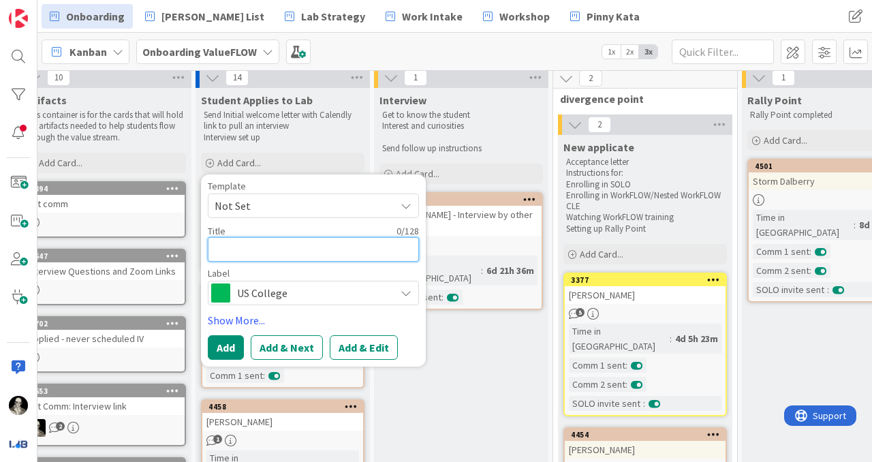
type textarea "x"
type textarea "A"
type textarea "x"
type textarea "An"
type textarea "x"
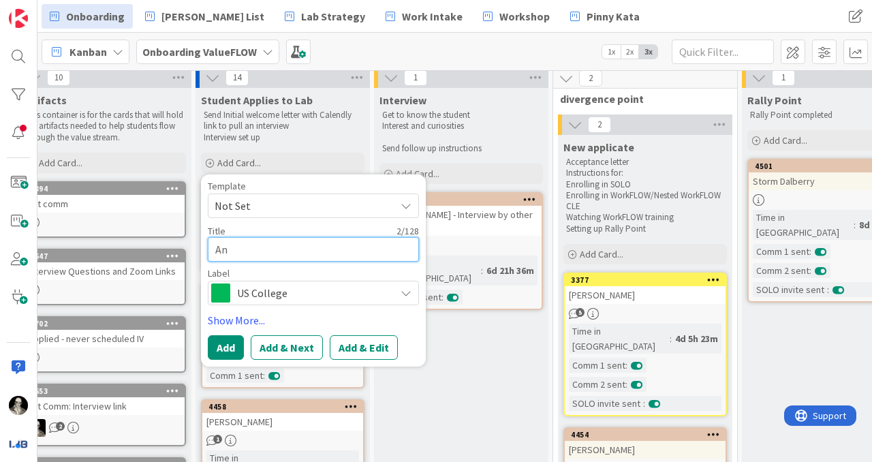
type textarea "[PERSON_NAME]"
type textarea "x"
type textarea "Anik"
type textarea "x"
type textarea "Anika"
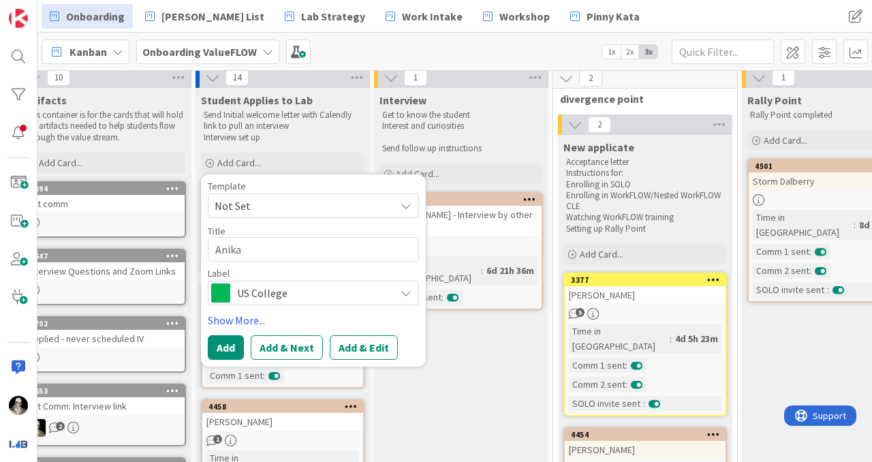
click at [291, 291] on span "US College" at bounding box center [312, 293] width 151 height 19
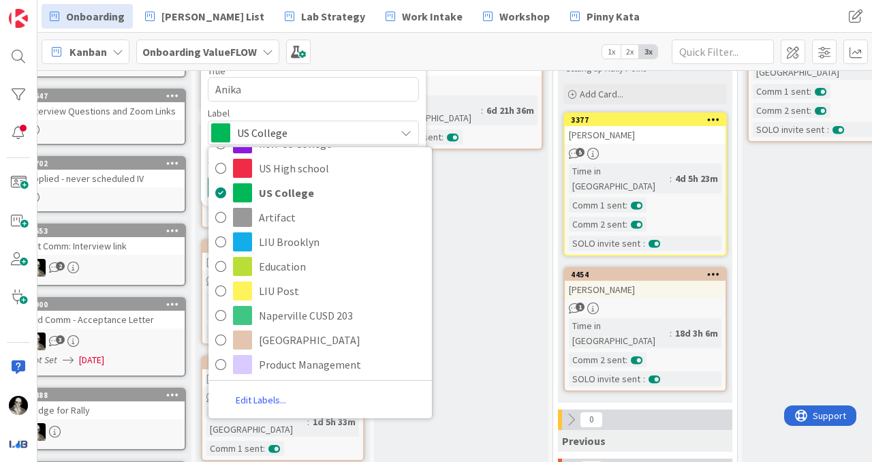
scroll to position [167, 25]
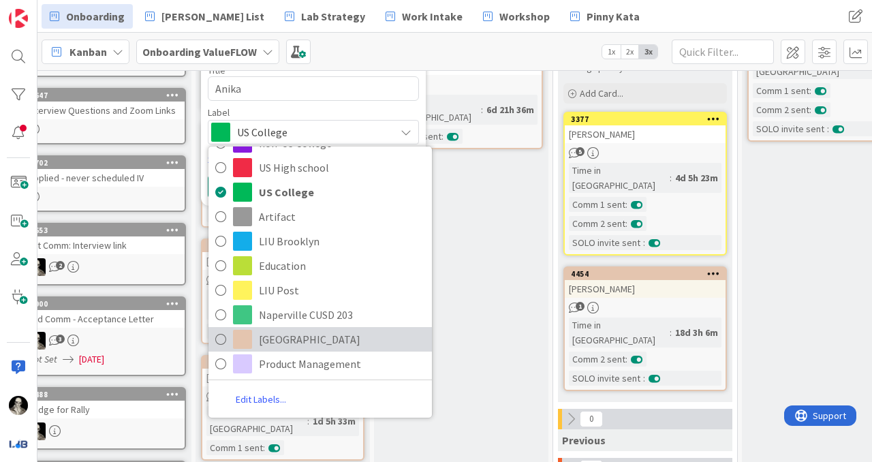
click at [322, 335] on span "[GEOGRAPHIC_DATA]" at bounding box center [342, 339] width 166 height 20
type textarea "x"
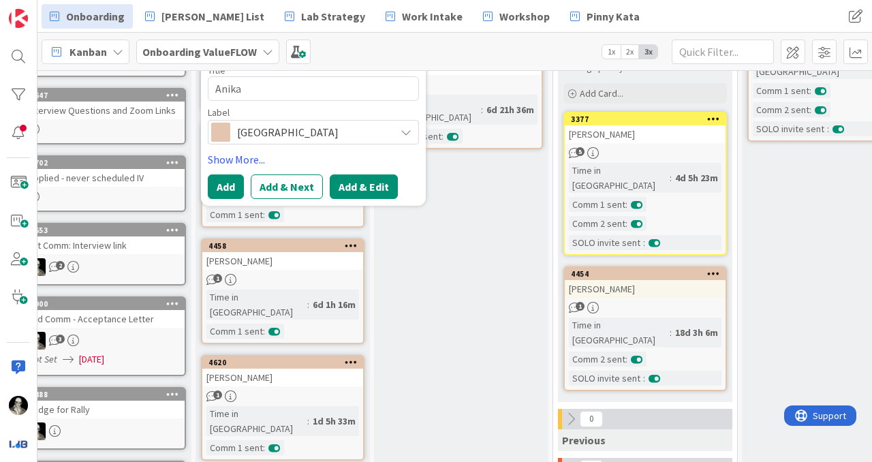
click at [354, 183] on button "Add & Edit" at bounding box center [364, 186] width 68 height 25
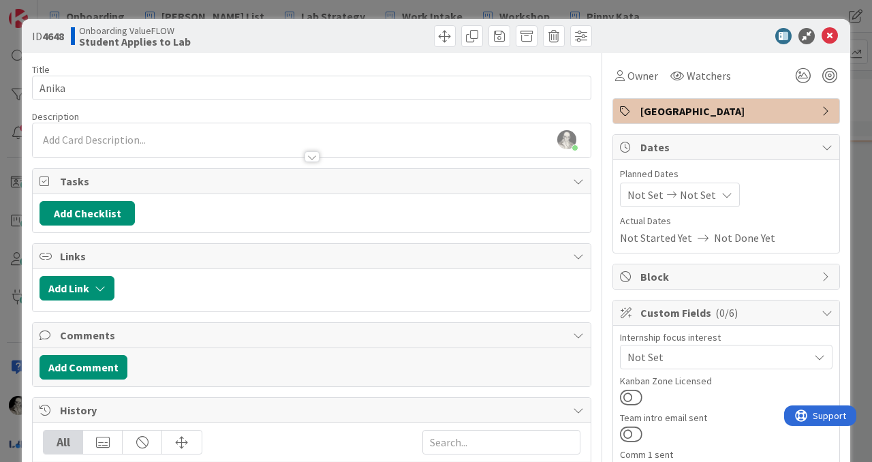
click at [132, 137] on div "[PERSON_NAME] just joined" at bounding box center [312, 140] width 558 height 34
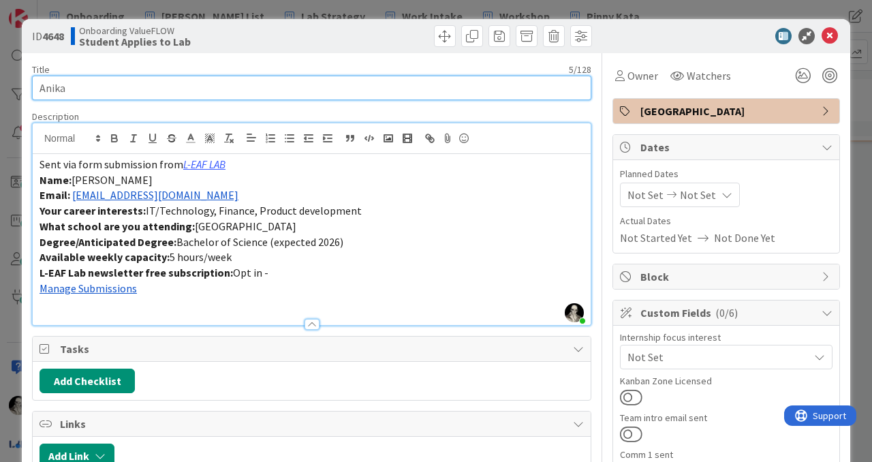
click at [89, 93] on input "Anika" at bounding box center [312, 88] width 560 height 25
type input "[PERSON_NAME]"
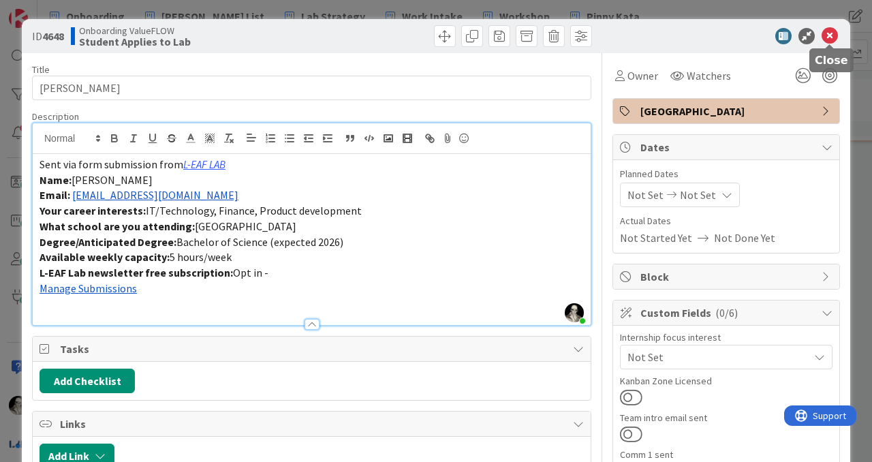
click at [832, 33] on icon at bounding box center [830, 36] width 16 height 16
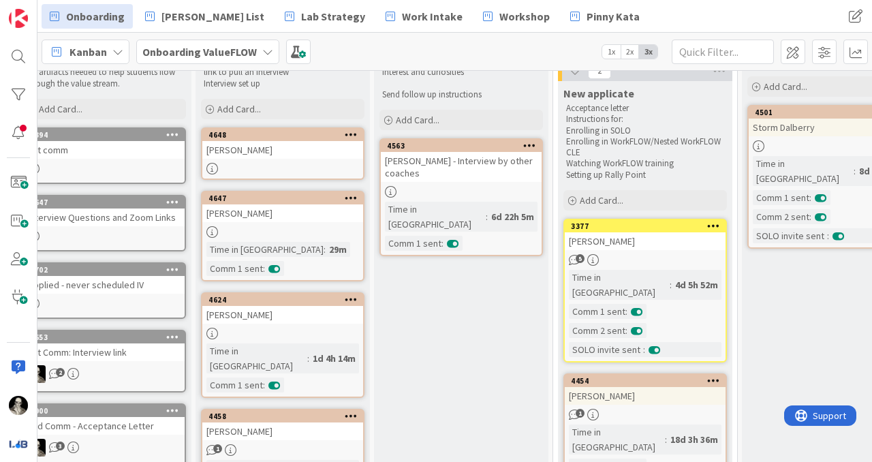
scroll to position [0, 25]
